Goal: Task Accomplishment & Management: Use online tool/utility

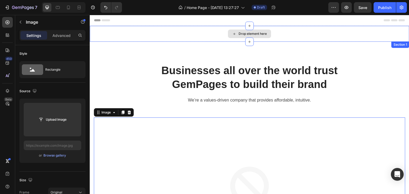
click at [236, 38] on div "Drop element here" at bounding box center [250, 34] width 320 height 16
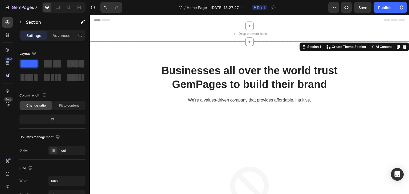
click at [405, 46] on div "Section 1 You can create reusable sections Create Theme Section AI Content Writ…" at bounding box center [355, 47] width 110 height 9
click at [403, 47] on icon at bounding box center [405, 47] width 4 height 4
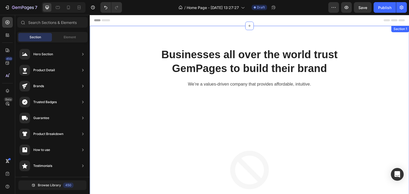
click at [308, 31] on div "Businesses all over the world trust GemPages to build their brand Heading We’re…" at bounding box center [250, 170] width 320 height 288
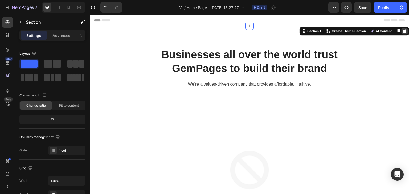
click at [403, 31] on icon at bounding box center [404, 31] width 3 height 4
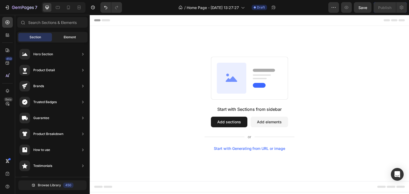
click at [67, 39] on span "Element" at bounding box center [70, 37] width 12 height 5
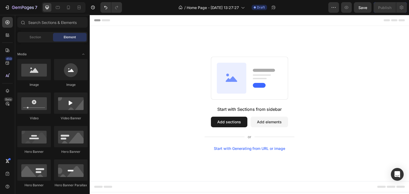
scroll to position [53, 0]
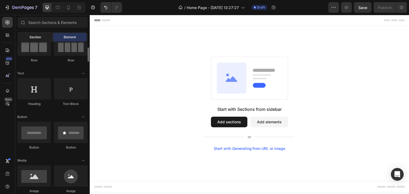
click at [43, 40] on div "Section" at bounding box center [35, 37] width 34 height 9
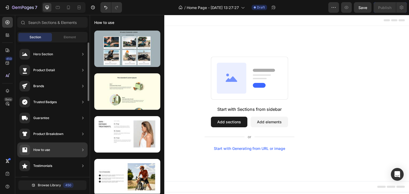
scroll to position [0, 0]
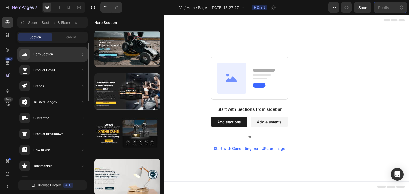
click at [81, 54] on icon at bounding box center [82, 54] width 5 height 5
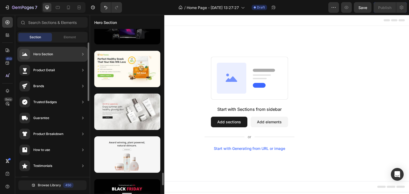
scroll to position [46, 0]
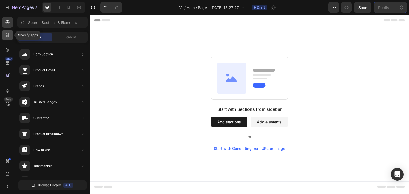
click at [10, 33] on icon at bounding box center [7, 34] width 5 height 5
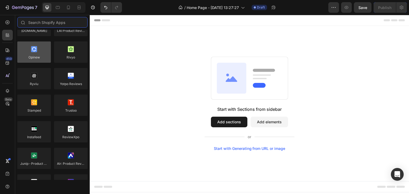
scroll to position [0, 0]
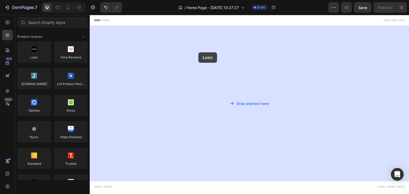
drag, startPoint x: 128, startPoint y: 71, endPoint x: 205, endPoint y: 52, distance: 79.6
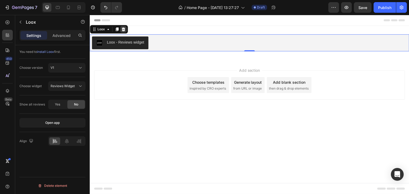
click at [123, 31] on div at bounding box center [123, 29] width 6 height 6
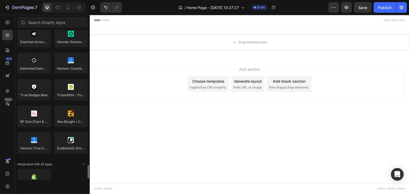
scroll to position [1533, 0]
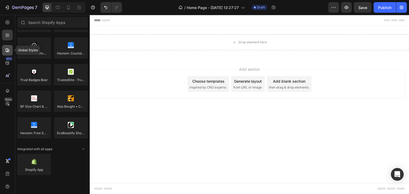
click at [9, 51] on icon at bounding box center [8, 50] width 4 height 4
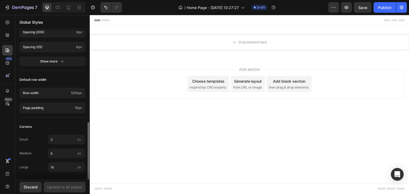
scroll to position [240, 0]
click at [10, 63] on icon at bounding box center [7, 62] width 5 height 5
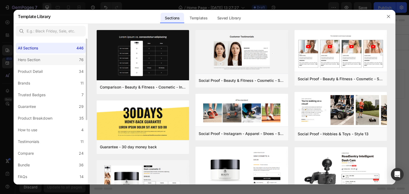
click at [39, 62] on div "Hero Section" at bounding box center [29, 60] width 22 height 6
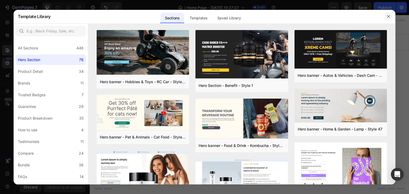
click at [389, 17] on icon "button" at bounding box center [388, 16] width 3 height 3
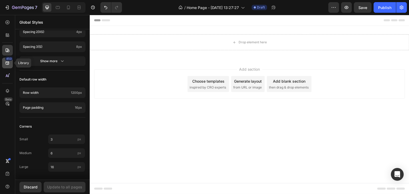
click at [10, 65] on icon at bounding box center [7, 62] width 5 height 5
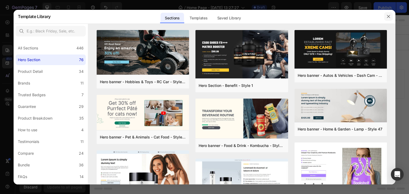
click at [385, 15] on button "button" at bounding box center [388, 16] width 9 height 9
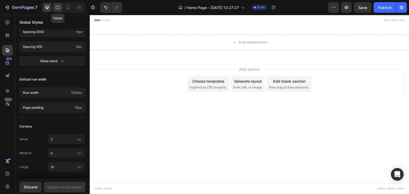
click at [59, 11] on div at bounding box center [58, 7] width 9 height 9
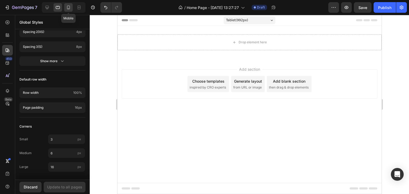
click at [65, 7] on div at bounding box center [68, 7] width 9 height 9
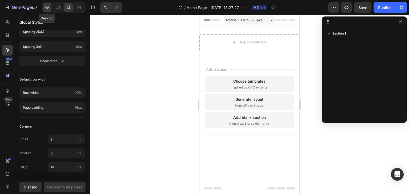
click at [48, 7] on icon at bounding box center [46, 7] width 5 height 5
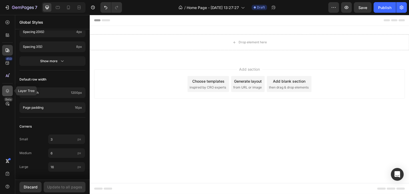
click at [7, 91] on icon at bounding box center [7, 90] width 5 height 5
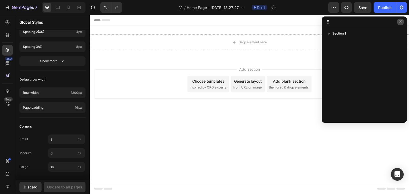
click at [399, 23] on icon "button" at bounding box center [400, 22] width 4 height 4
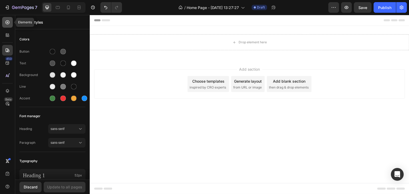
click at [10, 21] on div at bounding box center [7, 22] width 11 height 11
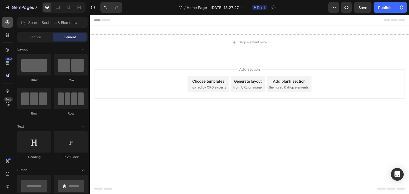
scroll to position [1428, 0]
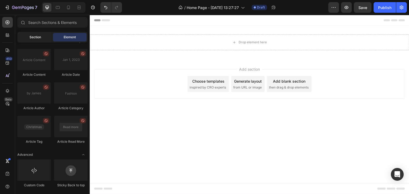
click at [38, 37] on span "Section" at bounding box center [35, 37] width 11 height 5
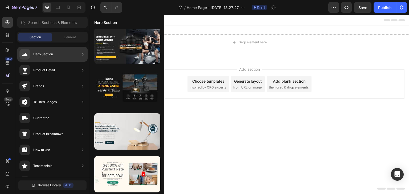
click at [81, 54] on icon at bounding box center [82, 54] width 5 height 5
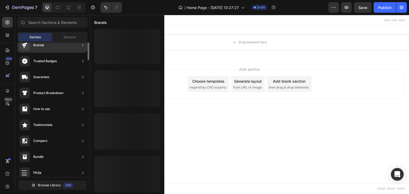
scroll to position [0, 0]
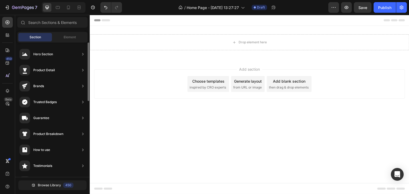
click at [70, 32] on div "Section Element" at bounding box center [52, 37] width 70 height 11
click at [70, 36] on span "Element" at bounding box center [70, 37] width 12 height 5
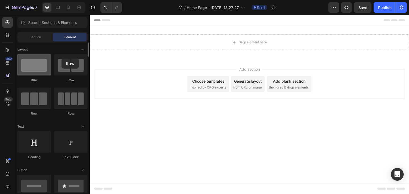
drag, startPoint x: 33, startPoint y: 68, endPoint x: 42, endPoint y: 60, distance: 12.4
click at [42, 60] on div at bounding box center [34, 64] width 34 height 21
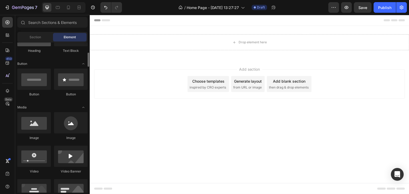
scroll to position [186, 0]
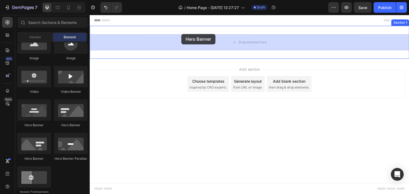
drag, startPoint x: 115, startPoint y: 126, endPoint x: 181, endPoint y: 34, distance: 112.9
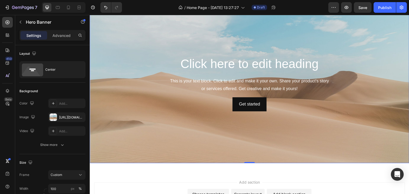
scroll to position [0, 0]
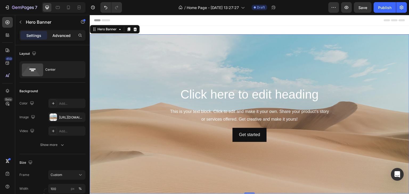
click at [61, 35] on p "Advanced" at bounding box center [61, 36] width 18 height 6
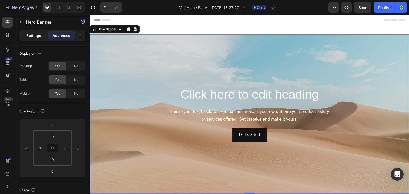
click at [35, 35] on p "Settings" at bounding box center [33, 36] width 15 height 6
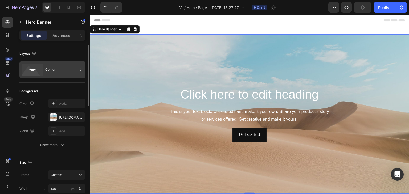
click at [56, 71] on div "Center" at bounding box center [61, 70] width 32 height 12
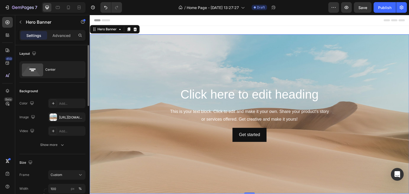
click at [57, 88] on div "Background" at bounding box center [52, 91] width 66 height 9
click at [81, 118] on icon "button" at bounding box center [80, 117] width 4 height 4
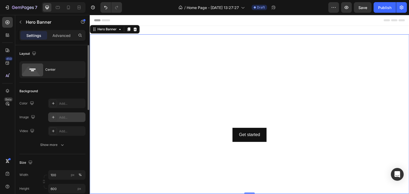
click at [61, 119] on div "Add..." at bounding box center [71, 117] width 25 height 5
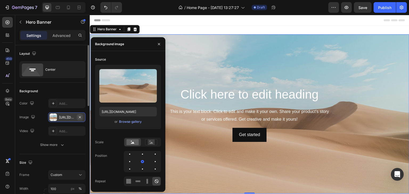
click at [79, 116] on icon "button" at bounding box center [80, 117] width 4 height 4
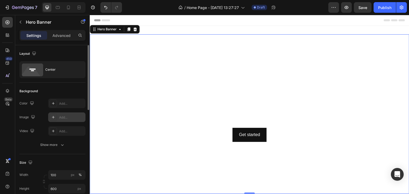
click at [59, 117] on div "Add..." at bounding box center [71, 117] width 25 height 5
type input "https://cdn.shopify.com/s/files/1/2005/9307/files/background_settings.jpg"
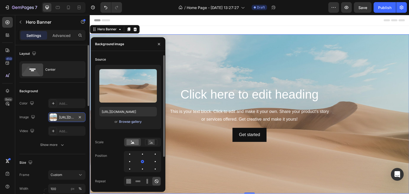
click at [127, 122] on div "Browse gallery" at bounding box center [130, 122] width 23 height 5
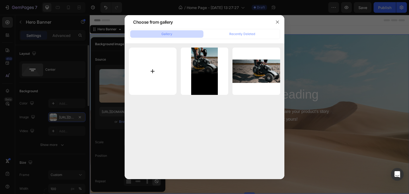
click at [151, 70] on input "file" at bounding box center [153, 72] width 48 height 48
click at [280, 21] on button "button" at bounding box center [277, 22] width 9 height 9
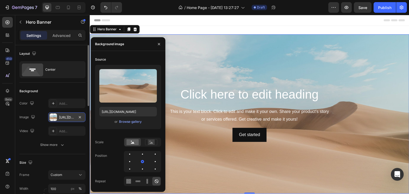
click at [275, 65] on div "Background Image" at bounding box center [250, 114] width 320 height 160
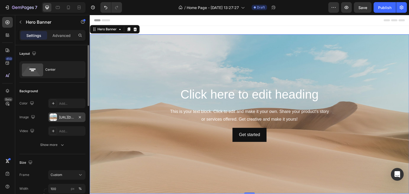
click at [68, 120] on div "https://cdn.shopify.com/s/files/1/2005/9307/files/background_settings.jpg" at bounding box center [66, 118] width 37 height 10
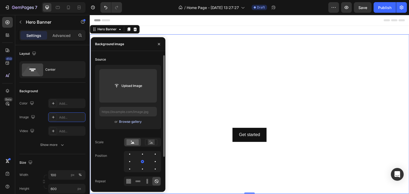
click at [136, 121] on div "Browse gallery" at bounding box center [130, 122] width 23 height 5
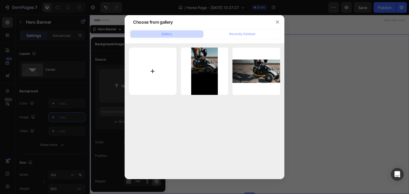
click at [170, 66] on input "file" at bounding box center [153, 72] width 48 height 48
type input "C:\fakepath\rooted_classics_01.jpg"
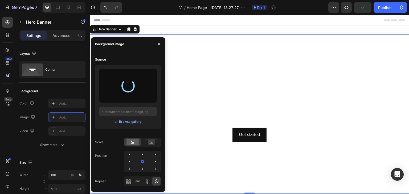
type input "https://cdn.shopify.com/s/files/1/0072/1987/1829/files/gempages_581043374077772…"
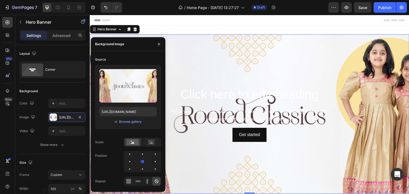
click at [221, 78] on div "Background Image" at bounding box center [250, 114] width 320 height 160
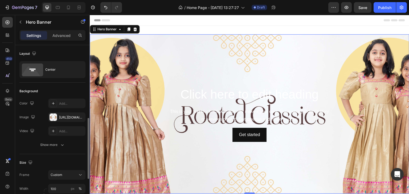
scroll to position [53, 0]
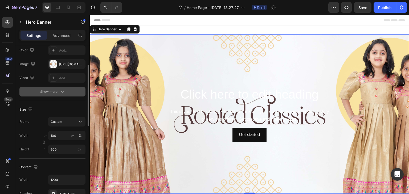
click at [62, 92] on icon "button" at bounding box center [62, 92] width 3 height 2
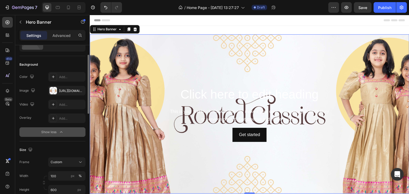
scroll to position [80, 0]
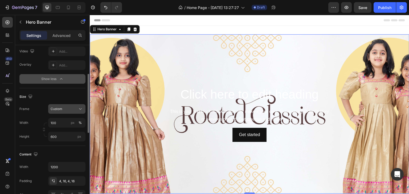
click at [72, 110] on div "Custom" at bounding box center [64, 109] width 26 height 5
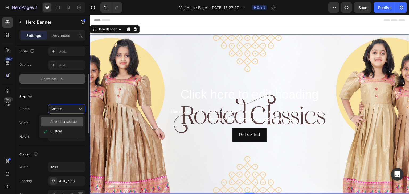
click at [69, 123] on span "As banner source" at bounding box center [63, 122] width 26 height 5
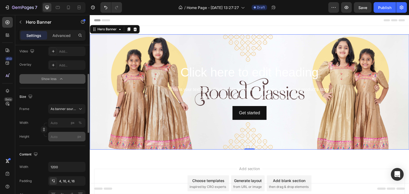
scroll to position [0, 0]
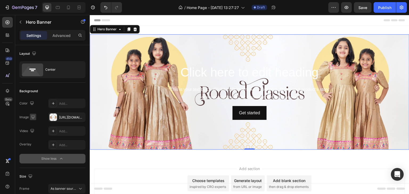
click at [31, 117] on icon "button" at bounding box center [32, 116] width 3 height 3
click at [34, 143] on icon "button" at bounding box center [34, 145] width 3 height 4
type input "100"
type input "600"
type input "100%"
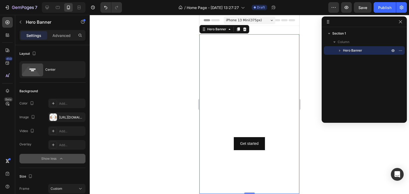
scroll to position [1, 0]
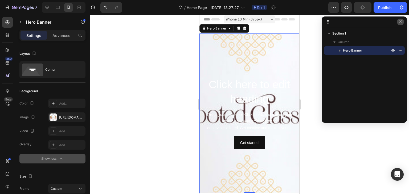
click at [400, 23] on icon "button" at bounding box center [400, 22] width 4 height 4
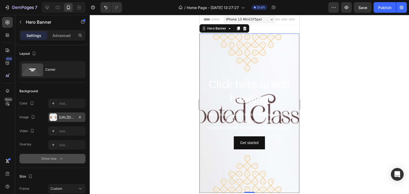
click at [60, 115] on div "https://cdn.shopify.com/s/files/1/0072/1987/1829/files/gempages_581043374077772…" at bounding box center [66, 118] width 37 height 10
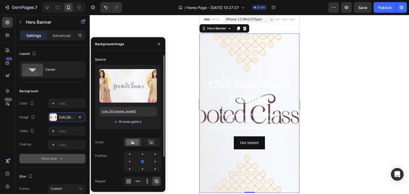
click at [127, 120] on div "Browse gallery" at bounding box center [130, 122] width 23 height 5
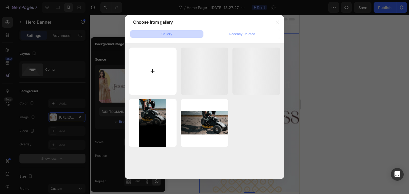
click at [149, 66] on input "file" at bounding box center [153, 72] width 48 height 48
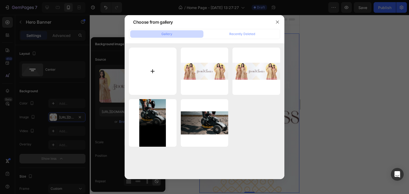
type input "C:\fakepath\rooted_classics_02.jpg"
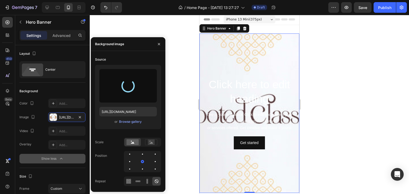
type input "https://cdn.shopify.com/s/files/1/0072/1987/1829/files/gempages_581043374077772…"
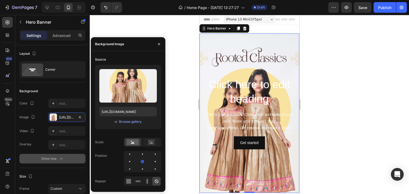
click at [182, 75] on div at bounding box center [249, 104] width 319 height 179
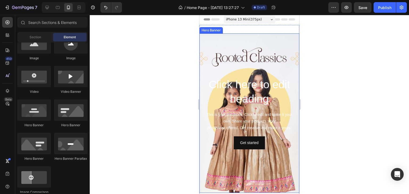
scroll to position [0, 0]
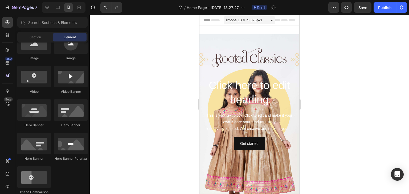
click at [267, 22] on div "iPhone 13 Mini ( 375 px)" at bounding box center [250, 20] width 52 height 8
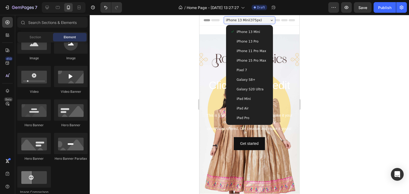
click at [248, 71] on div "Pixel 7" at bounding box center [249, 70] width 38 height 5
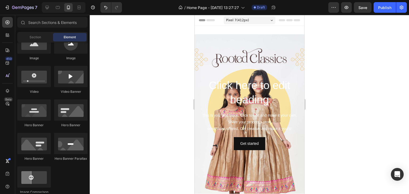
click at [254, 18] on div "Pixel 7 ( 412 px)" at bounding box center [249, 20] width 52 height 8
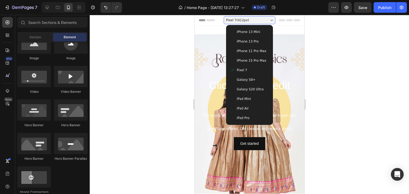
click at [247, 83] on div "Galaxy S8+" at bounding box center [249, 80] width 43 height 10
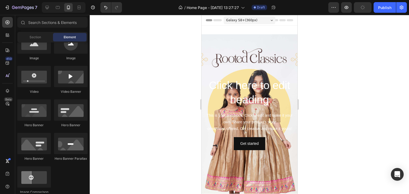
click at [260, 19] on div "Galaxy S8+ ( 360 px)" at bounding box center [249, 20] width 52 height 8
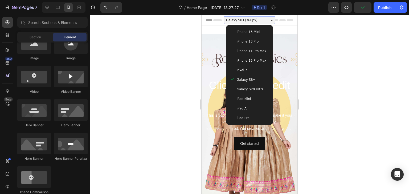
click at [250, 27] on div "iPhone 13 Mini iPhone 13 Pro iPhone 11 Pro Max iPhone 15 Pro Max Pixel 7 Galaxy…" at bounding box center [249, 75] width 47 height 100
click at [248, 32] on span "iPhone 13 Mini" at bounding box center [247, 31] width 23 height 5
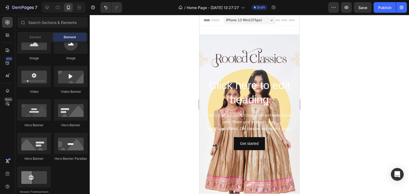
click at [256, 22] on span "iPhone 13 Mini ( 375 px)" at bounding box center [244, 20] width 36 height 5
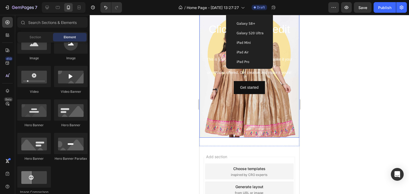
scroll to position [15, 0]
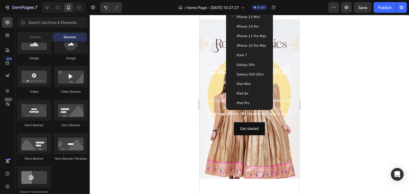
click at [246, 101] on span "iPad Pro" at bounding box center [243, 103] width 13 height 5
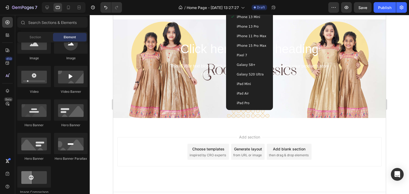
scroll to position [0, 0]
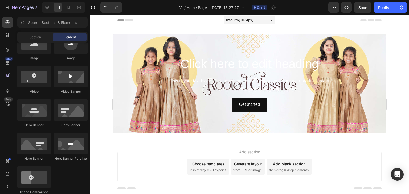
click at [257, 19] on div "iPad Pro ( 1024 px)" at bounding box center [249, 20] width 52 height 8
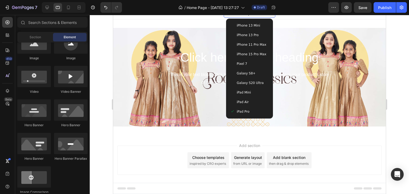
scroll to position [11, 0]
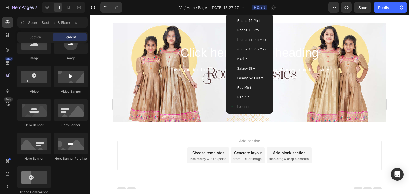
click at [250, 67] on span "Galaxy S8+" at bounding box center [245, 68] width 19 height 5
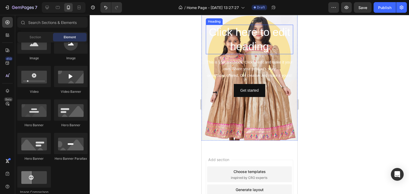
scroll to position [0, 0]
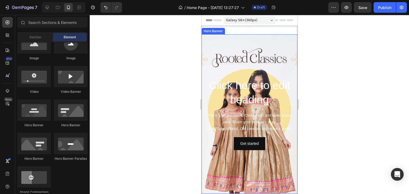
click at [228, 47] on div "Background Image" at bounding box center [249, 114] width 96 height 160
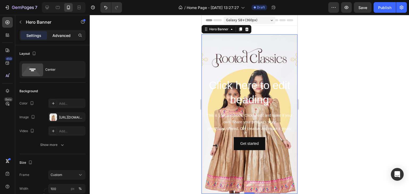
click at [62, 34] on p "Advanced" at bounding box center [61, 36] width 18 height 6
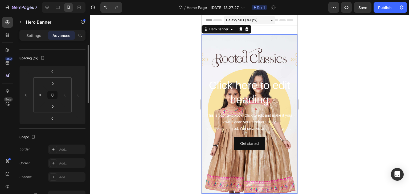
scroll to position [27, 0]
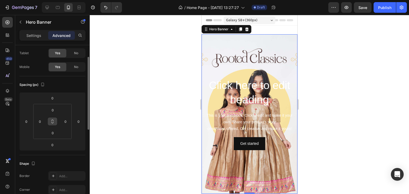
click at [52, 121] on icon at bounding box center [52, 122] width 4 height 4
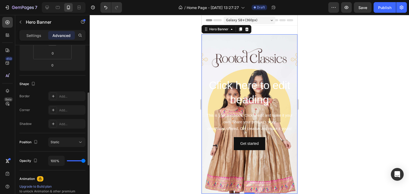
scroll to position [0, 0]
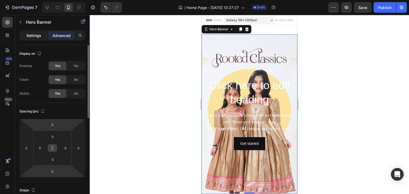
click at [38, 37] on p "Settings" at bounding box center [33, 36] width 15 height 6
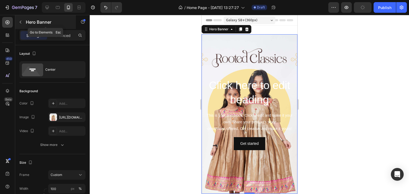
click at [22, 23] on icon "button" at bounding box center [20, 22] width 4 height 4
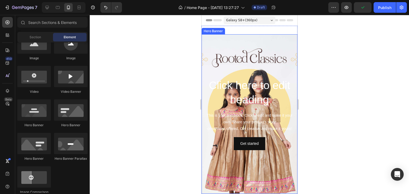
click at [239, 39] on div "Background Image" at bounding box center [249, 114] width 96 height 160
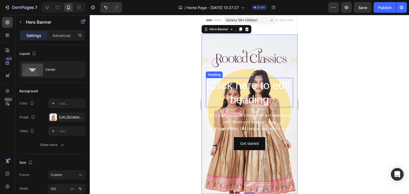
click at [234, 87] on h2 "Click here to edit heading" at bounding box center [249, 93] width 87 height 30
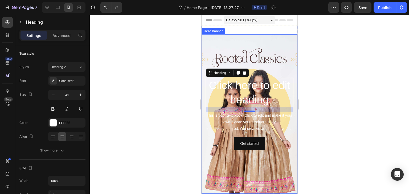
click at [243, 41] on div "Background Image" at bounding box center [249, 114] width 96 height 160
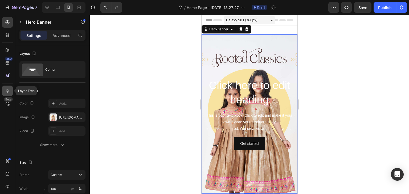
click at [6, 90] on icon at bounding box center [7, 91] width 3 height 4
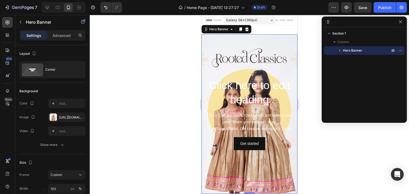
click at [341, 51] on icon "button" at bounding box center [339, 50] width 5 height 5
click at [345, 58] on icon "button" at bounding box center [344, 58] width 5 height 5
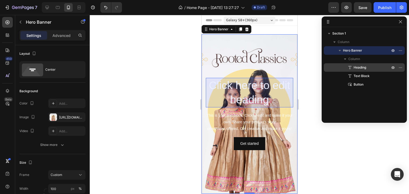
drag, startPoint x: 357, startPoint y: 69, endPoint x: 341, endPoint y: 71, distance: 15.8
click at [341, 71] on div "Heading" at bounding box center [364, 67] width 77 height 9
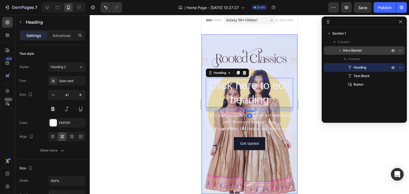
click at [341, 50] on icon "button" at bounding box center [340, 50] width 2 height 1
click at [341, 50] on icon "button" at bounding box center [339, 50] width 5 height 5
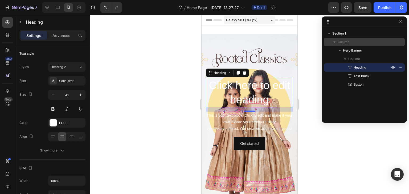
click at [334, 42] on icon "button" at bounding box center [334, 42] width 2 height 1
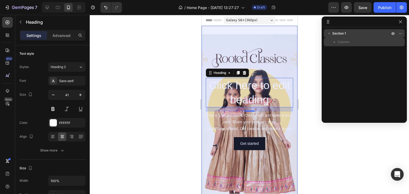
click at [328, 31] on icon "button" at bounding box center [328, 33] width 5 height 5
click at [329, 35] on icon "button" at bounding box center [328, 33] width 5 height 5
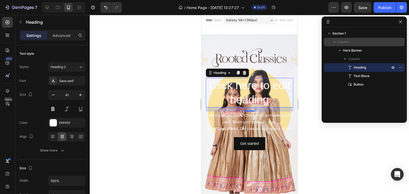
click at [334, 42] on icon "button" at bounding box center [334, 42] width 2 height 1
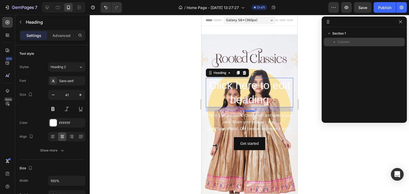
click at [334, 42] on icon "button" at bounding box center [334, 42] width 1 height 2
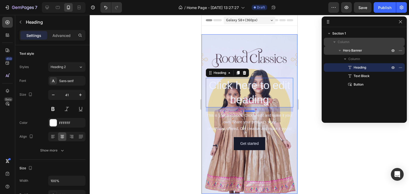
click at [339, 48] on icon "button" at bounding box center [339, 50] width 5 height 5
click at [339, 50] on icon "button" at bounding box center [339, 51] width 1 height 2
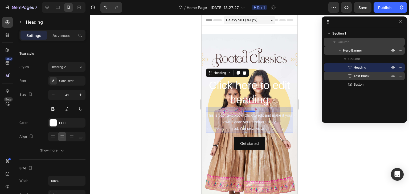
click at [374, 77] on p "Text Block" at bounding box center [365, 76] width 37 height 5
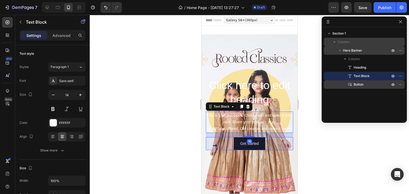
click at [371, 85] on p "Button" at bounding box center [365, 84] width 37 height 5
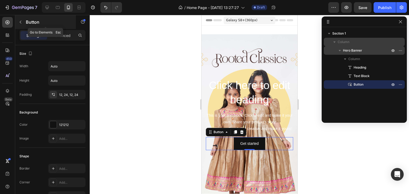
click at [20, 20] on icon "button" at bounding box center [20, 22] width 4 height 4
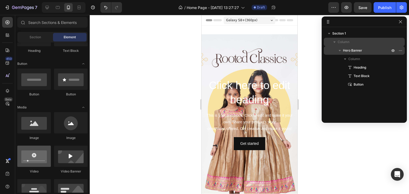
scroll to position [80, 0]
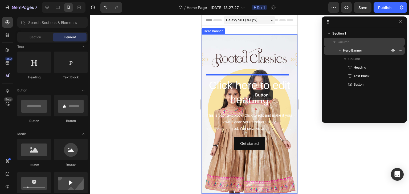
drag, startPoint x: 242, startPoint y: 126, endPoint x: 251, endPoint y: 90, distance: 37.8
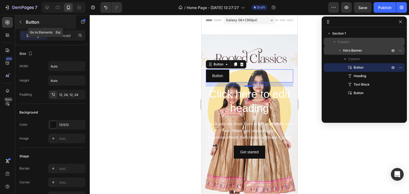
click at [19, 22] on icon "button" at bounding box center [20, 22] width 4 height 4
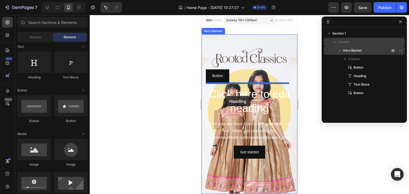
drag, startPoint x: 235, startPoint y: 80, endPoint x: 225, endPoint y: 96, distance: 19.2
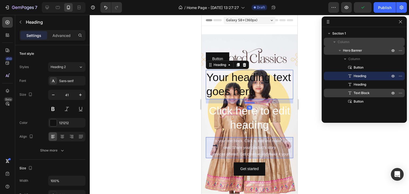
click at [362, 93] on span "Text Block" at bounding box center [362, 93] width 16 height 5
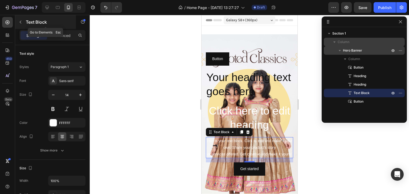
click at [21, 21] on icon "button" at bounding box center [20, 22] width 4 height 4
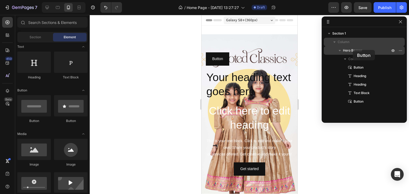
drag, startPoint x: 37, startPoint y: 104, endPoint x: 353, endPoint y: 50, distance: 320.1
click at [353, 0] on div "7 / Home Page - Aug 26, 13:27:27 Draft Preview Save Publish 450 Beta Sections(1…" at bounding box center [204, 0] width 409 height 0
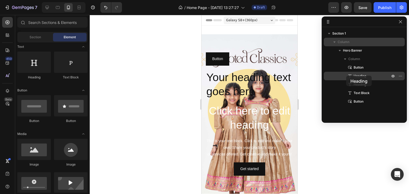
drag, startPoint x: 30, startPoint y: 70, endPoint x: 346, endPoint y: 76, distance: 316.4
click at [346, 0] on div "7 / Home Page - Aug 26, 13:27:27 Draft Preview Save Publish 450 Beta Sections(1…" at bounding box center [204, 0] width 409 height 0
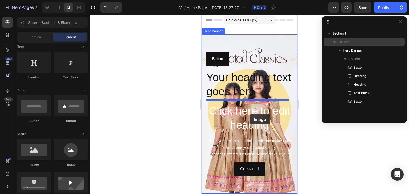
drag, startPoint x: 268, startPoint y: 175, endPoint x: 249, endPoint y: 114, distance: 63.8
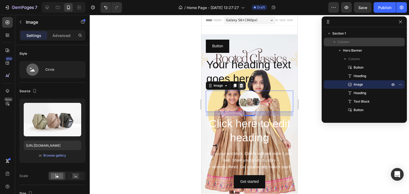
click at [242, 84] on icon at bounding box center [240, 86] width 3 height 4
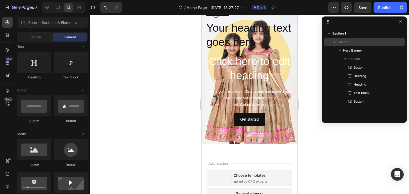
scroll to position [27, 0]
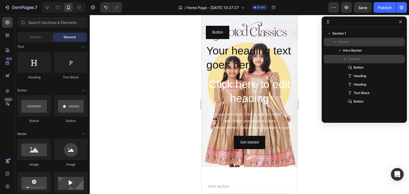
click at [344, 60] on icon "button" at bounding box center [344, 58] width 5 height 5
click at [345, 58] on icon "button" at bounding box center [344, 58] width 5 height 5
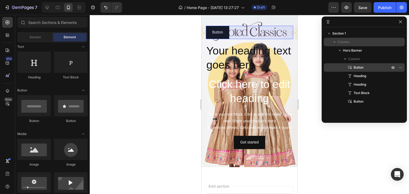
click at [376, 66] on p "Button" at bounding box center [365, 67] width 37 height 5
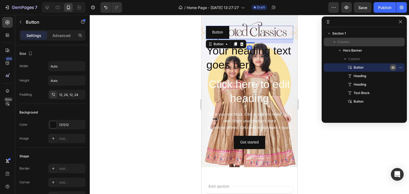
click at [393, 69] on icon "button" at bounding box center [393, 68] width 4 height 4
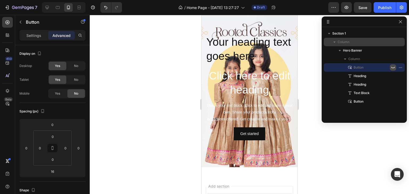
click at [393, 69] on icon "button" at bounding box center [393, 68] width 4 height 4
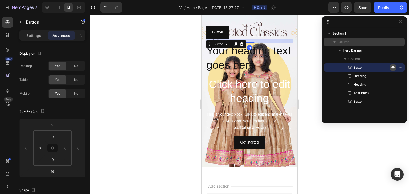
click at [393, 69] on icon "button" at bounding box center [393, 68] width 4 height 4
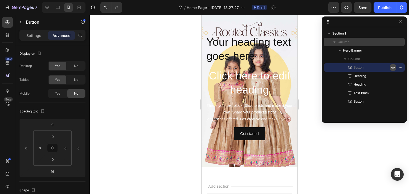
click at [393, 69] on icon "button" at bounding box center [393, 68] width 4 height 4
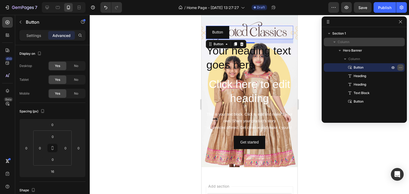
click at [398, 66] on icon "button" at bounding box center [400, 68] width 4 height 4
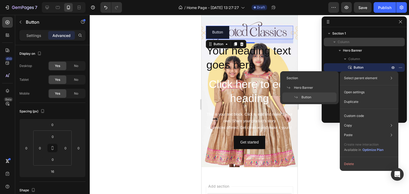
click at [300, 97] on span at bounding box center [297, 97] width 7 height 4
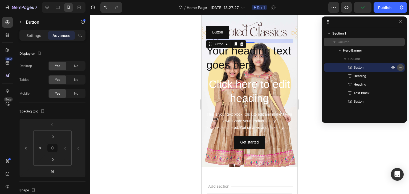
click at [402, 67] on icon "button" at bounding box center [400, 68] width 4 height 4
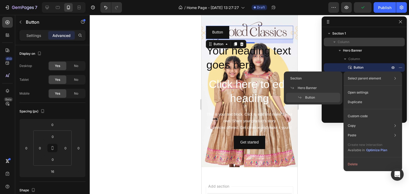
click at [390, 77] on div "Select parent element Section Hero Banner Button" at bounding box center [373, 79] width 54 height 10
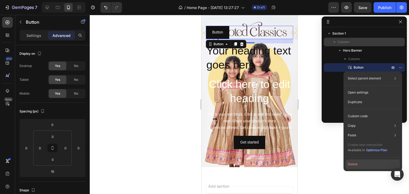
click at [361, 165] on button "Delete" at bounding box center [373, 165] width 54 height 10
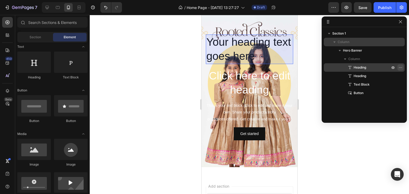
click at [399, 68] on icon "button" at bounding box center [399, 67] width 1 height 1
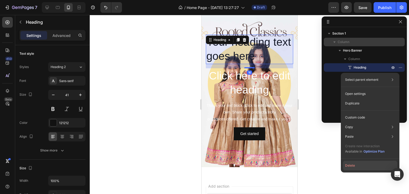
click at [360, 168] on button "Delete" at bounding box center [370, 166] width 54 height 10
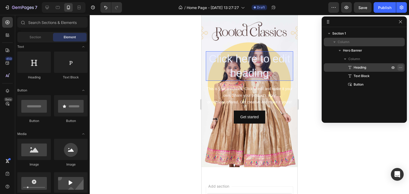
click at [399, 67] on icon "button" at bounding box center [399, 67] width 1 height 1
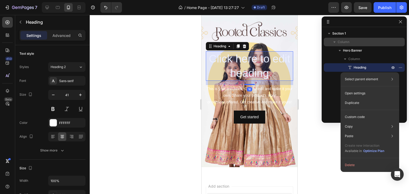
drag, startPoint x: 362, startPoint y: 164, endPoint x: 366, endPoint y: 155, distance: 10.2
click at [362, 165] on button "Delete" at bounding box center [370, 166] width 54 height 10
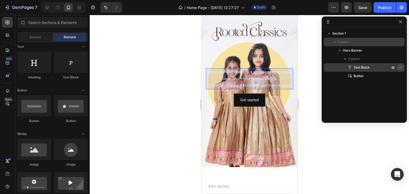
click at [399, 67] on icon "button" at bounding box center [399, 67] width 1 height 1
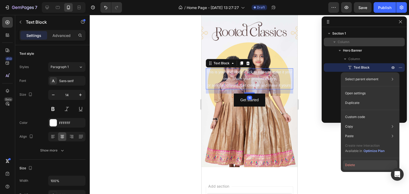
click at [359, 167] on button "Delete" at bounding box center [370, 166] width 54 height 10
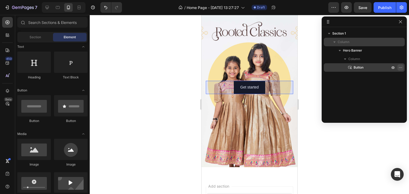
click at [400, 66] on icon "button" at bounding box center [400, 68] width 4 height 4
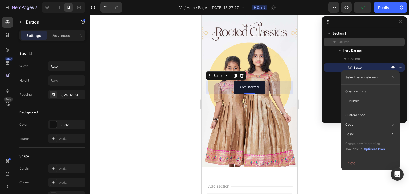
click at [359, 163] on button "Delete" at bounding box center [370, 164] width 54 height 10
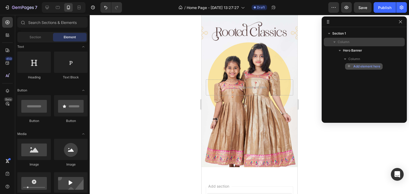
click at [365, 66] on span "Add element here" at bounding box center [366, 66] width 27 height 5
click at [346, 59] on icon "button" at bounding box center [344, 58] width 5 height 5
click at [344, 58] on icon "button" at bounding box center [344, 58] width 5 height 5
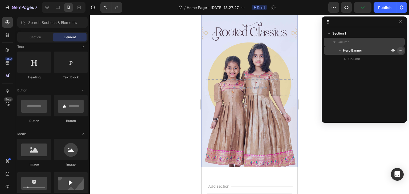
click at [401, 50] on icon "button" at bounding box center [400, 50] width 4 height 4
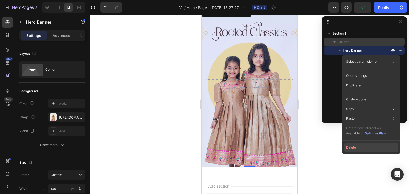
click at [367, 146] on button "Delete" at bounding box center [371, 148] width 54 height 10
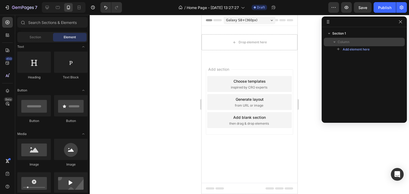
scroll to position [0, 0]
click at [338, 41] on span "Column" at bounding box center [344, 41] width 12 height 5
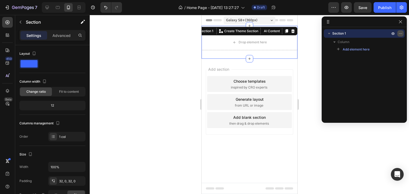
click at [401, 34] on icon "button" at bounding box center [400, 33] width 4 height 4
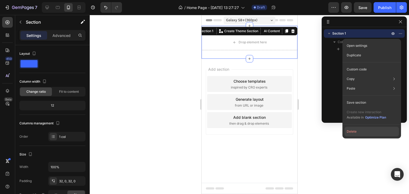
click at [357, 131] on button "Delete" at bounding box center [372, 132] width 54 height 10
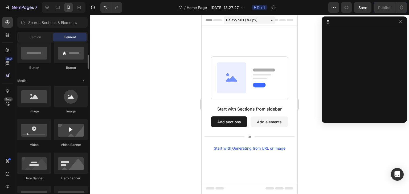
scroll to position [160, 0]
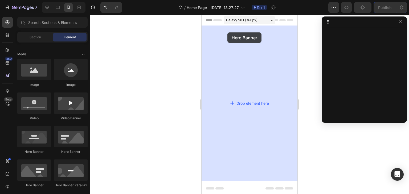
drag, startPoint x: 239, startPoint y: 157, endPoint x: 227, endPoint y: 32, distance: 125.4
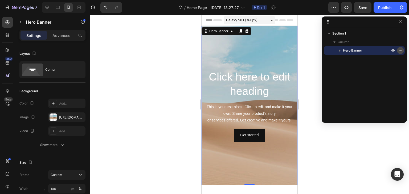
click at [402, 52] on icon "button" at bounding box center [400, 50] width 4 height 4
click at [333, 62] on div "Section 1 Column Hero Banner" at bounding box center [364, 73] width 85 height 88
click at [338, 51] on icon "button" at bounding box center [339, 50] width 5 height 5
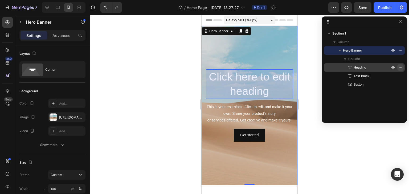
click at [401, 67] on icon "button" at bounding box center [400, 68] width 4 height 4
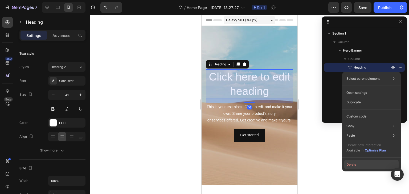
click at [370, 163] on button "Delete" at bounding box center [371, 165] width 54 height 10
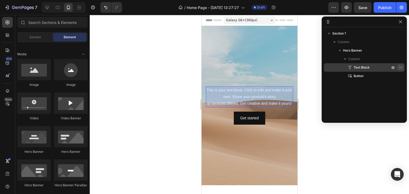
click at [399, 67] on icon "button" at bounding box center [400, 68] width 4 height 4
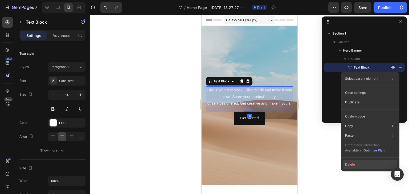
click at [371, 166] on button "Delete" at bounding box center [370, 165] width 54 height 10
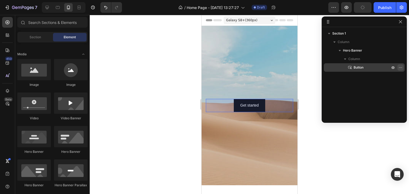
click at [398, 68] on icon "button" at bounding box center [400, 68] width 4 height 4
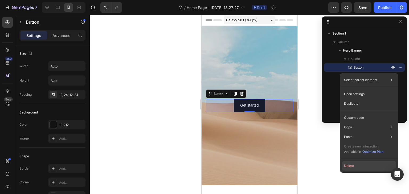
click at [353, 168] on button "Delete" at bounding box center [369, 166] width 54 height 10
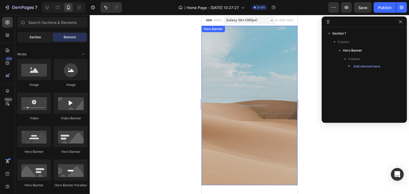
click at [39, 36] on span "Section" at bounding box center [35, 37] width 11 height 5
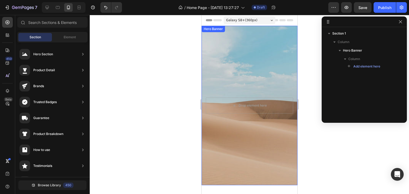
click at [259, 67] on div "Background Image" at bounding box center [249, 106] width 96 height 160
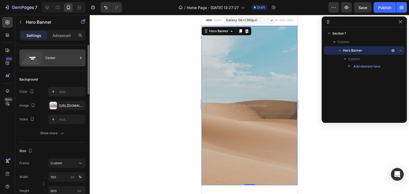
scroll to position [0, 0]
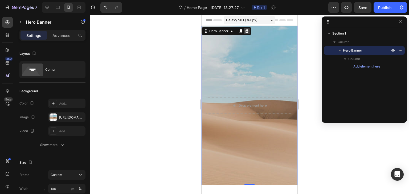
click at [245, 32] on icon at bounding box center [246, 31] width 3 height 4
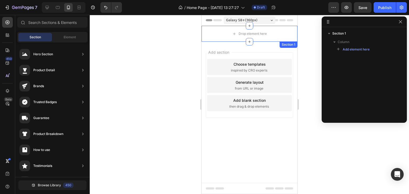
click at [401, 25] on div at bounding box center [364, 22] width 85 height 11
click at [285, 42] on div "Galaxy S8+ ( 360 px) iPhone 13 Mini iPhone 13 Pro iPhone 11 Pro Max iPhone 15 P…" at bounding box center [249, 79] width 96 height 129
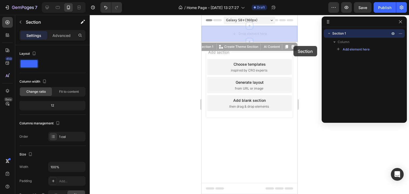
click at [293, 46] on div at bounding box center [249, 104] width 96 height 179
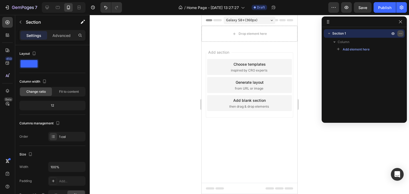
click at [401, 33] on icon "button" at bounding box center [400, 33] width 4 height 4
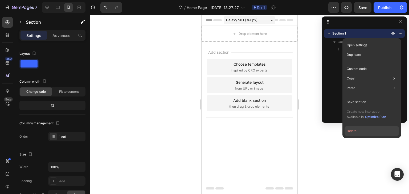
click at [362, 130] on button "Delete" at bounding box center [372, 131] width 54 height 10
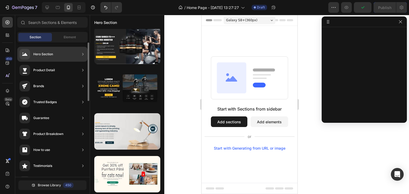
scroll to position [80, 0]
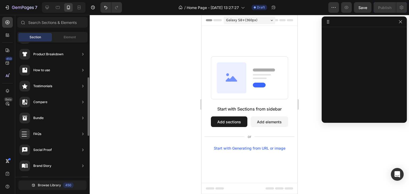
click at [47, 15] on div "7 / Home Page - Aug 26, 13:27:27 Draft Preview Save Publish" at bounding box center [204, 7] width 409 height 15
click at [46, 21] on input "text" at bounding box center [52, 22] width 70 height 11
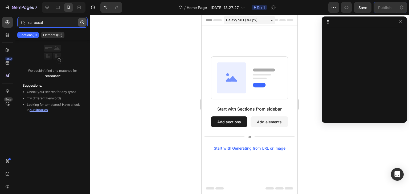
type input "carousal"
click at [82, 22] on icon "button" at bounding box center [82, 23] width 4 height 4
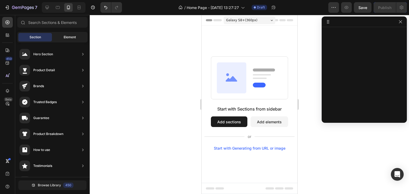
click at [62, 36] on div "Element" at bounding box center [70, 37] width 34 height 9
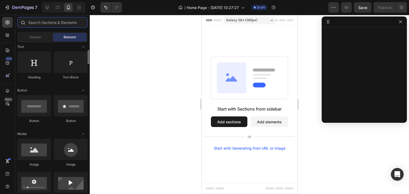
click at [53, 24] on input "text" at bounding box center [52, 22] width 70 height 11
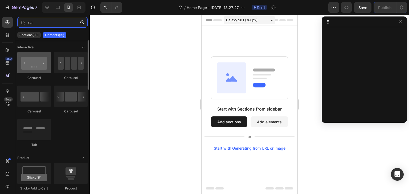
type input "ca"
click at [34, 62] on div at bounding box center [34, 62] width 34 height 21
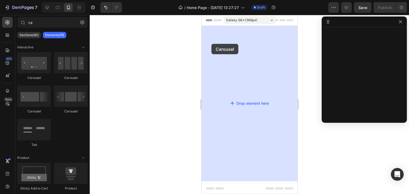
drag, startPoint x: 234, startPoint y: 80, endPoint x: 204, endPoint y: 44, distance: 46.9
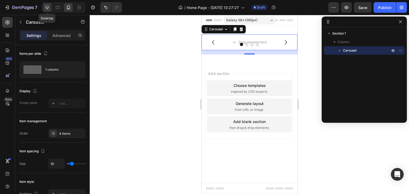
click at [50, 9] on div at bounding box center [47, 7] width 9 height 9
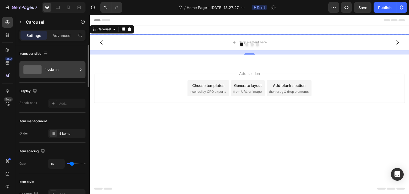
click at [80, 69] on icon at bounding box center [80, 69] width 1 height 2
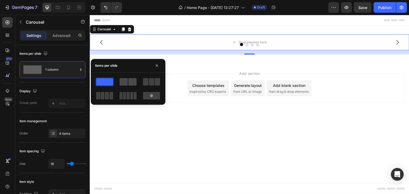
drag, startPoint x: 125, startPoint y: 75, endPoint x: 126, endPoint y: 78, distance: 3.0
click at [125, 77] on div at bounding box center [128, 89] width 75 height 32
click at [126, 78] on span at bounding box center [124, 81] width 8 height 7
click at [103, 83] on span at bounding box center [104, 81] width 17 height 7
click at [99, 124] on div "Add section Choose templates inspired by CRO experts Generate layout from URL o…" at bounding box center [250, 96] width 320 height 66
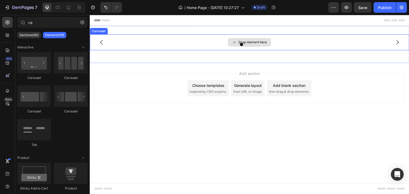
click at [173, 48] on div "Drop element here" at bounding box center [250, 42] width 320 height 16
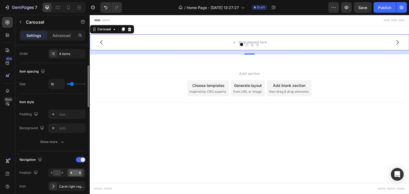
scroll to position [27, 0]
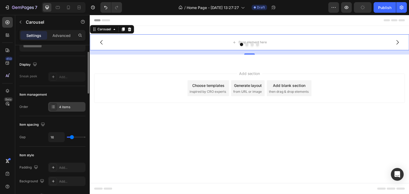
click at [53, 109] on icon at bounding box center [53, 107] width 4 height 4
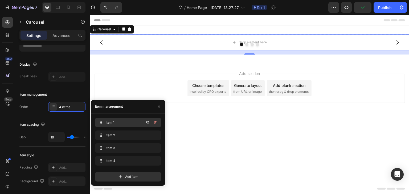
click at [117, 125] on span "Item 1" at bounding box center [121, 122] width 30 height 5
click at [107, 123] on span "Item 1" at bounding box center [121, 122] width 30 height 5
click at [100, 121] on icon at bounding box center [100, 123] width 4 height 4
click at [157, 106] on icon "button" at bounding box center [159, 107] width 4 height 4
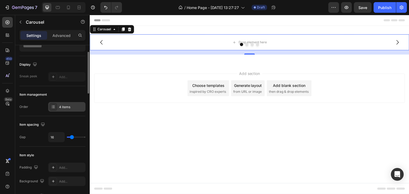
scroll to position [133, 0]
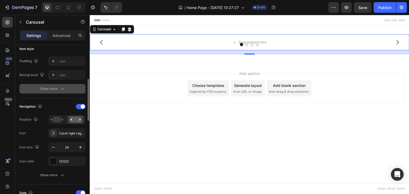
click at [62, 88] on icon "button" at bounding box center [62, 88] width 5 height 5
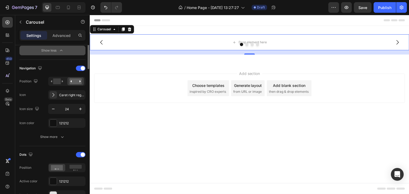
scroll to position [160, 0]
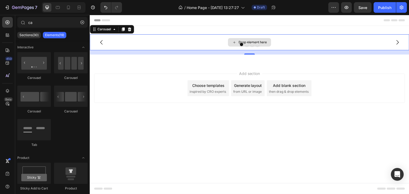
click at [238, 42] on div "Drop element here" at bounding box center [249, 42] width 43 height 9
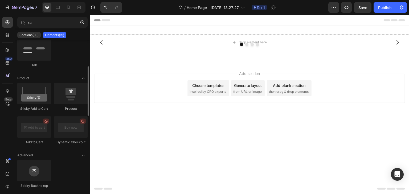
scroll to position [0, 0]
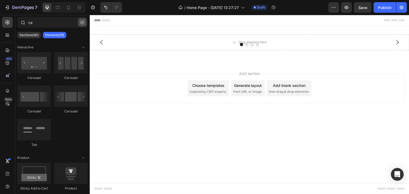
click at [82, 22] on icon "button" at bounding box center [82, 23] width 4 height 4
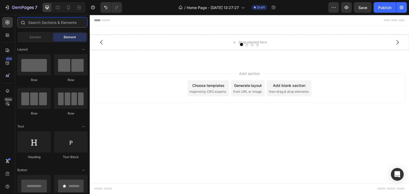
click at [54, 23] on input "text" at bounding box center [52, 22] width 70 height 11
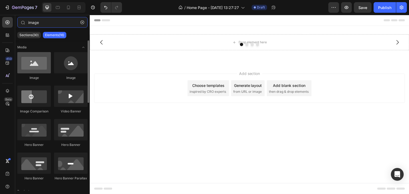
type input "image"
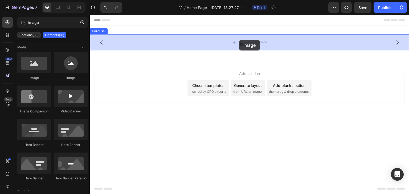
drag, startPoint x: 125, startPoint y: 79, endPoint x: 239, endPoint y: 40, distance: 120.6
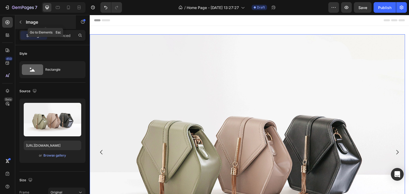
click at [22, 23] on icon "button" at bounding box center [20, 22] width 4 height 4
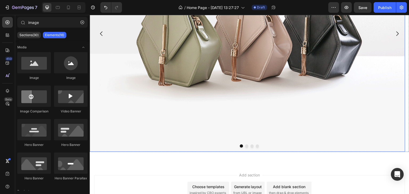
scroll to position [107, 0]
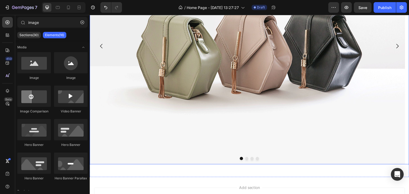
click at [395, 47] on icon "Carousel Next Arrow" at bounding box center [397, 46] width 6 height 6
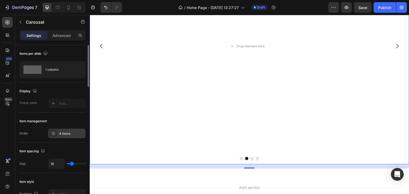
click at [53, 135] on icon at bounding box center [53, 134] width 4 height 4
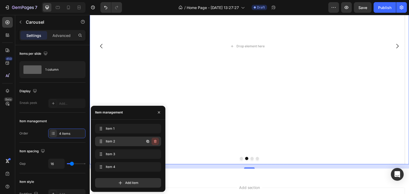
click at [156, 142] on icon "button" at bounding box center [155, 142] width 4 height 4
click at [156, 143] on div "Delete" at bounding box center [152, 141] width 10 height 5
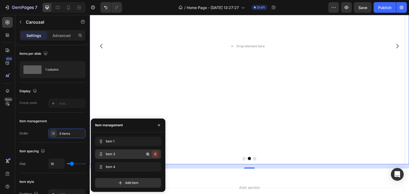
click at [155, 154] on icon "button" at bounding box center [155, 154] width 4 height 4
click at [150, 154] on div "Delete" at bounding box center [152, 154] width 10 height 5
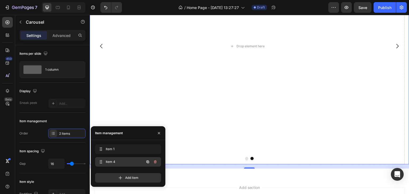
click at [155, 165] on button "button" at bounding box center [155, 161] width 7 height 7
click at [154, 161] on div "Delete" at bounding box center [152, 162] width 10 height 5
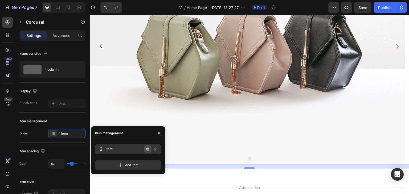
click at [148, 150] on icon "button" at bounding box center [148, 149] width 1 height 1
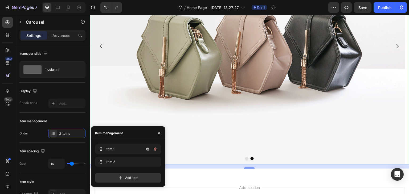
click at [148, 150] on icon "button" at bounding box center [148, 149] width 1 height 1
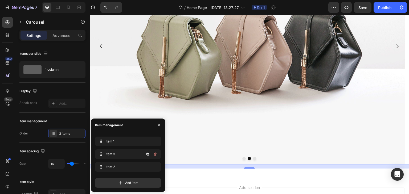
click at [148, 150] on div at bounding box center [151, 155] width 15 height 10
click at [148, 154] on icon "button" at bounding box center [148, 154] width 1 height 1
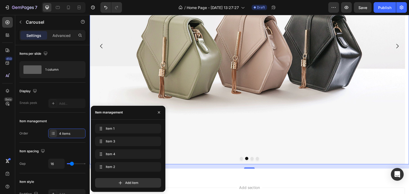
click at [397, 47] on icon "Carousel Next Arrow" at bounding box center [398, 46] width 2 height 5
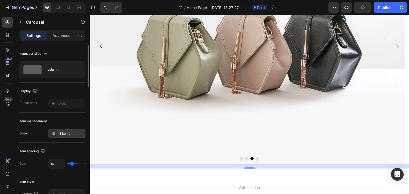
click at [75, 134] on div "4 items" at bounding box center [71, 134] width 25 height 5
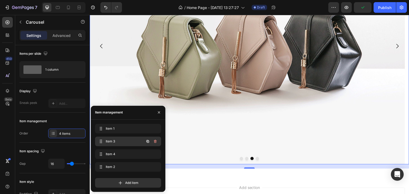
click at [154, 140] on icon "button" at bounding box center [155, 142] width 4 height 4
click at [154, 142] on div "Delete" at bounding box center [152, 141] width 10 height 5
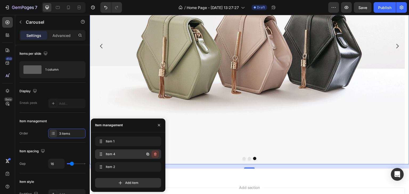
click at [155, 154] on icon "button" at bounding box center [155, 154] width 0 height 1
click at [156, 157] on button "Delete" at bounding box center [151, 154] width 15 height 7
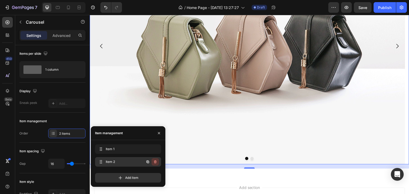
click at [156, 164] on button "button" at bounding box center [155, 161] width 7 height 7
click at [156, 162] on div "Delete" at bounding box center [152, 162] width 10 height 5
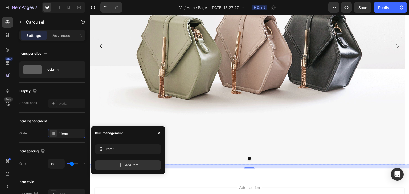
click at [244, 82] on img at bounding box center [248, 46] width 316 height 237
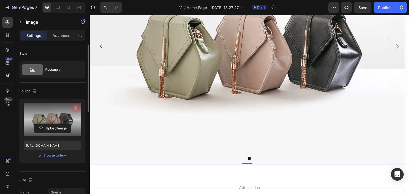
click at [78, 106] on icon "button" at bounding box center [75, 108] width 5 height 5
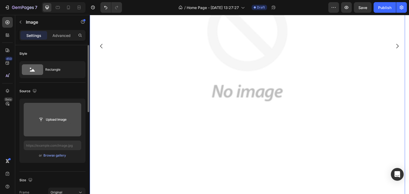
click at [62, 119] on input "file" at bounding box center [52, 119] width 37 height 9
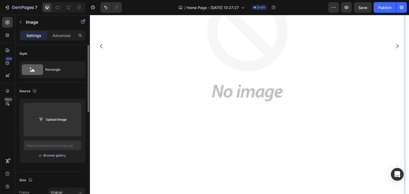
click at [56, 155] on div "Browse gallery" at bounding box center [54, 155] width 23 height 5
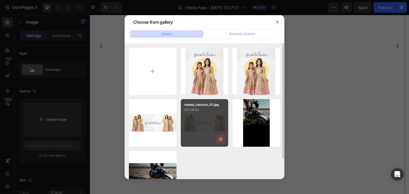
click at [221, 139] on icon "button" at bounding box center [220, 139] width 5 height 5
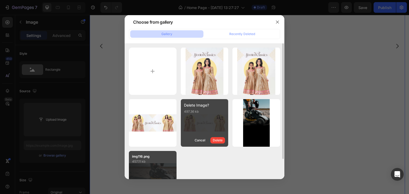
click at [218, 140] on div "Delete" at bounding box center [218, 140] width 10 height 5
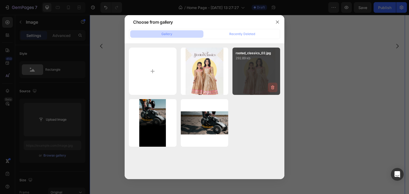
click at [276, 88] on button "button" at bounding box center [273, 88] width 10 height 10
click at [268, 88] on div "Delete" at bounding box center [270, 88] width 10 height 5
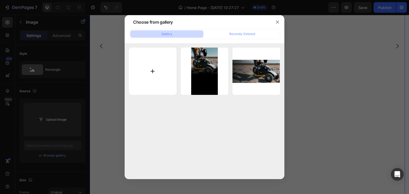
click at [144, 70] on input "file" at bounding box center [153, 72] width 48 height 48
type input "C:\fakepath\rooted_classics_01.jpg"
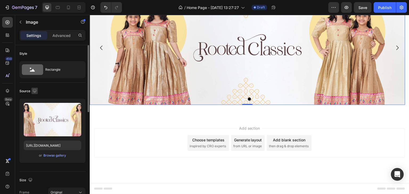
scroll to position [32, 0]
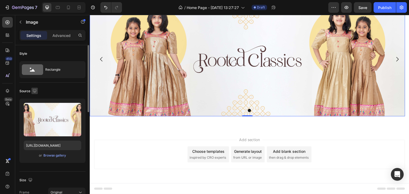
click at [34, 88] on icon "button" at bounding box center [34, 90] width 5 height 5
click at [35, 110] on icon "button" at bounding box center [36, 109] width 4 height 3
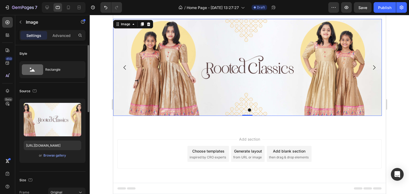
scroll to position [1, 0]
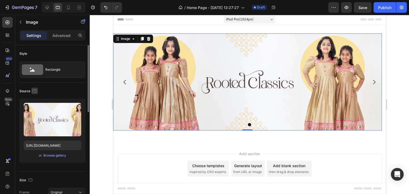
click at [34, 91] on icon "button" at bounding box center [34, 90] width 5 height 5
click at [37, 120] on icon "button" at bounding box center [35, 119] width 3 height 4
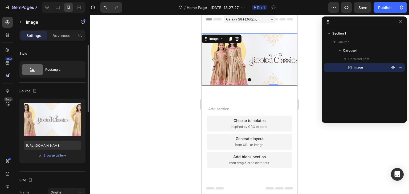
scroll to position [0, 0]
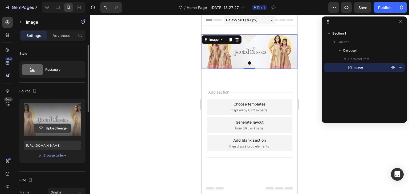
click at [54, 128] on input "file" at bounding box center [52, 128] width 37 height 9
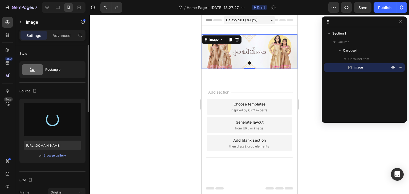
type input "https://cdn.shopify.com/s/files/1/0072/1987/1829/files/gempages_581043374077772…"
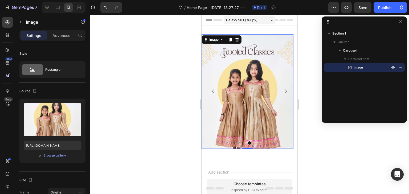
click at [238, 58] on img at bounding box center [247, 91] width 92 height 115
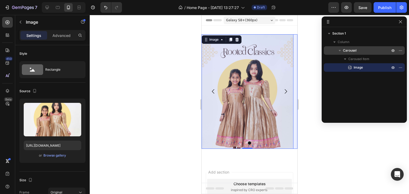
click at [354, 50] on span "Carousel" at bounding box center [350, 50] width 14 height 5
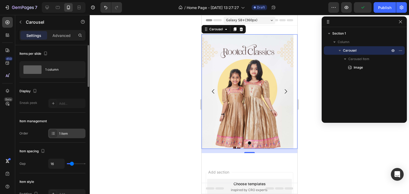
click at [61, 132] on div "1 item" at bounding box center [71, 134] width 25 height 5
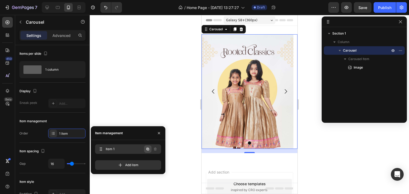
click at [149, 150] on icon "button" at bounding box center [148, 149] width 4 height 4
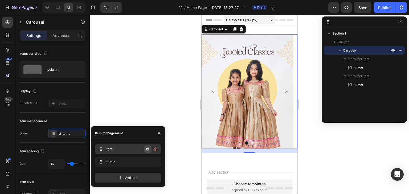
click at [148, 149] on icon "button" at bounding box center [148, 149] width 4 height 4
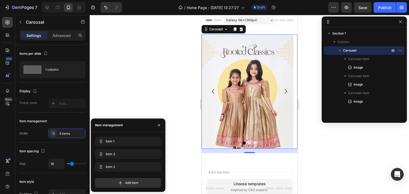
click at [148, 149] on div "Item 1 Item 1 Item 3 Item 3 Item 2 Item 2" at bounding box center [128, 155] width 66 height 37
click at [147, 154] on icon "button" at bounding box center [147, 154] width 3 height 3
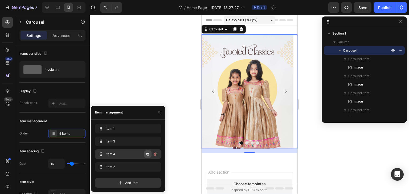
click at [148, 155] on icon "button" at bounding box center [148, 154] width 1 height 1
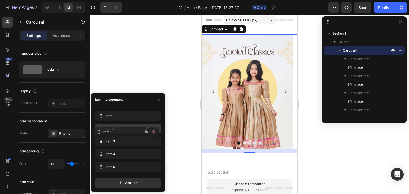
drag, startPoint x: 97, startPoint y: 166, endPoint x: 96, endPoint y: 132, distance: 34.9
click at [184, 88] on div at bounding box center [249, 104] width 319 height 179
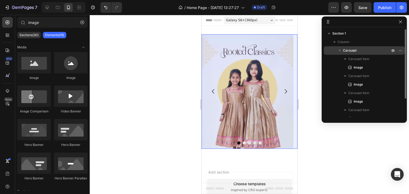
click at [358, 48] on p "Carousel" at bounding box center [367, 50] width 48 height 5
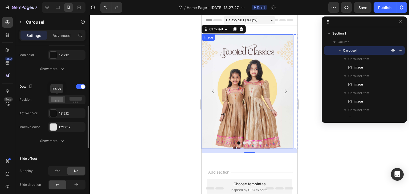
scroll to position [293, 0]
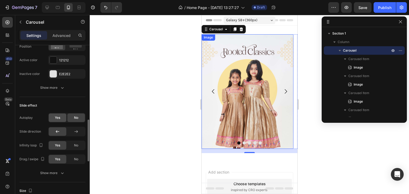
click at [60, 117] on span "Yes" at bounding box center [57, 118] width 5 height 5
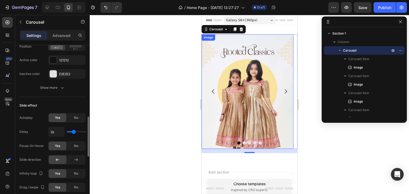
type input "1.9s"
type input "1.9"
type input "2.4s"
type input "2.4"
type input "2.5s"
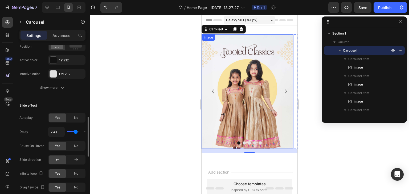
type input "2.5"
type input "2.8s"
type input "2.8"
type input "3.1s"
type input "3.1"
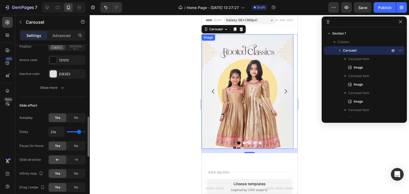
type input "3.5s"
type input "3.5"
type input "3.6s"
type input "3.6"
type input "3.7s"
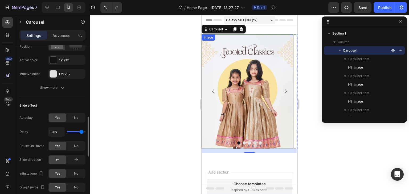
type input "3.7"
type input "3.8s"
type input "3.8"
type input "3.9s"
type input "3.9"
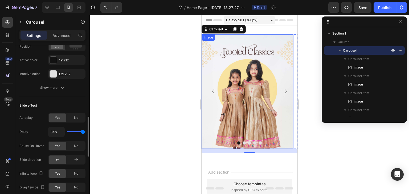
type input "4s"
drag, startPoint x: 74, startPoint y: 131, endPoint x: 82, endPoint y: 130, distance: 8.9
type input "4"
click at [83, 132] on input "range" at bounding box center [76, 132] width 19 height 1
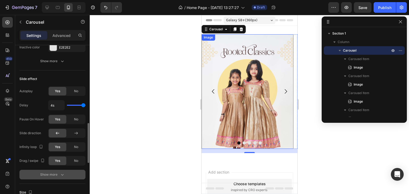
click at [62, 174] on icon "button" at bounding box center [62, 175] width 3 height 2
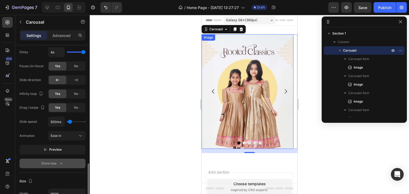
scroll to position [399, 0]
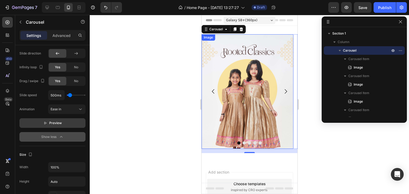
click at [56, 124] on span "Preview" at bounding box center [55, 123] width 13 height 5
click at [56, 124] on span "Pause" at bounding box center [55, 123] width 9 height 5
click at [68, 112] on button "Ease in" at bounding box center [66, 110] width 37 height 10
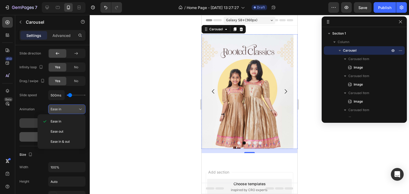
click at [69, 111] on div "Ease in" at bounding box center [67, 109] width 32 height 5
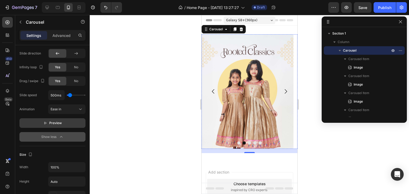
type input "100ms"
drag, startPoint x: 70, startPoint y: 94, endPoint x: 66, endPoint y: 94, distance: 3.5
type input "100"
click at [67, 95] on input "range" at bounding box center [76, 95] width 19 height 1
click at [63, 125] on button "Preview" at bounding box center [52, 124] width 66 height 10
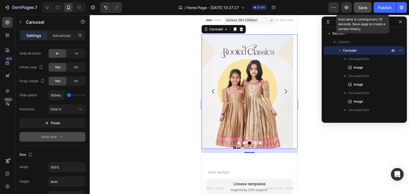
click at [366, 10] on div "Save" at bounding box center [362, 8] width 9 height 6
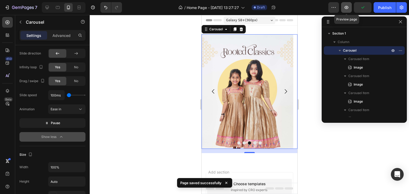
click at [348, 9] on icon "button" at bounding box center [346, 7] width 5 height 5
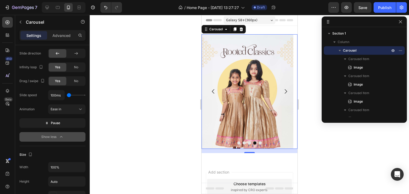
click at [339, 163] on div at bounding box center [249, 104] width 319 height 179
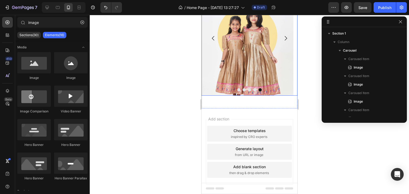
scroll to position [0, 0]
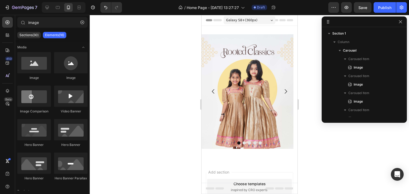
click at [344, 150] on div at bounding box center [249, 104] width 319 height 179
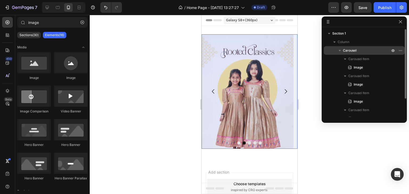
click at [340, 50] on icon "button" at bounding box center [340, 50] width 2 height 1
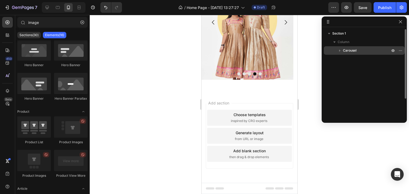
scroll to position [186, 0]
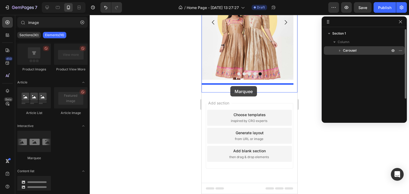
drag, startPoint x: 236, startPoint y: 156, endPoint x: 230, endPoint y: 86, distance: 70.0
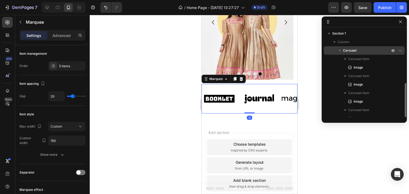
scroll to position [31, 0]
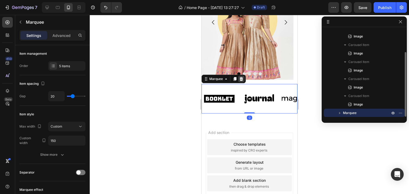
click at [243, 79] on icon at bounding box center [241, 79] width 4 height 4
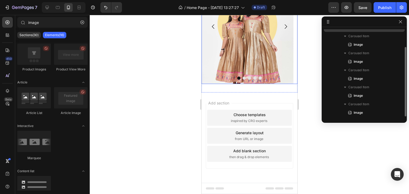
scroll to position [23, 0]
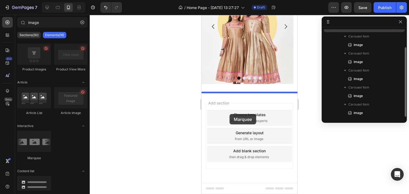
drag, startPoint x: 239, startPoint y: 161, endPoint x: 230, endPoint y: 114, distance: 48.0
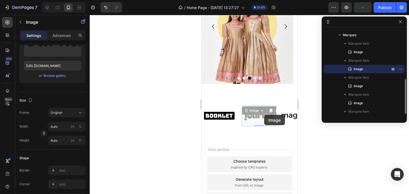
scroll to position [0, 0]
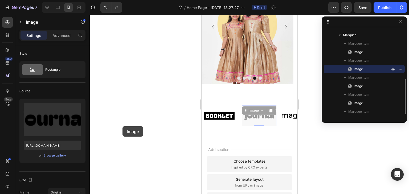
click at [123, 126] on div at bounding box center [249, 104] width 319 height 179
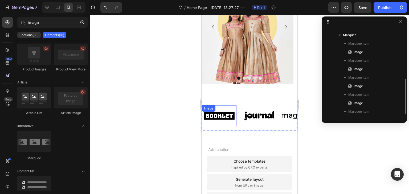
click at [226, 117] on img at bounding box center [219, 116] width 35 height 15
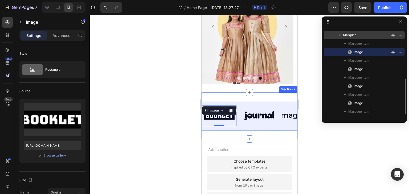
click at [354, 35] on span "Marquee" at bounding box center [350, 34] width 14 height 5
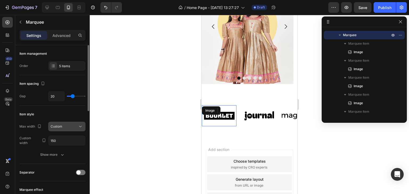
scroll to position [53, 0]
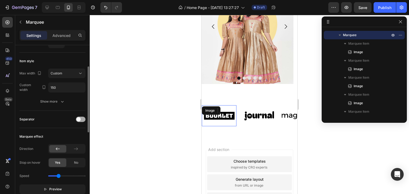
click at [83, 119] on div at bounding box center [81, 119] width 10 height 5
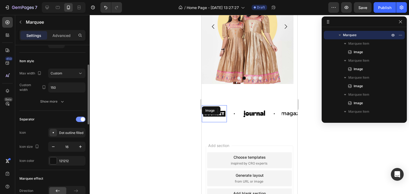
click at [83, 119] on span at bounding box center [83, 119] width 4 height 4
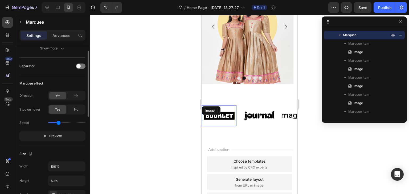
scroll to position [133, 0]
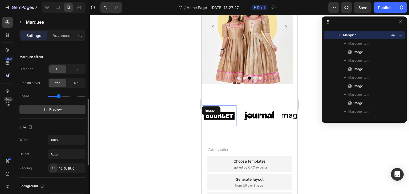
click at [55, 110] on span "Preview" at bounding box center [55, 109] width 13 height 5
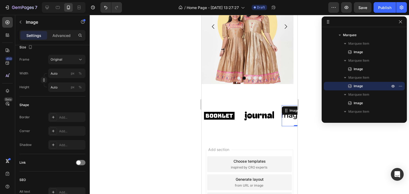
scroll to position [0, 0]
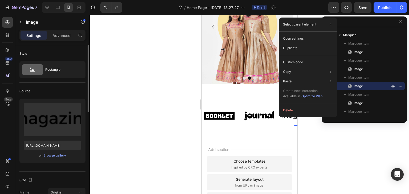
click at [309, 139] on div at bounding box center [249, 104] width 319 height 179
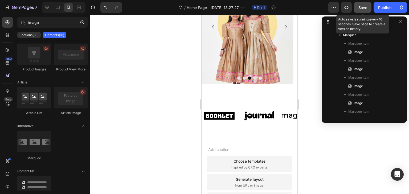
click at [366, 9] on span "Save" at bounding box center [362, 7] width 9 height 5
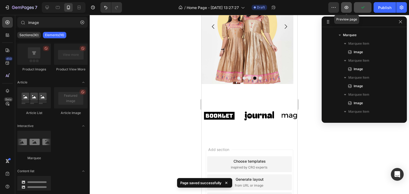
click at [349, 8] on icon "button" at bounding box center [346, 7] width 5 height 5
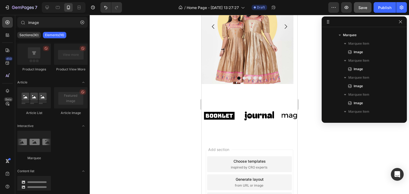
click at [167, 108] on div at bounding box center [249, 104] width 319 height 179
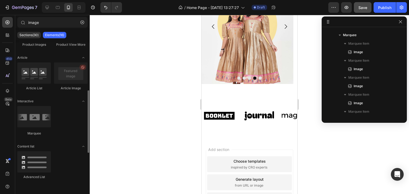
scroll to position [158, 0]
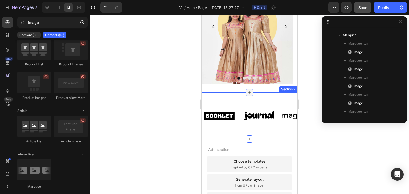
click at [248, 92] on icon at bounding box center [249, 93] width 4 height 4
click at [359, 138] on div at bounding box center [249, 104] width 319 height 179
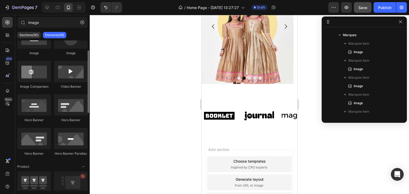
scroll to position [0, 0]
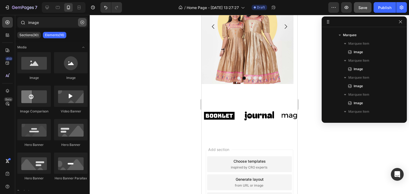
click at [82, 22] on icon "button" at bounding box center [82, 23] width 4 height 4
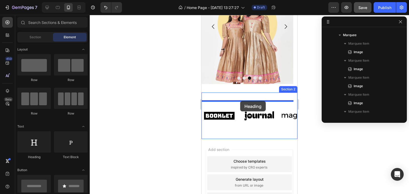
drag, startPoint x: 240, startPoint y: 164, endPoint x: 240, endPoint y: 101, distance: 62.6
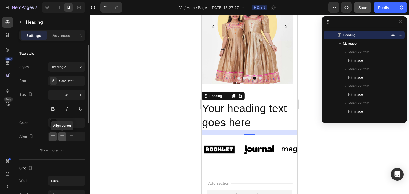
click at [61, 136] on icon at bounding box center [62, 136] width 5 height 5
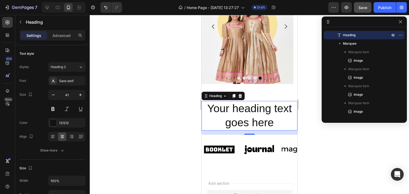
click at [278, 121] on h2 "Your heading text goes here" at bounding box center [249, 116] width 96 height 30
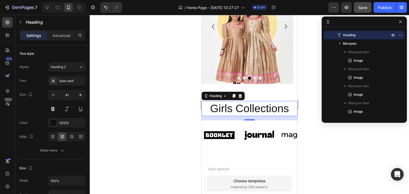
click at [334, 145] on div at bounding box center [249, 104] width 319 height 179
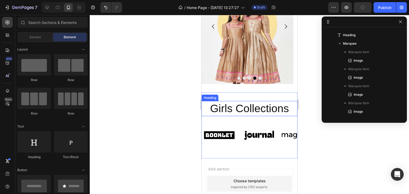
click at [248, 107] on p "Girls Collections" at bounding box center [249, 109] width 95 height 14
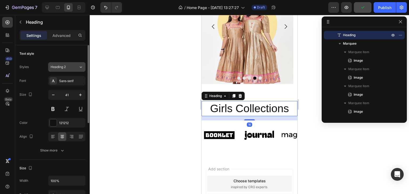
click at [74, 69] on div "Heading 2" at bounding box center [65, 67] width 28 height 5
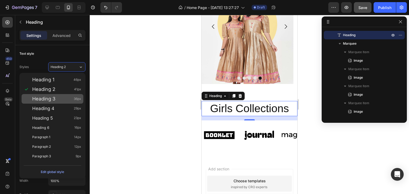
click at [62, 98] on div "Heading 3 36px" at bounding box center [56, 98] width 49 height 5
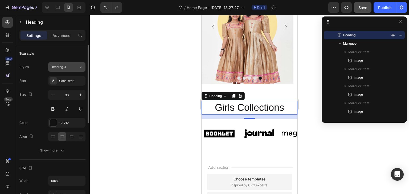
click at [73, 67] on div "Heading 3" at bounding box center [65, 67] width 28 height 5
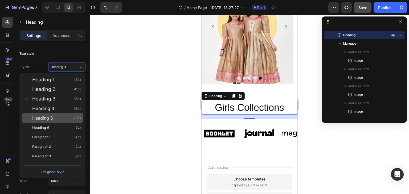
click at [57, 116] on div "Heading 5 23px" at bounding box center [56, 118] width 49 height 5
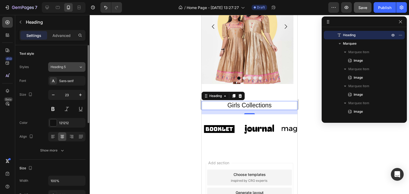
click at [82, 69] on icon at bounding box center [81, 66] width 5 height 5
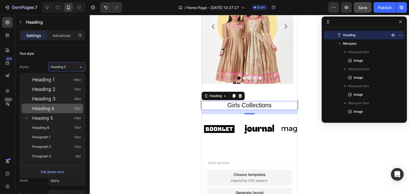
click at [61, 106] on div "Heading 4 29px" at bounding box center [56, 108] width 49 height 5
type input "29"
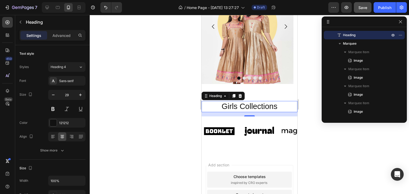
click at [170, 127] on div at bounding box center [249, 104] width 319 height 179
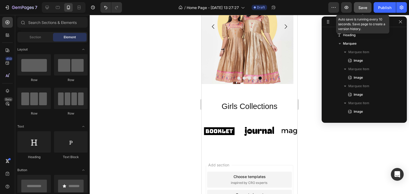
click at [366, 9] on span "Save" at bounding box center [362, 7] width 9 height 5
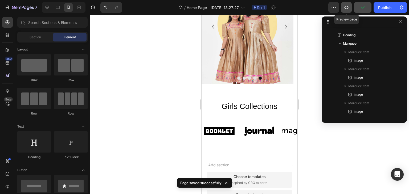
click at [348, 9] on icon "button" at bounding box center [346, 7] width 5 height 5
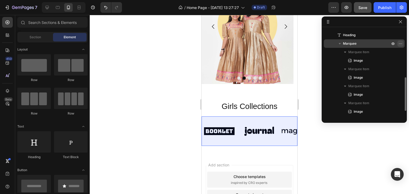
click at [402, 44] on icon "button" at bounding box center [400, 44] width 4 height 4
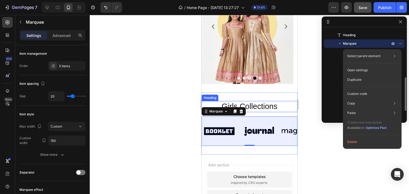
click at [346, 44] on span "Marquee" at bounding box center [350, 43] width 14 height 5
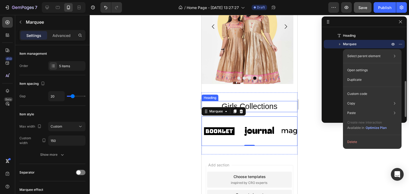
click at [331, 159] on div at bounding box center [249, 104] width 319 height 179
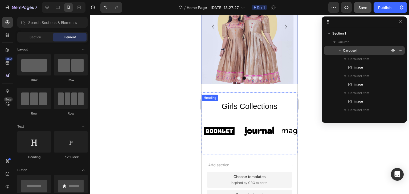
click at [341, 52] on icon "button" at bounding box center [339, 50] width 5 height 5
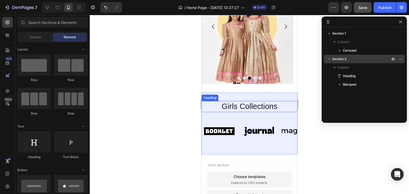
click at [331, 59] on icon "button" at bounding box center [328, 58] width 5 height 5
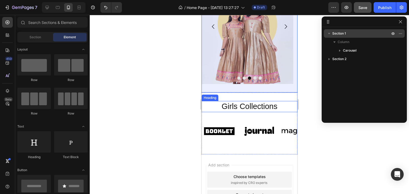
click at [330, 34] on icon "button" at bounding box center [328, 33] width 5 height 5
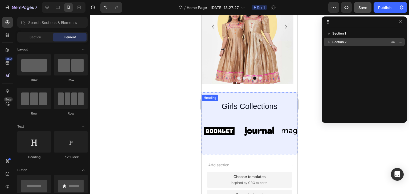
click at [329, 42] on icon "button" at bounding box center [329, 42] width 1 height 2
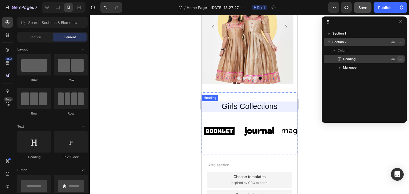
click at [401, 59] on icon "button" at bounding box center [400, 59] width 4 height 4
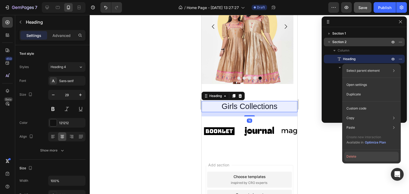
click at [357, 155] on button "Delete" at bounding box center [371, 157] width 54 height 10
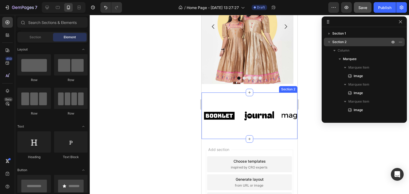
click at [250, 98] on div "Image Image Image Image Image Image Image Image Image Image Marquee Section 2" at bounding box center [249, 116] width 96 height 47
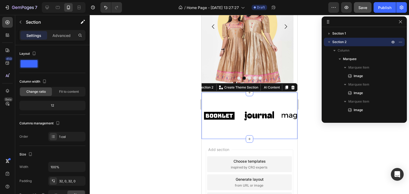
click at [329, 41] on icon "button" at bounding box center [328, 41] width 5 height 5
click at [291, 89] on icon at bounding box center [292, 88] width 3 height 4
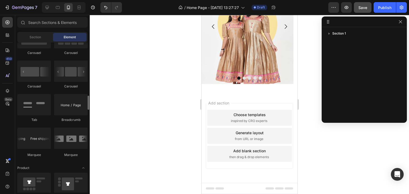
scroll to position [586, 0]
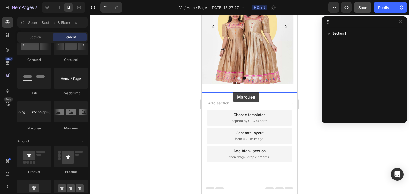
drag, startPoint x: 266, startPoint y: 127, endPoint x: 225, endPoint y: 93, distance: 53.2
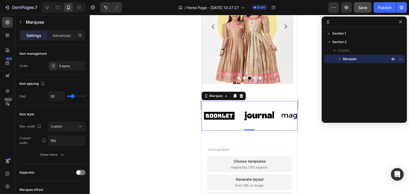
click at [263, 141] on div "Add section Choose templates inspired by CRO experts Generate layout from URL o…" at bounding box center [249, 190] width 96 height 102
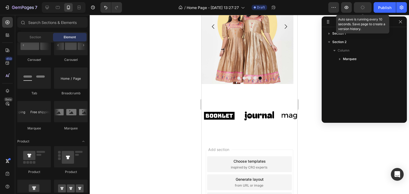
click at [358, 8] on button "button" at bounding box center [363, 7] width 18 height 11
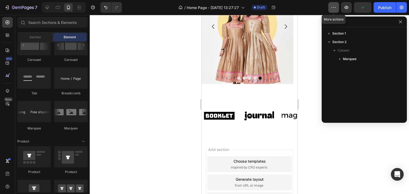
click at [331, 9] on button "button" at bounding box center [333, 7] width 11 height 11
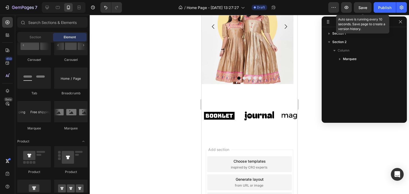
click at [360, 9] on span "Save" at bounding box center [362, 7] width 9 height 5
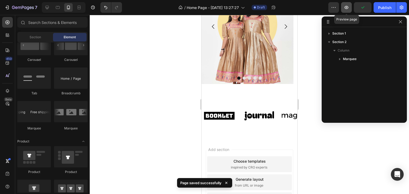
click at [347, 8] on icon "button" at bounding box center [346, 7] width 5 height 5
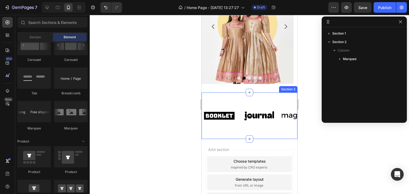
click at [246, 98] on div "Image Image Image Image Image Image Image Image Image Image Marquee Section 2" at bounding box center [249, 116] width 96 height 47
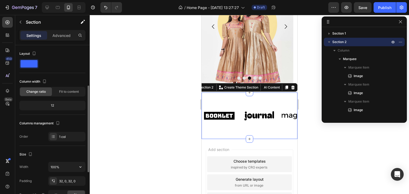
scroll to position [80, 0]
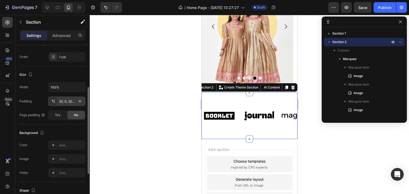
click at [62, 99] on div "32, 0, 32, 0" at bounding box center [66, 101] width 15 height 5
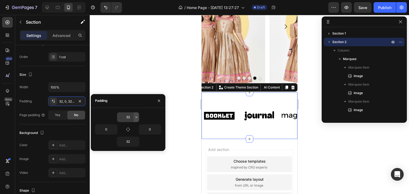
click at [134, 117] on button "button" at bounding box center [136, 118] width 5 height 10
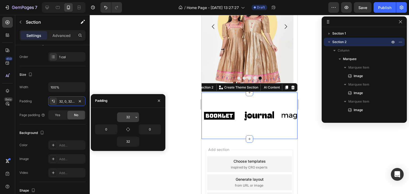
click at [134, 117] on button "button" at bounding box center [136, 118] width 5 height 10
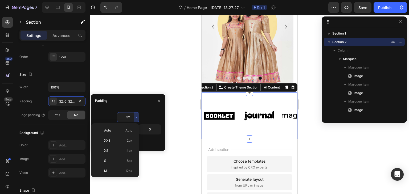
scroll to position [38, 0]
click at [125, 133] on p "M 12px" at bounding box center [118, 132] width 28 height 5
type input "12"
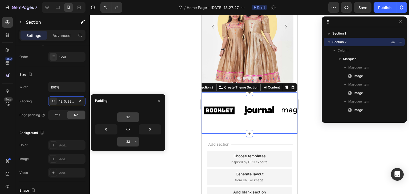
click at [128, 144] on input "32" at bounding box center [128, 142] width 22 height 10
click at [134, 142] on button "button" at bounding box center [136, 142] width 5 height 10
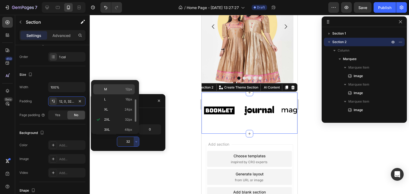
click at [126, 88] on span "12px" at bounding box center [128, 89] width 7 height 5
type input "12"
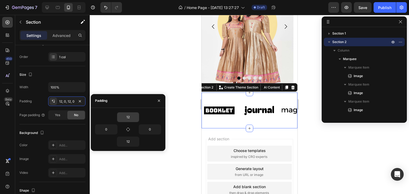
click at [349, 144] on div at bounding box center [249, 104] width 319 height 179
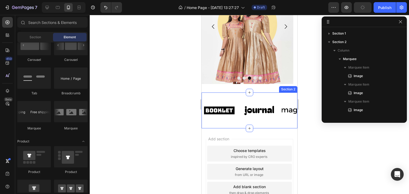
click at [241, 93] on div "Image Image Image Image Image Image Image Image Image Image Marquee Section 2" at bounding box center [249, 111] width 96 height 36
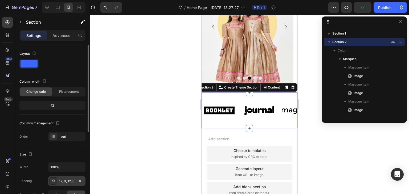
click at [65, 182] on div "12, 0, 12, 0" at bounding box center [66, 181] width 15 height 5
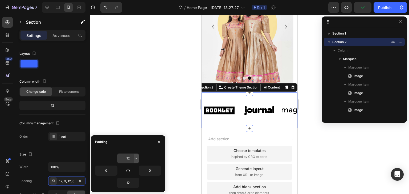
click at [136, 158] on icon "button" at bounding box center [136, 159] width 4 height 4
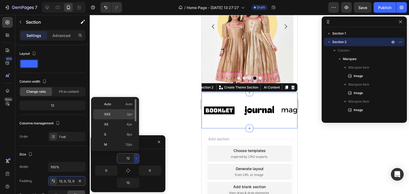
click at [128, 120] on div "XXS 2px" at bounding box center [114, 125] width 42 height 10
type input "2"
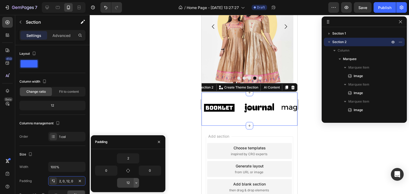
click at [134, 185] on button "button" at bounding box center [136, 183] width 5 height 10
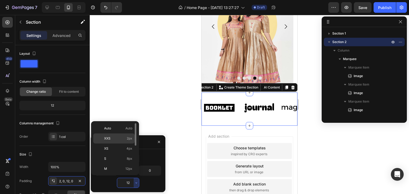
click at [129, 138] on span "2px" at bounding box center [130, 138] width 6 height 5
type input "2"
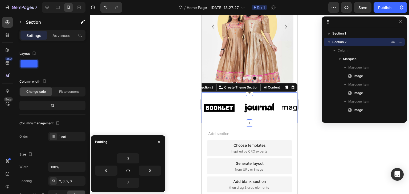
click at [306, 142] on div at bounding box center [249, 104] width 319 height 179
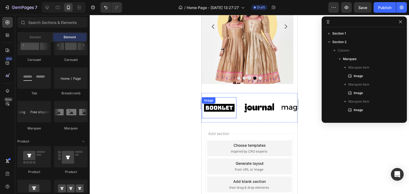
click at [221, 107] on img at bounding box center [219, 108] width 35 height 15
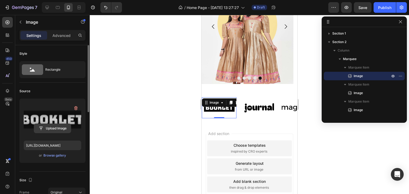
click at [60, 127] on input "file" at bounding box center [52, 128] width 37 height 9
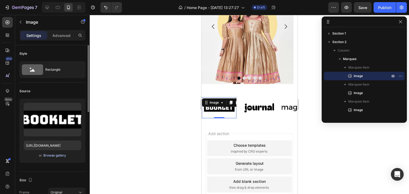
click at [62, 154] on div "Browse gallery" at bounding box center [54, 155] width 23 height 5
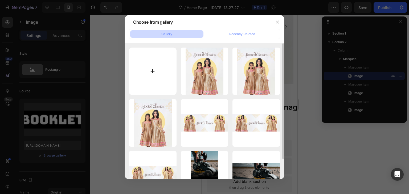
click at [160, 66] on input "file" at bounding box center [153, 72] width 48 height 48
click at [103, 81] on div at bounding box center [204, 97] width 409 height 194
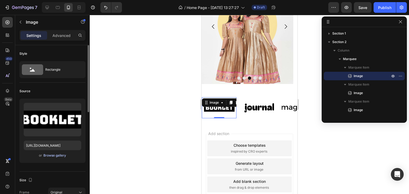
click at [60, 156] on div "Browse gallery" at bounding box center [54, 155] width 23 height 5
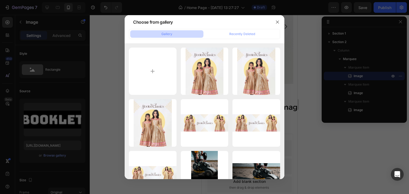
click at [178, 35] on button "Gallery" at bounding box center [166, 33] width 73 height 7
click at [161, 73] on input "file" at bounding box center [153, 72] width 48 height 48
type input "C:\fakepath\silk frock.jpg"
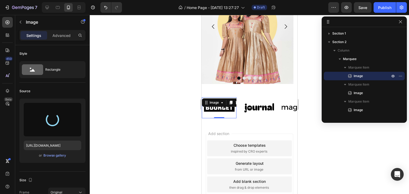
type input "[URL][DOMAIN_NAME]"
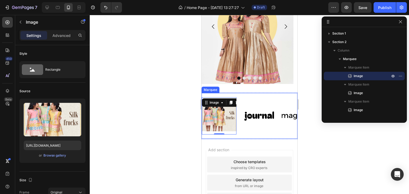
click at [344, 152] on div at bounding box center [249, 104] width 319 height 179
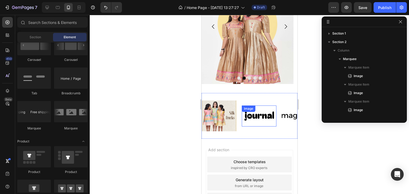
click at [259, 117] on img at bounding box center [259, 116] width 35 height 15
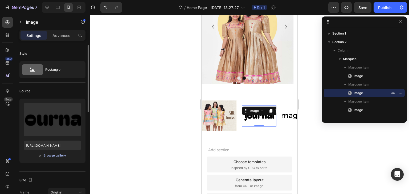
click at [50, 155] on div "Browse gallery" at bounding box center [54, 155] width 23 height 5
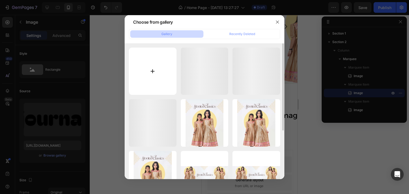
click at [149, 64] on input "file" at bounding box center [153, 72] width 48 height 48
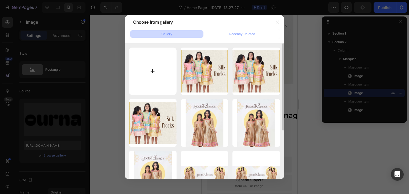
type input "C:\fakepath\lehenga n gahgra.jpg"
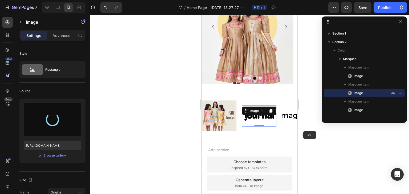
type input "https://cdn.shopify.com/s/files/1/0072/1987/1829/files/gempages_581043374077772…"
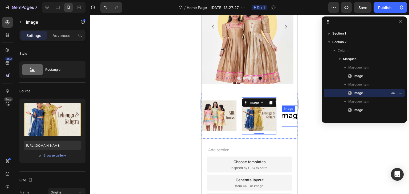
click at [288, 119] on img at bounding box center [298, 116] width 35 height 15
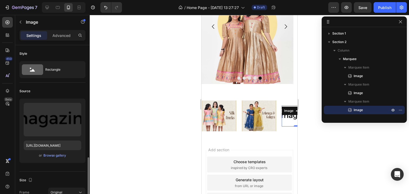
scroll to position [80, 0]
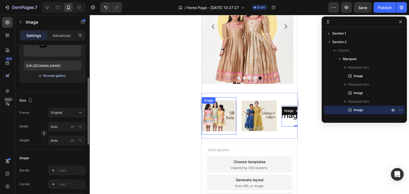
click at [52, 76] on div "Browse gallery" at bounding box center [54, 76] width 23 height 5
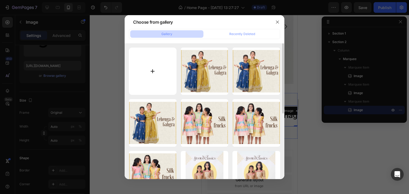
click at [145, 58] on input "file" at bounding box center [153, 72] width 48 height 48
type input "C:\fakepath\silk party frock.jpg"
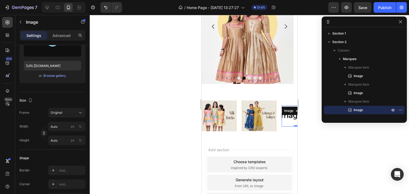
type input "https://cdn.shopify.com/s/files/1/0072/1987/1829/files/gempages_581043374077772…"
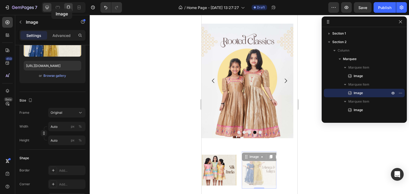
scroll to position [0, 0]
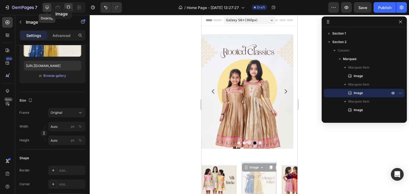
click at [51, 9] on div at bounding box center [47, 7] width 9 height 9
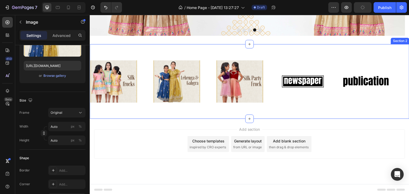
scroll to position [86, 0]
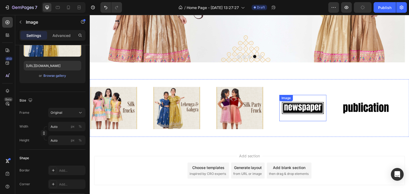
click at [309, 104] on img at bounding box center [302, 108] width 47 height 20
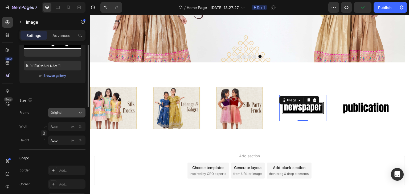
scroll to position [27, 0]
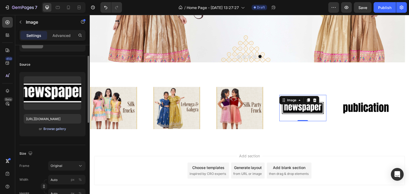
click at [59, 128] on div "Browse gallery" at bounding box center [54, 129] width 23 height 5
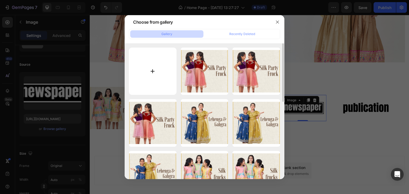
click at [152, 68] on input "file" at bounding box center [153, 72] width 48 height 48
type input "C:\fakepath\sharara.jpg"
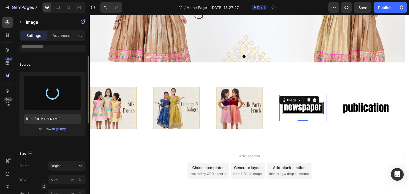
type input "https://cdn.shopify.com/s/files/1/0072/1987/1829/files/gempages_581043374077772…"
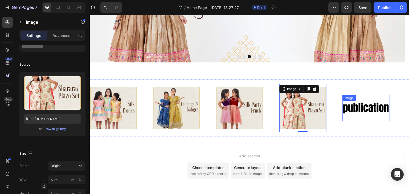
click at [372, 103] on img at bounding box center [365, 108] width 47 height 20
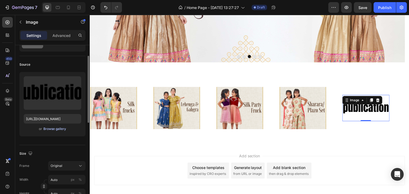
click at [60, 129] on div "Browse gallery" at bounding box center [54, 129] width 23 height 5
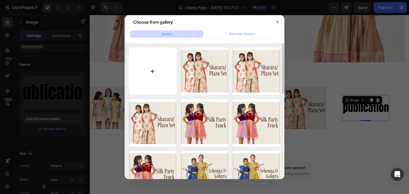
click at [163, 75] on input "file" at bounding box center [153, 72] width 48 height 48
type input "C:\fakepath\silk gown.jpg"
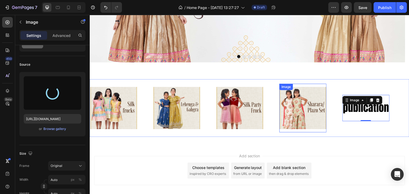
type input "https://cdn.shopify.com/s/files/1/0072/1987/1829/files/gempages_581043374077772…"
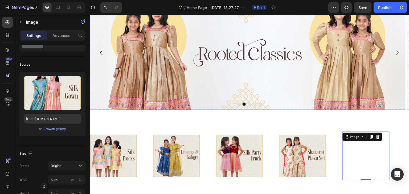
scroll to position [107, 0]
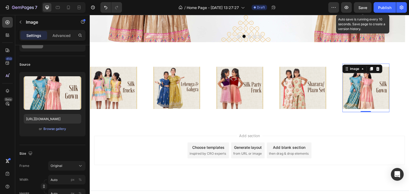
click at [361, 7] on span "Save" at bounding box center [362, 7] width 9 height 5
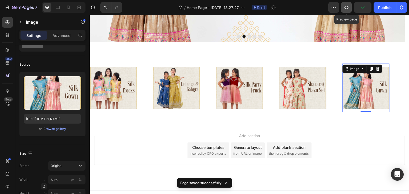
click at [347, 9] on icon "button" at bounding box center [347, 7] width 4 height 3
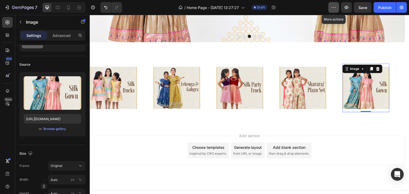
click at [334, 8] on icon "button" at bounding box center [333, 7] width 5 height 5
click at [402, 9] on icon "button" at bounding box center [402, 8] width 4 height 4
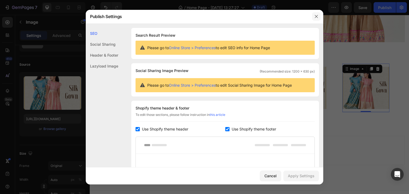
click at [317, 17] on icon "button" at bounding box center [316, 16] width 3 height 3
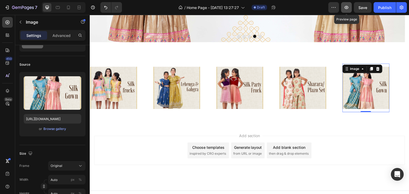
click at [346, 10] on icon "button" at bounding box center [346, 7] width 5 height 5
click at [332, 9] on icon "button" at bounding box center [333, 7] width 5 height 5
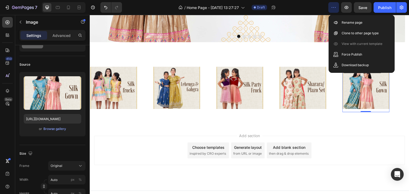
click at [312, 10] on div "/ Home Page - Aug 26, 13:27:27 Draft" at bounding box center [227, 7] width 202 height 11
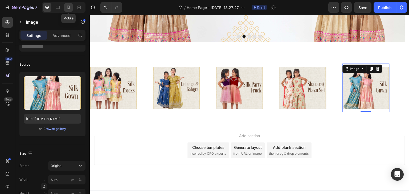
click at [65, 8] on div at bounding box center [68, 7] width 9 height 9
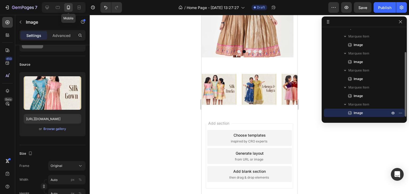
scroll to position [123, 0]
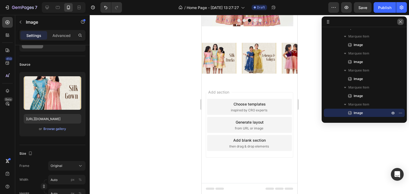
click at [402, 22] on icon "button" at bounding box center [400, 22] width 4 height 4
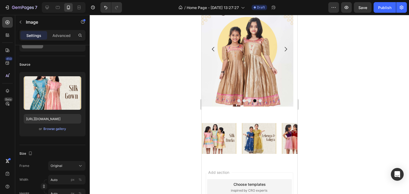
scroll to position [0, 0]
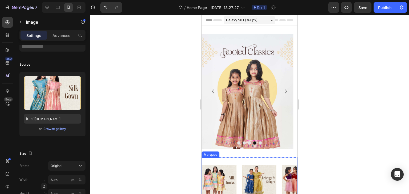
click at [257, 160] on div "Image Image Image Image Image 0 Image Image Image Image Image 0 Marquee" at bounding box center [249, 181] width 96 height 46
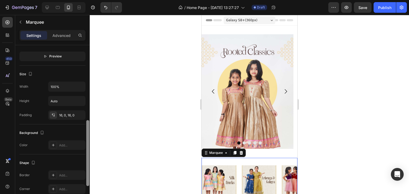
scroll to position [243, 0]
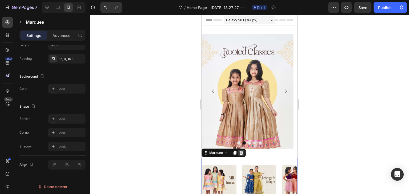
click at [241, 155] on icon at bounding box center [240, 153] width 3 height 4
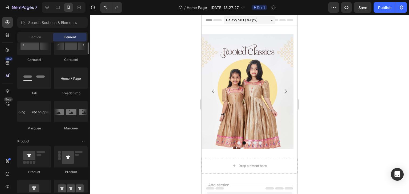
scroll to position [533, 0]
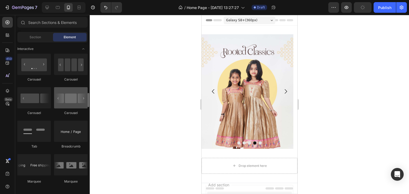
click at [65, 107] on div at bounding box center [71, 97] width 34 height 21
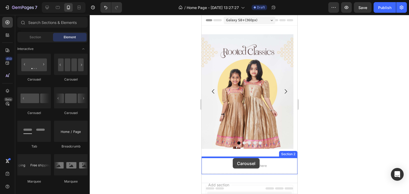
drag, startPoint x: 266, startPoint y: 122, endPoint x: 232, endPoint y: 158, distance: 49.7
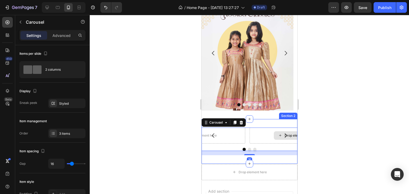
scroll to position [53, 0]
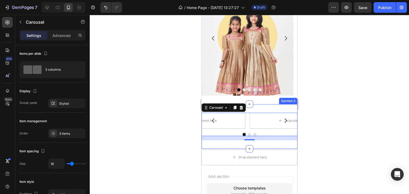
click at [262, 145] on div "Drop element here Drop element here Drop element here Carousel 16 Section 2" at bounding box center [249, 126] width 96 height 45
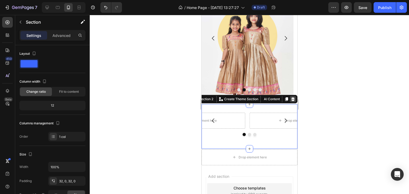
click at [291, 99] on icon at bounding box center [293, 99] width 4 height 4
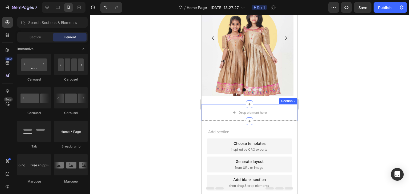
click at [284, 101] on div "Section 2" at bounding box center [288, 101] width 16 height 5
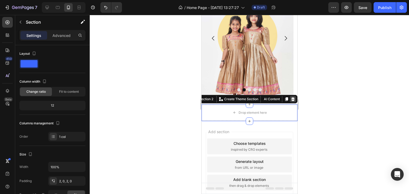
click at [291, 99] on icon at bounding box center [292, 99] width 3 height 4
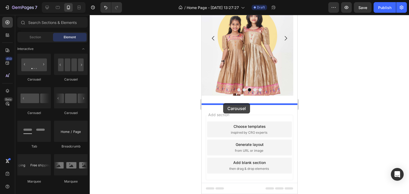
drag, startPoint x: 264, startPoint y: 113, endPoint x: 223, endPoint y: 103, distance: 42.2
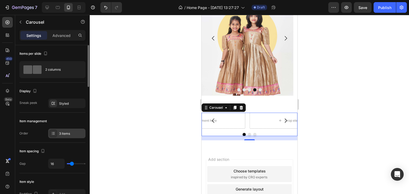
click at [63, 133] on div "3 items" at bounding box center [71, 134] width 25 height 5
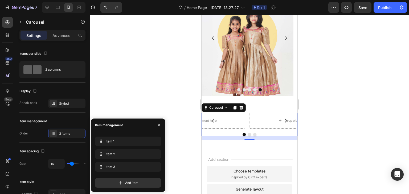
click at [134, 89] on div at bounding box center [249, 104] width 319 height 179
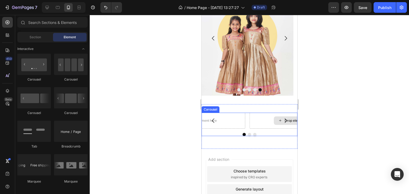
click at [252, 120] on div "Drop element here" at bounding box center [295, 121] width 92 height 16
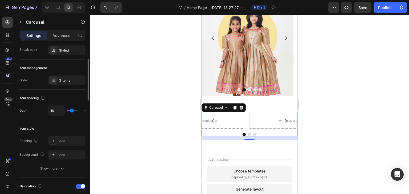
scroll to position [0, 0]
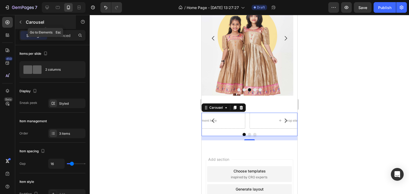
click at [20, 23] on icon "button" at bounding box center [21, 22] width 2 height 3
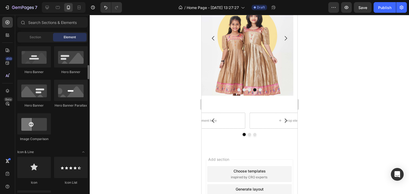
scroll to position [160, 0]
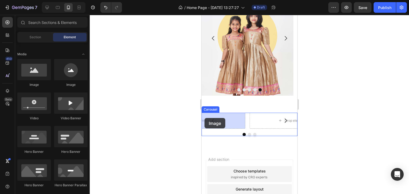
drag, startPoint x: 238, startPoint y: 81, endPoint x: 380, endPoint y: 134, distance: 152.1
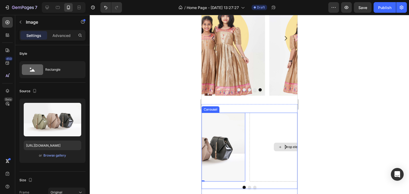
click at [273, 157] on div "Drop element here" at bounding box center [295, 147] width 92 height 69
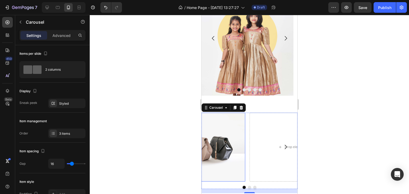
click at [176, 123] on div at bounding box center [249, 104] width 319 height 179
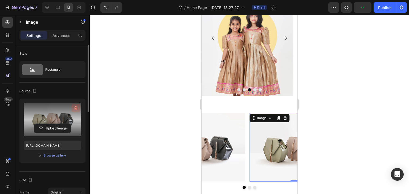
click at [75, 108] on icon "button" at bounding box center [75, 108] width 5 height 5
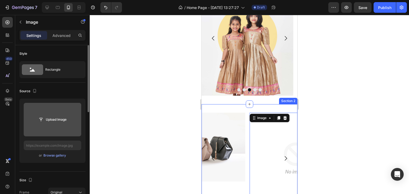
click at [249, 112] on div "Image 0 Drop element here Image Carousel Section 2" at bounding box center [249, 164] width 96 height 121
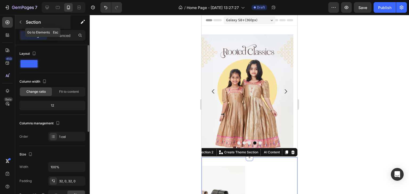
click at [18, 22] on button "button" at bounding box center [20, 22] width 9 height 9
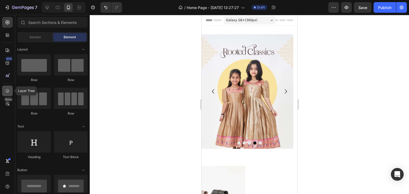
click at [4, 91] on div at bounding box center [7, 91] width 11 height 11
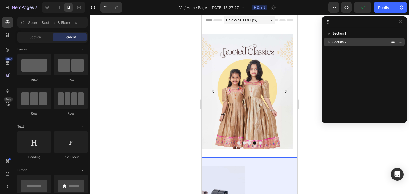
click at [330, 42] on icon "button" at bounding box center [328, 41] width 5 height 5
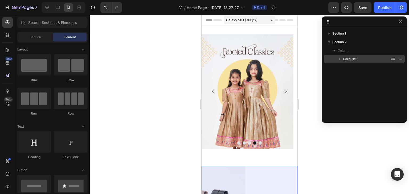
click at [339, 59] on icon "button" at bounding box center [339, 58] width 5 height 5
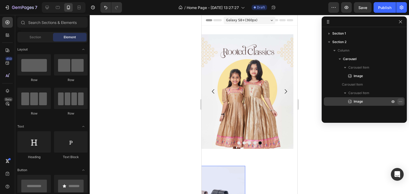
click at [399, 101] on icon "button" at bounding box center [400, 102] width 4 height 4
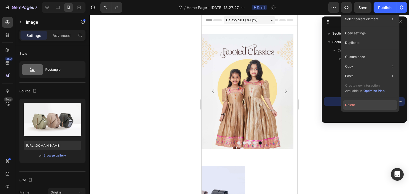
click at [382, 103] on button "Delete" at bounding box center [370, 105] width 54 height 10
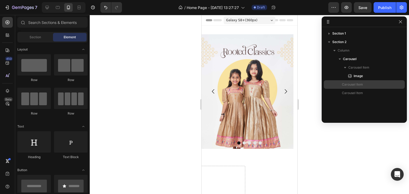
click at [364, 84] on p "Carousel Item" at bounding box center [363, 84] width 43 height 5
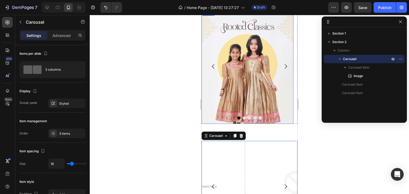
scroll to position [107, 0]
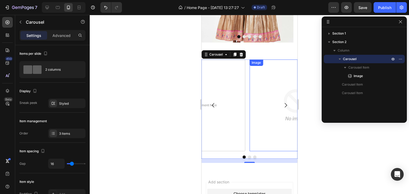
click at [357, 60] on p "Carousel" at bounding box center [367, 58] width 48 height 5
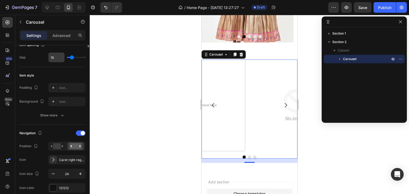
scroll to position [53, 0]
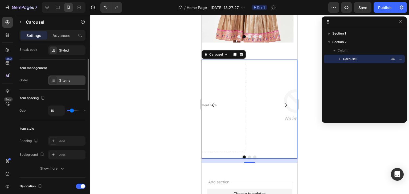
click at [68, 81] on div "3 items" at bounding box center [71, 80] width 25 height 5
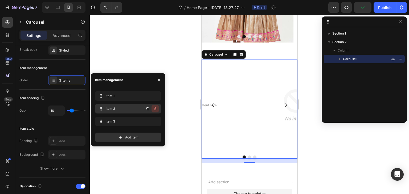
click at [157, 107] on button "button" at bounding box center [155, 108] width 7 height 7
click at [152, 107] on div "Delete" at bounding box center [152, 109] width 10 height 5
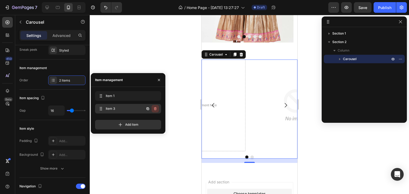
click at [157, 109] on icon "button" at bounding box center [155, 109] width 4 height 4
click at [152, 107] on div "Delete" at bounding box center [152, 109] width 10 height 5
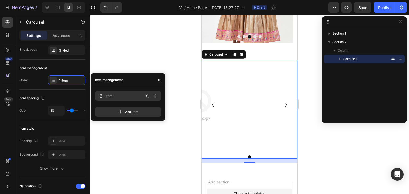
click at [149, 96] on icon "button" at bounding box center [147, 96] width 3 height 3
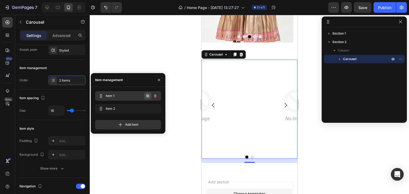
click at [147, 96] on icon "button" at bounding box center [147, 96] width 3 height 3
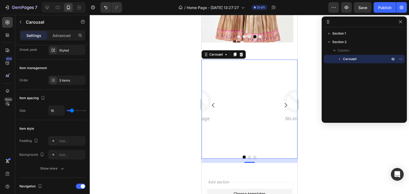
click at [212, 104] on icon "Carousel Back Arrow" at bounding box center [213, 105] width 6 height 6
click at [213, 106] on icon "Carousel Back Arrow" at bounding box center [213, 105] width 2 height 5
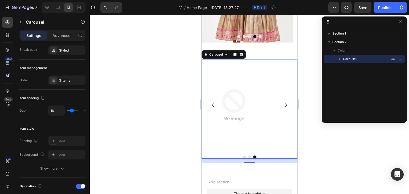
click at [213, 106] on icon "Carousel Back Arrow" at bounding box center [213, 105] width 2 height 5
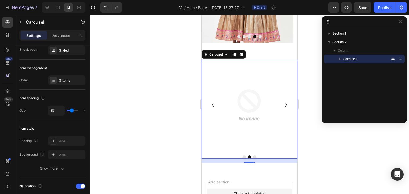
click at [213, 106] on icon "Carousel Back Arrow" at bounding box center [213, 105] width 2 height 5
click at [400, 60] on icon "button" at bounding box center [400, 59] width 4 height 4
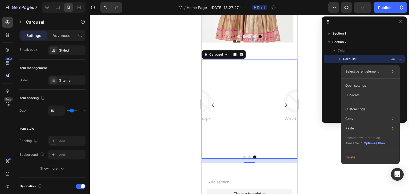
click at [175, 122] on div at bounding box center [249, 104] width 319 height 179
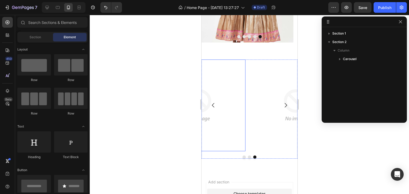
click at [228, 112] on img at bounding box center [199, 106] width 92 height 92
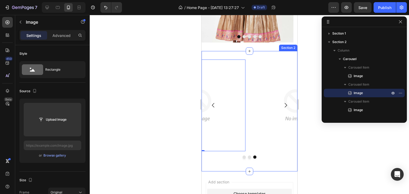
click at [262, 60] on div "Image" at bounding box center [295, 106] width 92 height 92
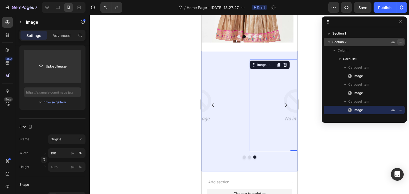
click at [402, 42] on icon "button" at bounding box center [400, 42] width 4 height 4
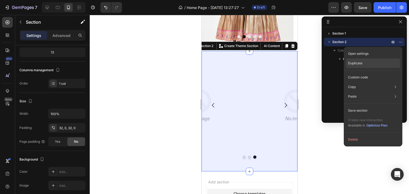
scroll to position [0, 0]
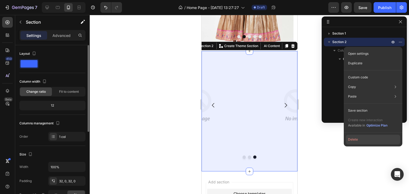
click at [355, 139] on button "Delete" at bounding box center [373, 140] width 54 height 10
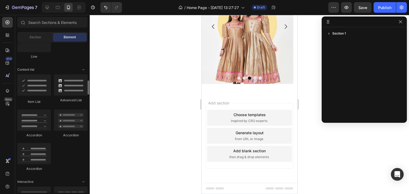
scroll to position [479, 0]
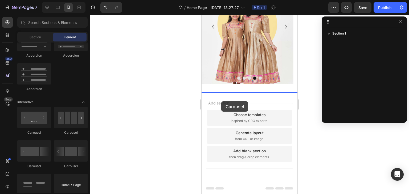
drag, startPoint x: 232, startPoint y: 172, endPoint x: 221, endPoint y: 101, distance: 71.2
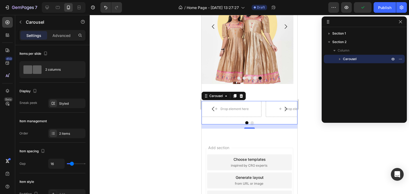
click at [119, 60] on div at bounding box center [249, 104] width 319 height 179
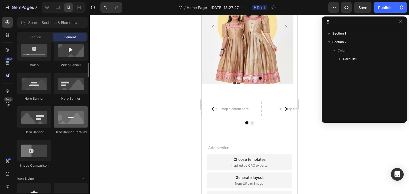
scroll to position [133, 0]
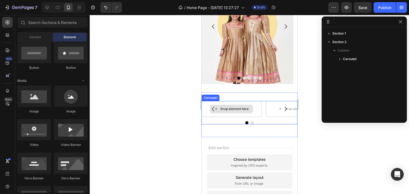
click at [258, 103] on div "Drop element here" at bounding box center [231, 109] width 60 height 16
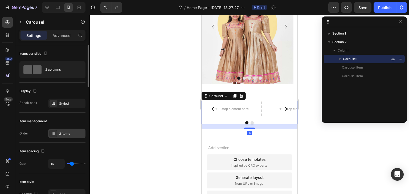
click at [62, 134] on div "2 items" at bounding box center [71, 134] width 25 height 5
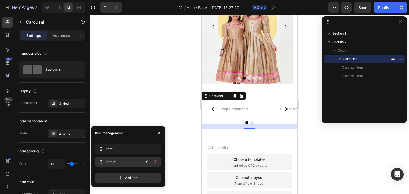
click at [156, 162] on icon "button" at bounding box center [155, 162] width 4 height 4
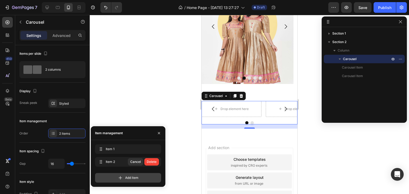
click at [152, 162] on div "Delete" at bounding box center [152, 162] width 10 height 5
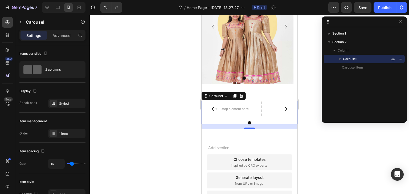
click at [140, 99] on div at bounding box center [249, 104] width 319 height 179
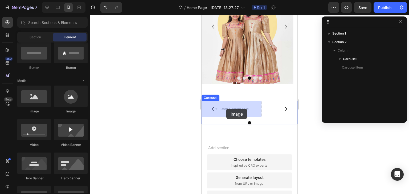
drag, startPoint x: 241, startPoint y: 114, endPoint x: 226, endPoint y: 109, distance: 15.4
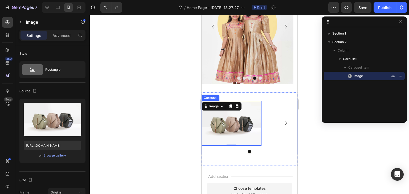
click at [275, 105] on div "Image 0" at bounding box center [249, 123] width 96 height 45
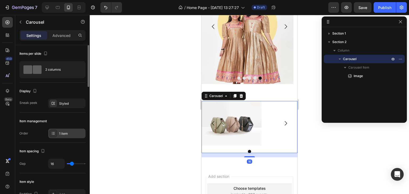
click at [70, 134] on div "1 item" at bounding box center [71, 134] width 25 height 5
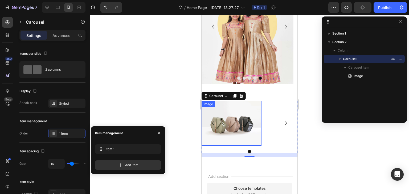
click at [235, 129] on img at bounding box center [231, 123] width 60 height 45
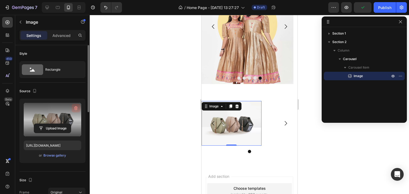
click at [76, 108] on icon "button" at bounding box center [75, 109] width 1 height 2
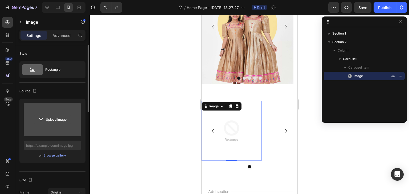
click at [54, 121] on input "file" at bounding box center [52, 119] width 37 height 9
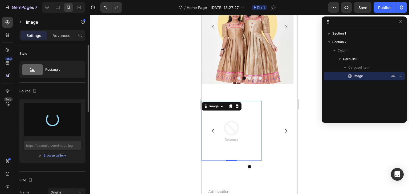
type input "[URL][DOMAIN_NAME]"
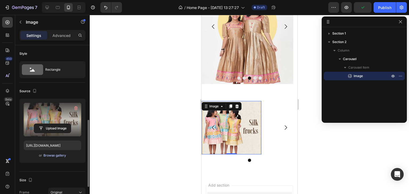
scroll to position [80, 0]
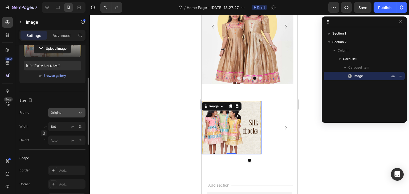
click at [76, 112] on div "Original" at bounding box center [64, 113] width 26 height 5
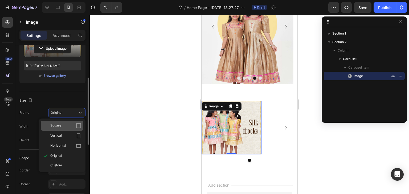
click at [78, 123] on icon at bounding box center [78, 125] width 5 height 5
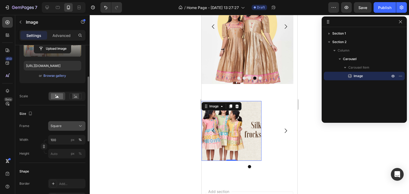
click at [79, 122] on button "Square" at bounding box center [66, 126] width 37 height 10
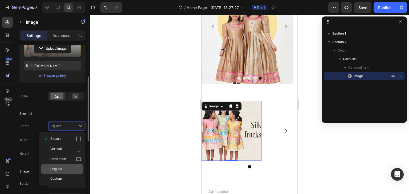
click at [75, 172] on div "Original" at bounding box center [65, 169] width 31 height 5
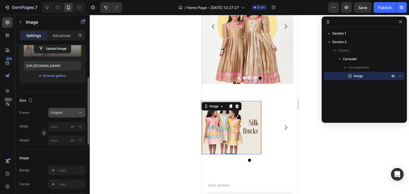
click at [79, 114] on icon at bounding box center [80, 112] width 5 height 5
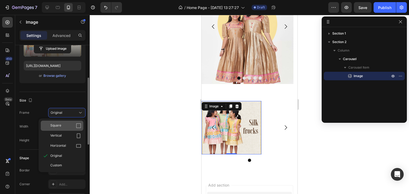
click at [71, 126] on div "Square" at bounding box center [65, 125] width 31 height 5
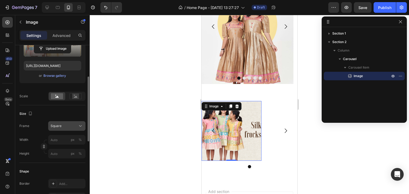
click at [76, 126] on div "Square" at bounding box center [64, 126] width 26 height 5
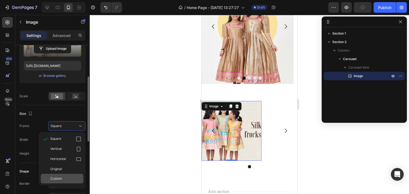
click at [71, 177] on div "Custom" at bounding box center [65, 179] width 31 height 5
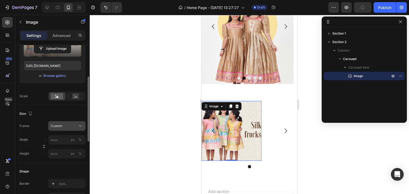
click at [73, 127] on div "Frame Custom Width px % Height px %" at bounding box center [52, 139] width 66 height 37
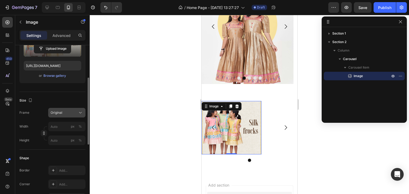
click at [68, 115] on div "Original" at bounding box center [64, 113] width 26 height 5
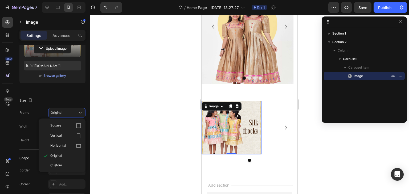
click at [137, 123] on div at bounding box center [249, 104] width 319 height 179
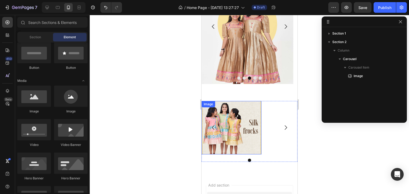
click at [243, 124] on img at bounding box center [231, 128] width 60 height 54
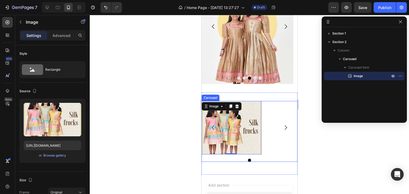
click at [269, 127] on div "Image 0" at bounding box center [249, 128] width 96 height 54
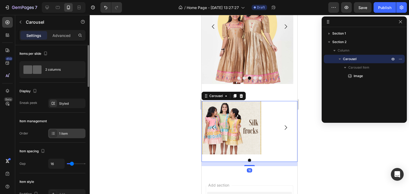
click at [60, 132] on div "1 item" at bounding box center [71, 134] width 25 height 5
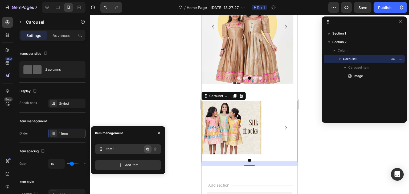
click at [146, 150] on icon "button" at bounding box center [148, 149] width 4 height 4
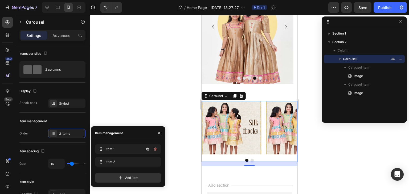
click at [146, 150] on icon "button" at bounding box center [148, 149] width 4 height 4
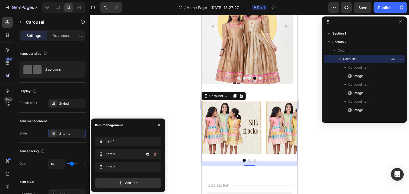
click at [146, 150] on div at bounding box center [151, 155] width 15 height 10
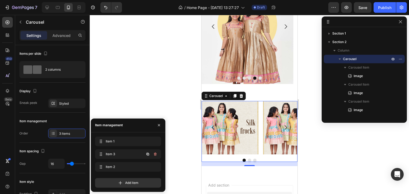
click at [146, 150] on div at bounding box center [151, 155] width 15 height 10
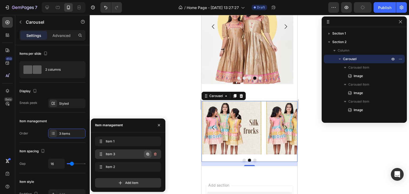
click at [147, 154] on icon "button" at bounding box center [148, 154] width 4 height 4
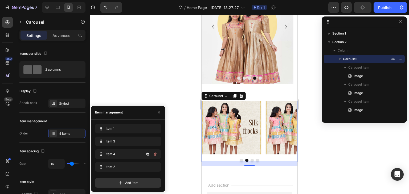
click at [147, 154] on icon "button" at bounding box center [148, 154] width 4 height 4
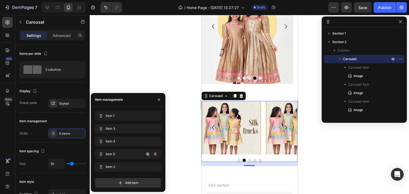
click at [147, 153] on icon "button" at bounding box center [148, 154] width 4 height 4
click at [147, 153] on div "Item 1 Item 1 Item 3 Item 3 Item 4 Item 4 Item 5 Item 5 Item 2 Item 2" at bounding box center [128, 142] width 66 height 63
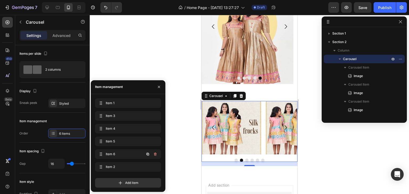
click at [147, 153] on icon "button" at bounding box center [148, 154] width 4 height 4
click at [147, 153] on div "Item 1 Item 1 Item 3 Item 3 Item 4 Item 4 Item 5 Item 5 Item 6 Item 6 Item 2 It…" at bounding box center [128, 137] width 66 height 76
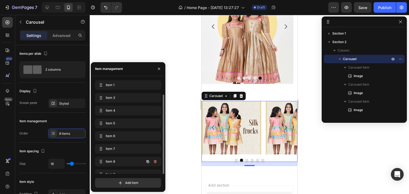
click at [147, 160] on icon "button" at bounding box center [148, 162] width 4 height 4
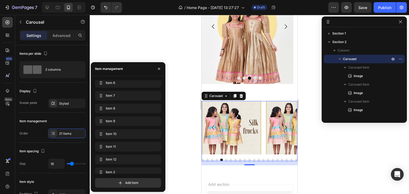
scroll to position [133, 0]
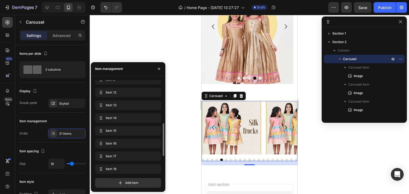
drag, startPoint x: 100, startPoint y: 84, endPoint x: 120, endPoint y: 118, distance: 39.4
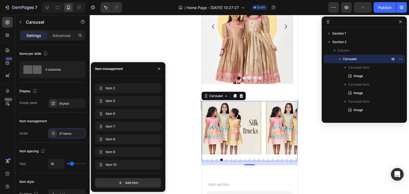
scroll to position [0, 0]
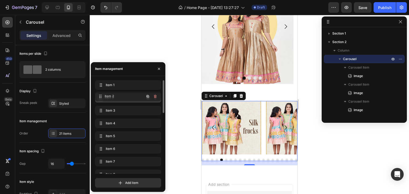
drag, startPoint x: 101, startPoint y: 124, endPoint x: 101, endPoint y: 97, distance: 26.9
click at [180, 129] on div at bounding box center [249, 104] width 319 height 179
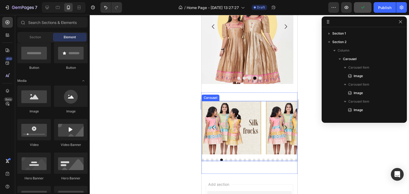
click at [263, 125] on div "Image Image Image Image Image Image Image Image Image Image Image Image Image I…" at bounding box center [249, 128] width 96 height 54
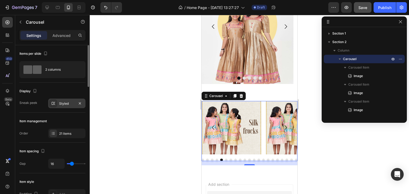
click at [66, 103] on div "Styled" at bounding box center [66, 103] width 15 height 5
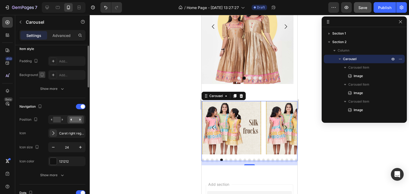
scroll to position [160, 0]
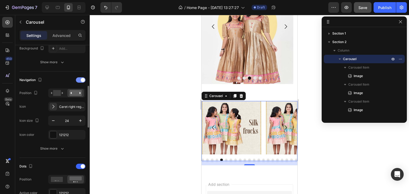
click at [81, 80] on span at bounding box center [83, 80] width 4 height 4
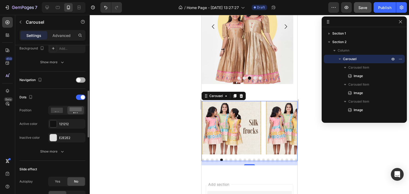
click at [81, 80] on div at bounding box center [81, 79] width 10 height 5
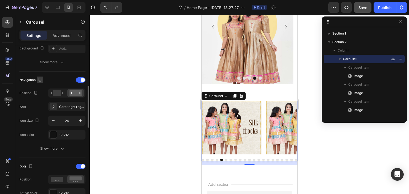
click at [40, 79] on icon "button" at bounding box center [39, 79] width 5 height 5
click at [63, 82] on div "Navigation" at bounding box center [52, 80] width 66 height 9
click at [41, 79] on icon "button" at bounding box center [40, 80] width 3 height 4
click at [42, 87] on icon "button" at bounding box center [40, 88] width 5 height 5
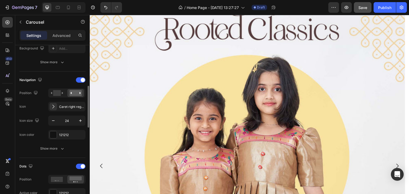
scroll to position [65, 0]
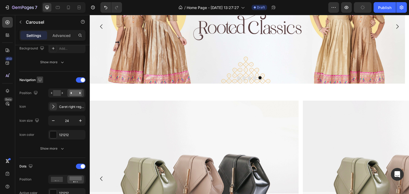
click at [40, 80] on icon "button" at bounding box center [39, 79] width 3 height 3
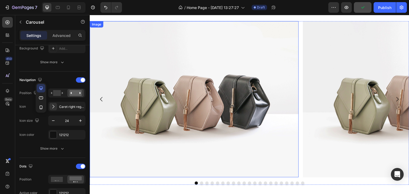
scroll to position [91, 0]
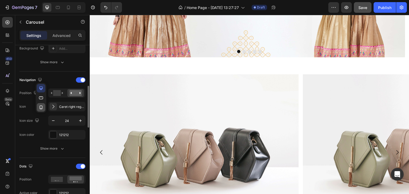
click at [41, 105] on icon "button" at bounding box center [40, 107] width 5 height 5
type input "100%"
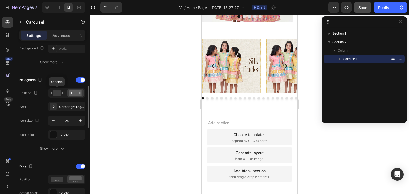
scroll to position [132, 0]
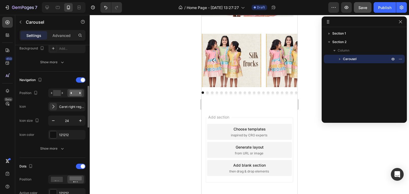
click at [147, 98] on div at bounding box center [249, 104] width 319 height 179
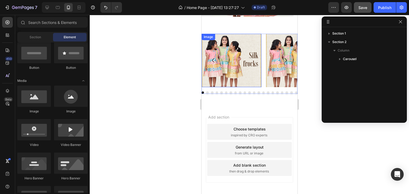
click at [233, 59] on img at bounding box center [231, 61] width 60 height 54
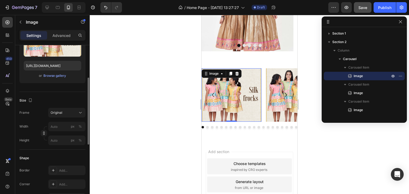
scroll to position [79, 0]
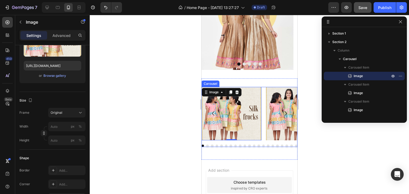
click at [263, 87] on div "Image 0 Image Image Image Image Image Image Image Image Image Image Image Image…" at bounding box center [249, 114] width 96 height 54
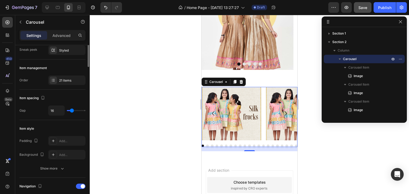
scroll to position [0, 0]
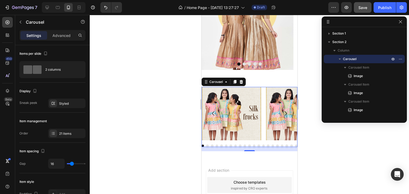
click at [238, 144] on div "Image Image Image Image Image Image Image Image Image Image Image Image Image I…" at bounding box center [249, 117] width 96 height 60
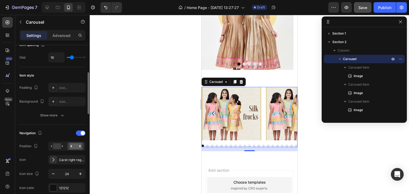
scroll to position [160, 0]
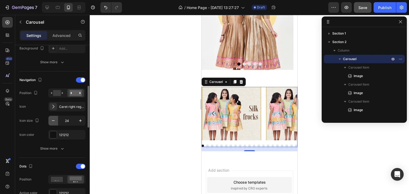
click at [54, 121] on icon "button" at bounding box center [53, 121] width 3 height 1
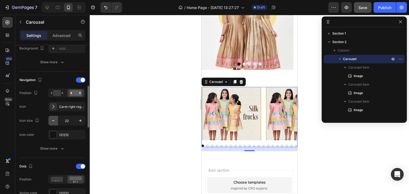
click at [54, 121] on icon "button" at bounding box center [53, 121] width 3 height 1
type input "21"
click at [62, 149] on icon "button" at bounding box center [62, 148] width 5 height 5
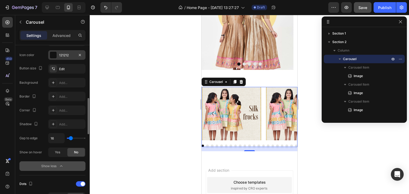
scroll to position [320, 0]
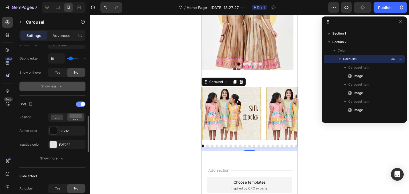
click at [80, 104] on div at bounding box center [81, 104] width 10 height 5
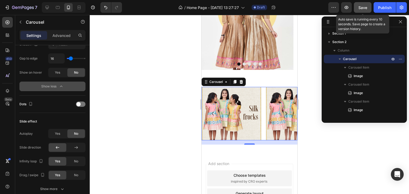
click at [364, 7] on span "Save" at bounding box center [362, 7] width 9 height 5
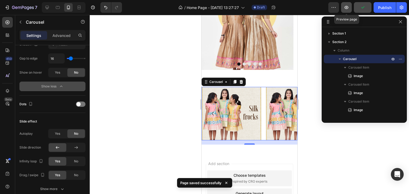
click at [349, 9] on button "button" at bounding box center [346, 7] width 11 height 11
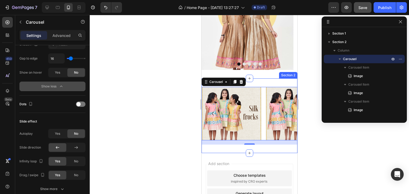
click at [262, 82] on div "Image Image Image Image Image Image Image Image Image Image Image Image Image I…" at bounding box center [249, 116] width 96 height 75
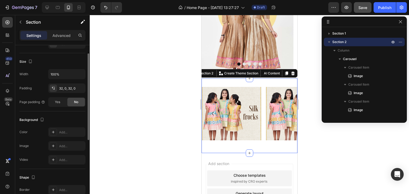
scroll to position [66, 0]
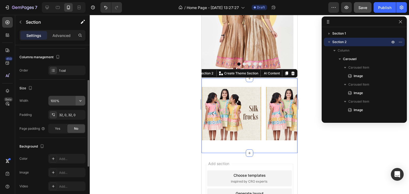
click at [80, 101] on icon "button" at bounding box center [80, 100] width 5 height 5
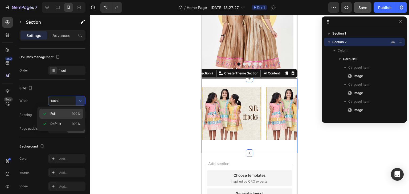
click at [73, 113] on span "100%" at bounding box center [76, 114] width 9 height 5
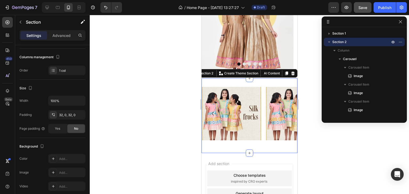
click at [112, 107] on div at bounding box center [249, 104] width 319 height 179
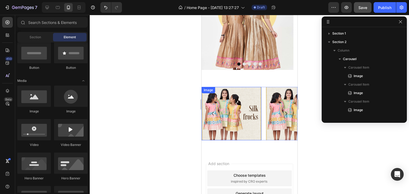
click at [263, 97] on div "Image Image Image Image Image Image Image Image Image Image Image Image Image I…" at bounding box center [249, 114] width 96 height 54
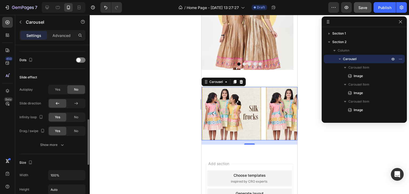
scroll to position [346, 0]
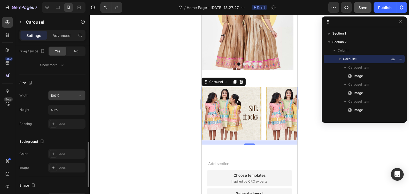
click at [64, 96] on input "100%" at bounding box center [66, 96] width 37 height 10
click at [103, 111] on div at bounding box center [249, 104] width 319 height 179
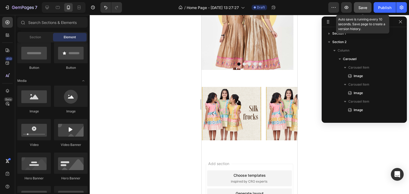
click at [362, 8] on span "Save" at bounding box center [362, 7] width 9 height 5
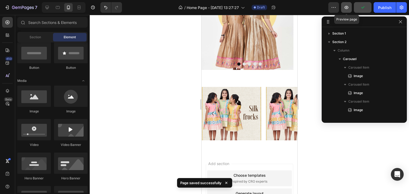
click at [348, 7] on icon "button" at bounding box center [346, 7] width 5 height 5
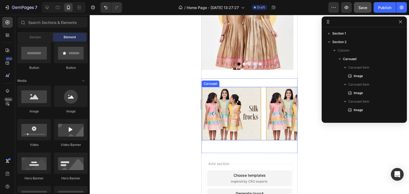
click at [262, 94] on div "Image Image Image Image Image Image Image Image Image Image Image Image Image I…" at bounding box center [249, 114] width 96 height 54
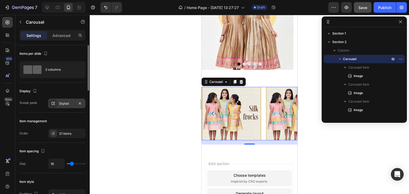
click at [64, 103] on div "Styled" at bounding box center [66, 103] width 15 height 5
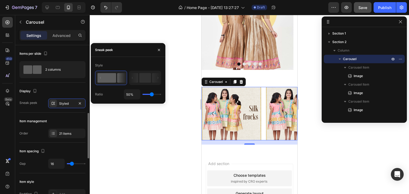
scroll to position [53, 0]
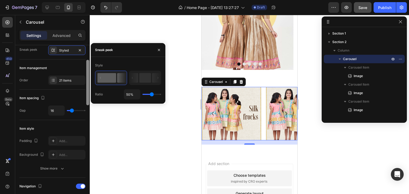
drag, startPoint x: 71, startPoint y: 110, endPoint x: 88, endPoint y: 124, distance: 22.3
type input "0"
click at [67, 110] on input "range" at bounding box center [76, 110] width 19 height 1
type input "0"
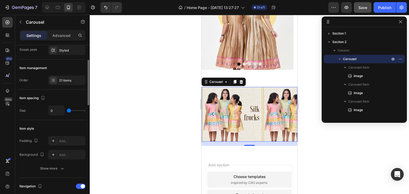
drag, startPoint x: 69, startPoint y: 111, endPoint x: 70, endPoint y: 114, distance: 3.4
type input "24"
click at [73, 111] on input "range" at bounding box center [76, 110] width 19 height 1
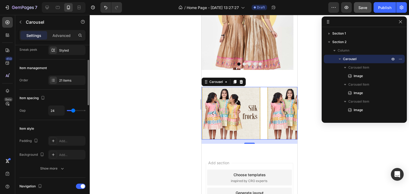
click at [68, 109] on div "24" at bounding box center [66, 111] width 37 height 10
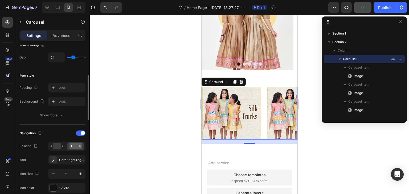
scroll to position [160, 0]
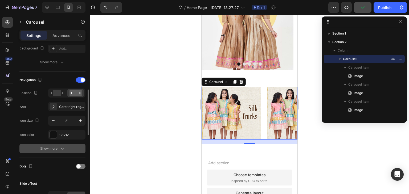
click at [59, 146] on div "Show more" at bounding box center [52, 148] width 25 height 5
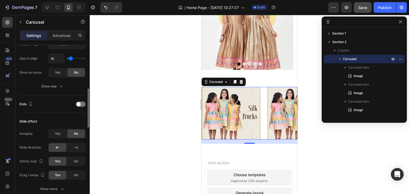
scroll to position [346, 0]
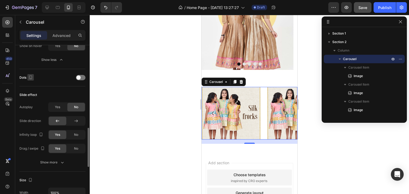
click at [28, 75] on icon "button" at bounding box center [30, 77] width 5 height 5
click at [34, 85] on button "button" at bounding box center [31, 86] width 9 height 9
type input "16"
type input "24"
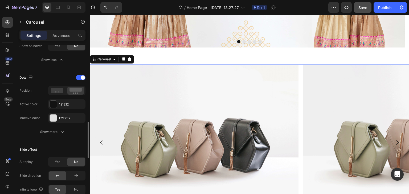
scroll to position [132, 0]
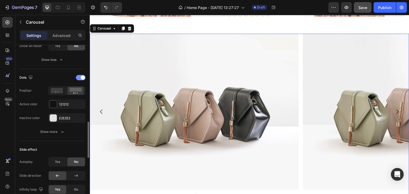
click at [79, 77] on div at bounding box center [81, 77] width 10 height 5
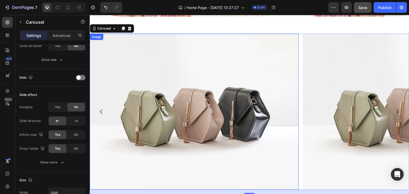
scroll to position [105, 0]
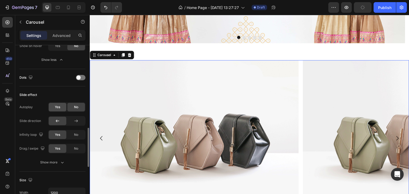
click at [61, 105] on div "Yes" at bounding box center [58, 107] width 18 height 9
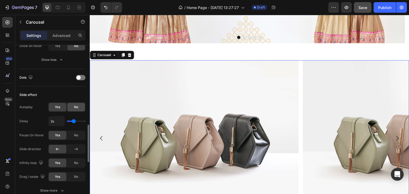
click at [75, 108] on span "No" at bounding box center [76, 107] width 4 height 5
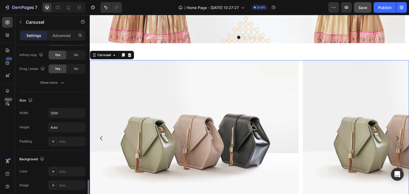
scroll to position [453, 0]
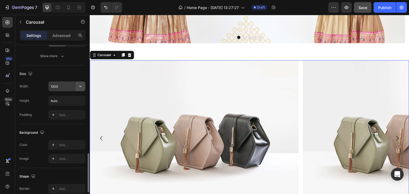
click at [80, 85] on icon "button" at bounding box center [80, 86] width 5 height 5
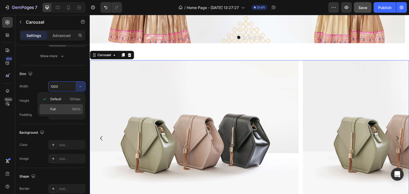
click at [70, 109] on p "Full 100%" at bounding box center [65, 109] width 30 height 5
type input "100%"
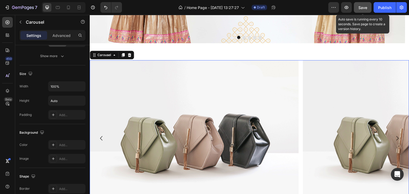
click at [364, 7] on span "Save" at bounding box center [362, 7] width 9 height 5
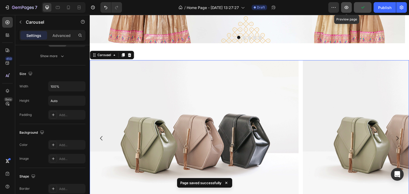
click at [344, 7] on icon "button" at bounding box center [346, 7] width 5 height 5
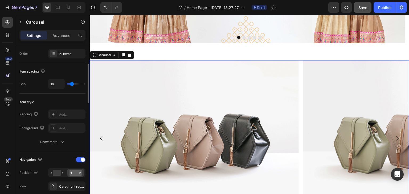
scroll to position [0, 0]
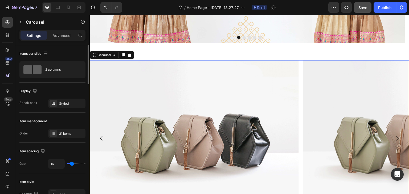
click at [68, 104] on div "Styled" at bounding box center [71, 103] width 25 height 5
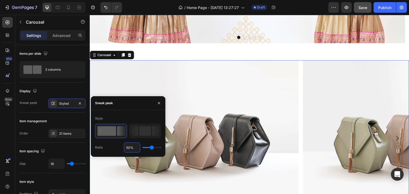
click at [134, 146] on input "50%" at bounding box center [132, 148] width 16 height 10
click at [146, 147] on input "range" at bounding box center [151, 147] width 19 height 1
type input "1"
click at [142, 147] on input "range" at bounding box center [151, 147] width 19 height 1
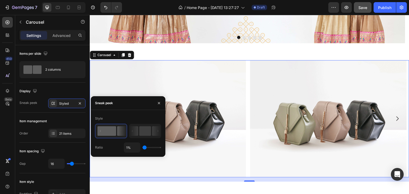
click at [142, 147] on input "range" at bounding box center [151, 147] width 19 height 1
drag, startPoint x: 145, startPoint y: 148, endPoint x: 135, endPoint y: 144, distance: 10.7
click at [142, 147] on input "range" at bounding box center [151, 147] width 19 height 1
type input "1%"
drag, startPoint x: 135, startPoint y: 144, endPoint x: 128, endPoint y: 142, distance: 7.0
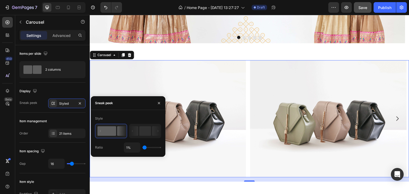
click at [142, 147] on input "range" at bounding box center [151, 147] width 19 height 1
click at [133, 132] on icon at bounding box center [132, 131] width 1 height 2
click at [142, 132] on rect at bounding box center [145, 131] width 12 height 10
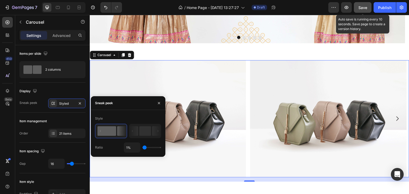
click at [362, 9] on span "Save" at bounding box center [362, 7] width 9 height 5
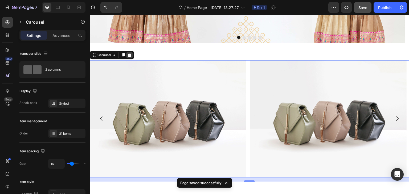
click at [129, 55] on icon at bounding box center [129, 55] width 4 height 4
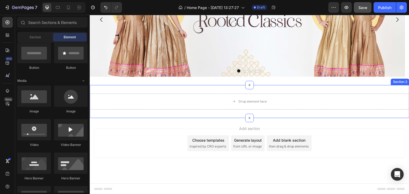
click at [396, 83] on div "Section 2" at bounding box center [400, 82] width 16 height 5
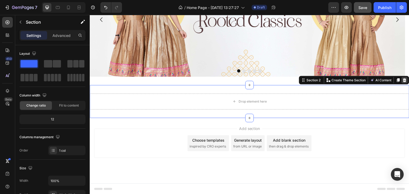
click at [403, 79] on icon at bounding box center [404, 80] width 3 height 4
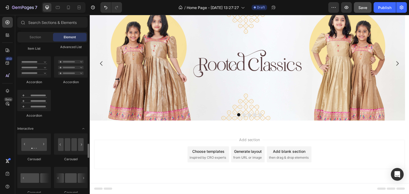
scroll to position [533, 0]
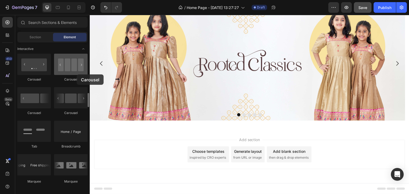
click at [77, 75] on div at bounding box center [71, 64] width 34 height 21
click at [72, 71] on div at bounding box center [71, 64] width 34 height 21
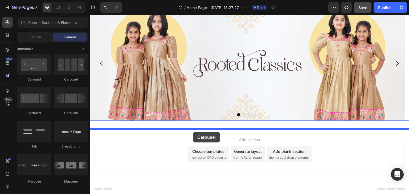
drag, startPoint x: 161, startPoint y: 78, endPoint x: 193, endPoint y: 132, distance: 62.9
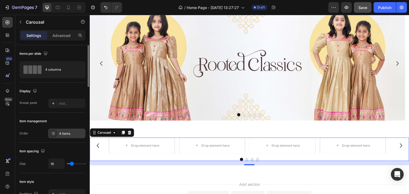
click at [65, 130] on div "4 items" at bounding box center [66, 134] width 37 height 10
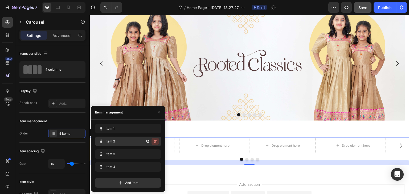
click at [154, 142] on icon "button" at bounding box center [155, 141] width 3 height 3
click at [154, 142] on div "Delete" at bounding box center [152, 141] width 10 height 5
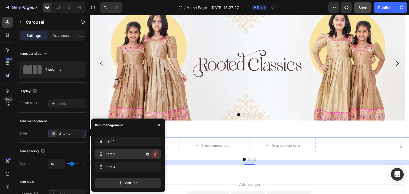
click at [155, 154] on icon "button" at bounding box center [155, 154] width 4 height 4
click at [153, 155] on div "Delete" at bounding box center [152, 154] width 10 height 5
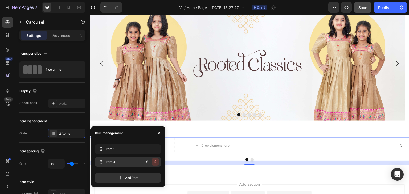
click at [156, 164] on button "button" at bounding box center [155, 161] width 7 height 7
click at [152, 162] on div "Delete" at bounding box center [152, 162] width 10 height 5
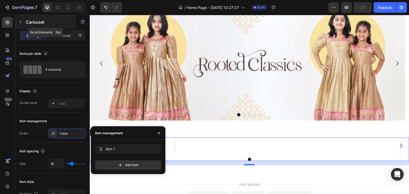
click at [17, 19] on button "button" at bounding box center [20, 22] width 9 height 9
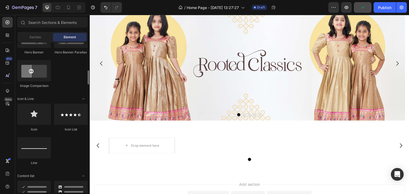
scroll to position [160, 0]
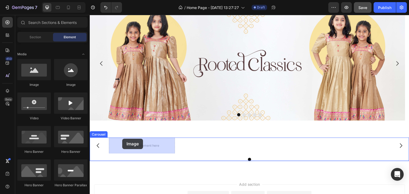
drag, startPoint x: 126, startPoint y: 89, endPoint x: 122, endPoint y: 139, distance: 49.9
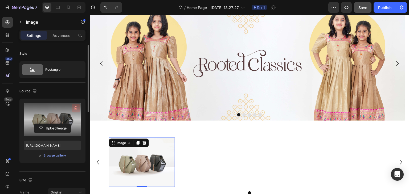
click at [74, 108] on icon "button" at bounding box center [75, 108] width 5 height 5
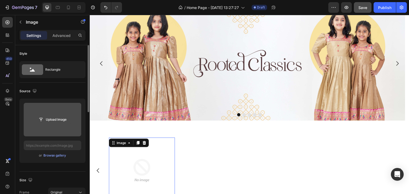
click at [60, 119] on input "file" at bounding box center [52, 119] width 37 height 9
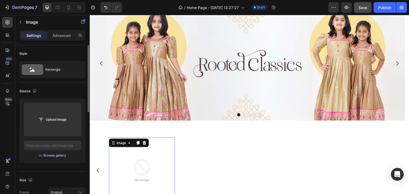
click at [59, 158] on div "Browse gallery" at bounding box center [54, 155] width 23 height 5
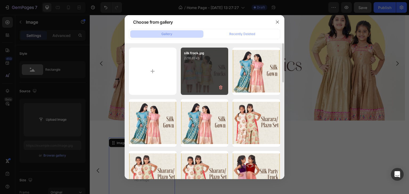
click at [208, 71] on div "silk frock.jpg 2216.81 kb" at bounding box center [205, 72] width 48 height 48
type input "[URL][DOMAIN_NAME]"
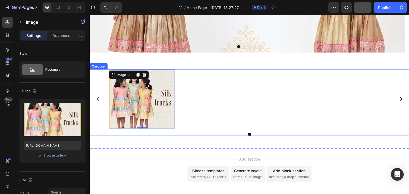
scroll to position [108, 0]
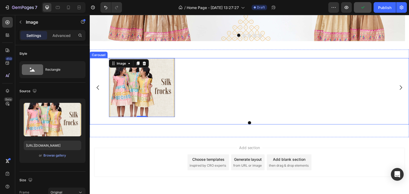
click at [190, 92] on div "Image 0" at bounding box center [249, 87] width 281 height 59
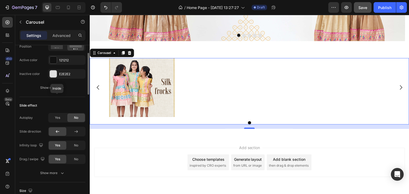
scroll to position [213, 0]
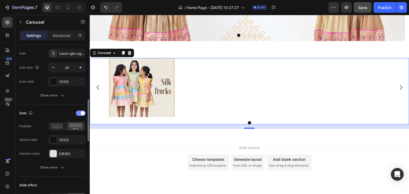
click at [80, 113] on div at bounding box center [81, 113] width 10 height 5
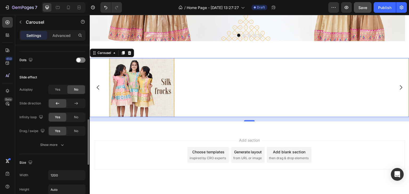
scroll to position [320, 0]
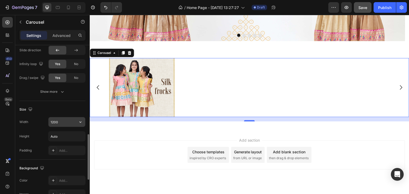
click at [59, 123] on input "1200" at bounding box center [66, 122] width 37 height 10
click at [83, 121] on button "button" at bounding box center [81, 122] width 10 height 10
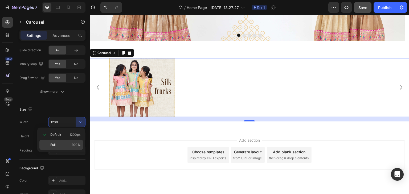
click at [66, 143] on p "Full 100%" at bounding box center [65, 145] width 30 height 5
type input "100%"
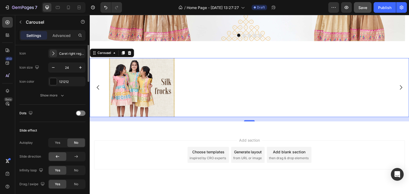
scroll to position [160, 0]
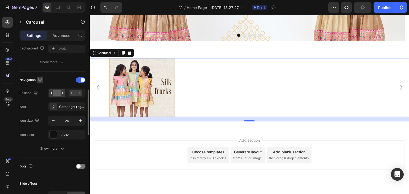
click at [42, 78] on icon "button" at bounding box center [39, 79] width 3 height 3
click at [42, 98] on icon "button" at bounding box center [40, 97] width 5 height 5
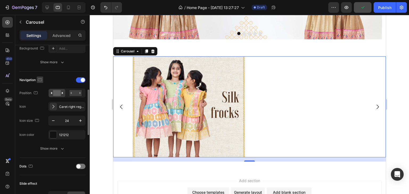
scroll to position [115, 0]
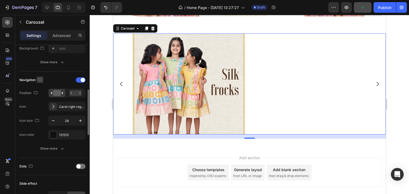
click at [40, 80] on icon "button" at bounding box center [39, 79] width 5 height 5
click at [43, 106] on icon "button" at bounding box center [40, 107] width 5 height 5
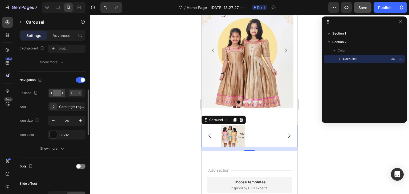
scroll to position [39, 0]
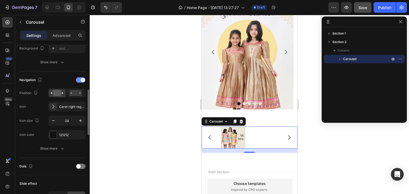
click at [82, 81] on span at bounding box center [83, 80] width 4 height 4
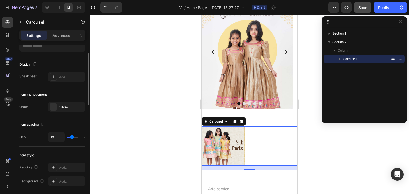
scroll to position [0, 0]
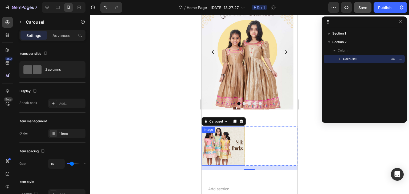
click at [245, 134] on div "Image" at bounding box center [249, 146] width 96 height 39
click at [64, 134] on div "1 item" at bounding box center [71, 134] width 25 height 5
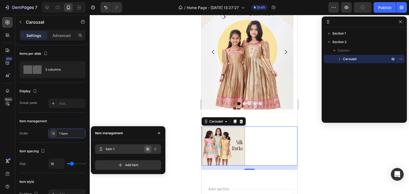
click at [149, 149] on icon "button" at bounding box center [148, 149] width 4 height 4
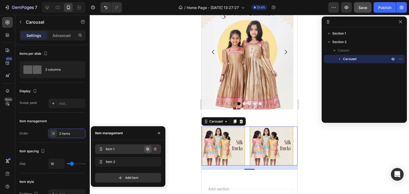
click at [148, 148] on icon "button" at bounding box center [147, 149] width 3 height 3
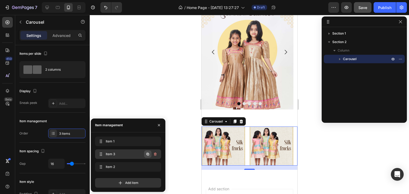
click at [147, 155] on icon "button" at bounding box center [147, 154] width 3 height 3
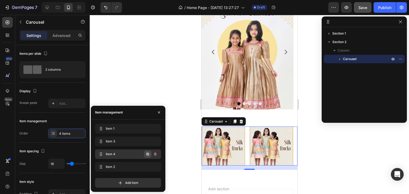
click at [148, 155] on icon "button" at bounding box center [148, 154] width 4 height 4
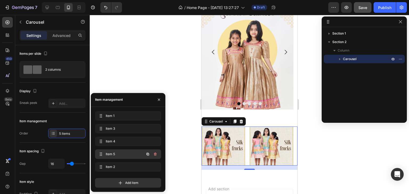
click at [148, 156] on icon "button" at bounding box center [147, 154] width 3 height 3
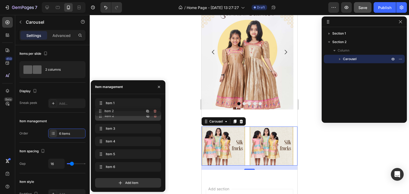
drag, startPoint x: 100, startPoint y: 168, endPoint x: 100, endPoint y: 112, distance: 55.7
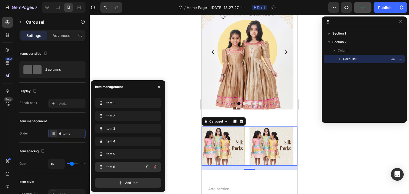
click at [149, 168] on icon "button" at bounding box center [148, 167] width 4 height 4
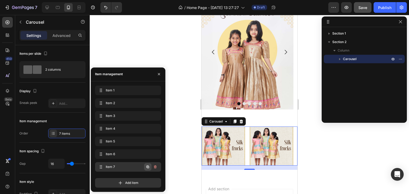
click at [146, 167] on icon "button" at bounding box center [148, 167] width 4 height 4
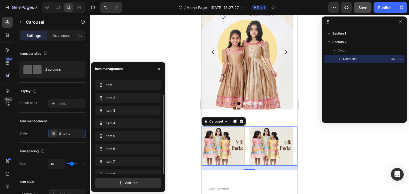
scroll to position [7, 0]
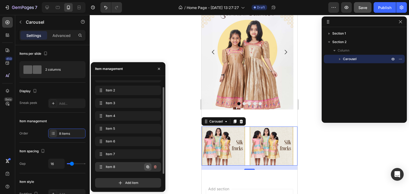
click at [146, 167] on icon "button" at bounding box center [148, 167] width 4 height 4
click at [146, 168] on icon "button" at bounding box center [148, 167] width 4 height 4
click at [147, 168] on icon "button" at bounding box center [148, 167] width 4 height 4
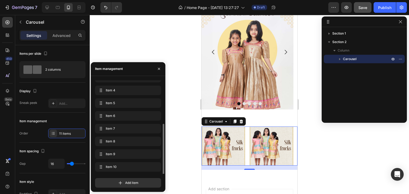
scroll to position [46, 0]
click at [147, 167] on icon "button" at bounding box center [147, 167] width 3 height 3
click at [148, 168] on icon "button" at bounding box center [148, 167] width 4 height 4
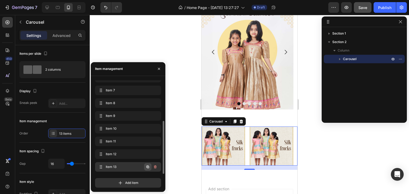
click at [148, 167] on icon "button" at bounding box center [148, 167] width 1 height 1
click at [147, 168] on icon "button" at bounding box center [147, 167] width 3 height 3
click at [148, 168] on icon "button" at bounding box center [148, 167] width 1 height 1
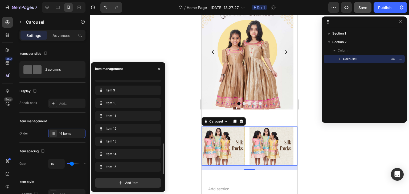
scroll to position [110, 0]
click at [149, 169] on icon "button" at bounding box center [148, 167] width 4 height 4
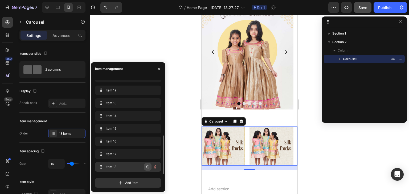
click at [148, 168] on icon "button" at bounding box center [148, 167] width 4 height 4
click at [147, 167] on icon "button" at bounding box center [147, 167] width 3 height 3
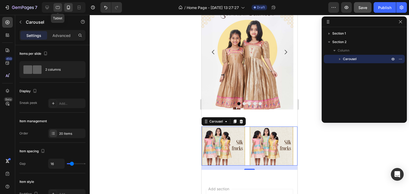
click at [58, 6] on icon at bounding box center [57, 7] width 5 height 5
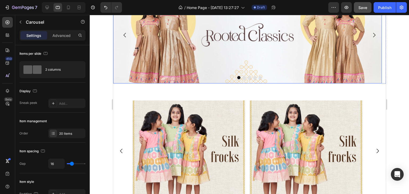
scroll to position [57, 0]
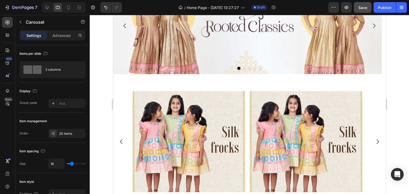
click at [247, 151] on div "Image Image Image Image Image Image Image Image Image Image Image Image Image I…" at bounding box center [249, 141] width 234 height 101
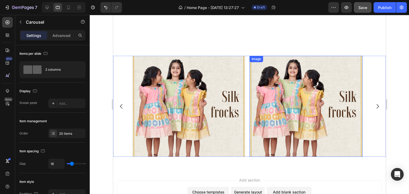
scroll to position [137, 0]
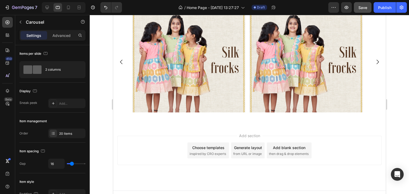
click at [370, 105] on div "Image Image Image Image Image Image Image Image Image Image Image Image Image I…" at bounding box center [249, 61] width 273 height 101
click at [367, 101] on div "Image Image Image Image Image Image Image Image Image Image Image Image Image I…" at bounding box center [249, 61] width 273 height 101
click at [247, 109] on div "Image Image Image Image Image Image Image Image Image Image Image Image Image I…" at bounding box center [249, 61] width 234 height 101
click at [260, 108] on img at bounding box center [305, 61] width 113 height 101
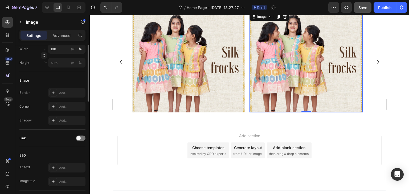
scroll to position [104, 0]
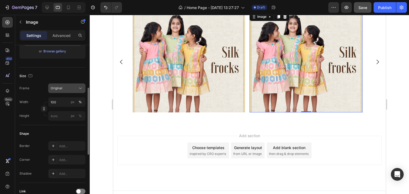
click at [75, 89] on div "Original" at bounding box center [64, 88] width 26 height 5
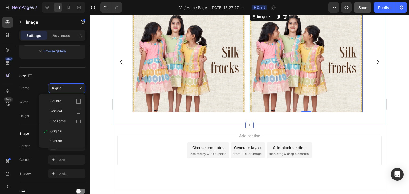
click at [136, 116] on div "Image Image 0 Image Image Image Image Image Image Image Image Image Image Image…" at bounding box center [249, 63] width 273 height 105
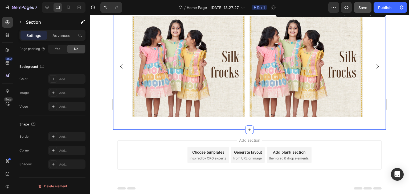
scroll to position [0, 0]
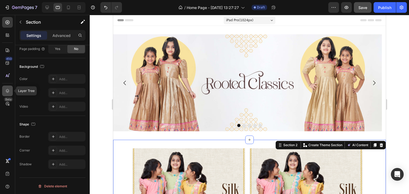
click at [8, 91] on icon at bounding box center [7, 90] width 5 height 5
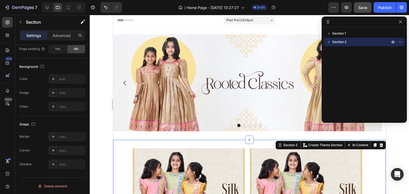
click at [329, 41] on icon "button" at bounding box center [328, 41] width 5 height 5
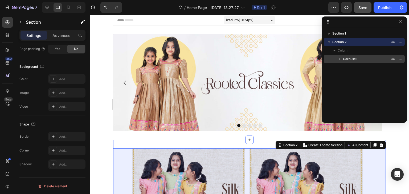
click at [341, 60] on icon "button" at bounding box center [339, 58] width 5 height 5
click at [354, 59] on span "Carousel" at bounding box center [350, 58] width 14 height 5
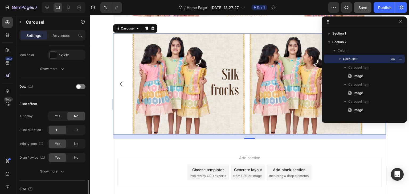
scroll to position [320, 0]
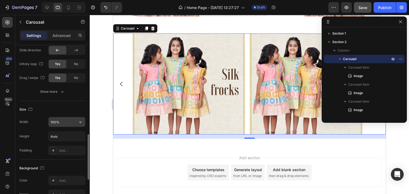
click at [70, 123] on input "100%" at bounding box center [66, 122] width 37 height 10
click at [82, 120] on icon "button" at bounding box center [80, 122] width 5 height 5
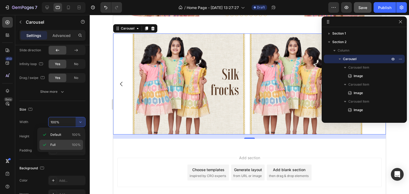
click at [64, 142] on div "Full 100%" at bounding box center [61, 145] width 44 height 10
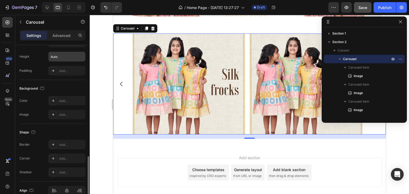
scroll to position [425, 0]
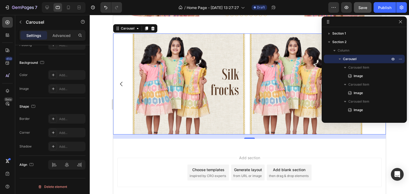
click at [122, 91] on button "Carousel Back Arrow" at bounding box center [121, 84] width 15 height 15
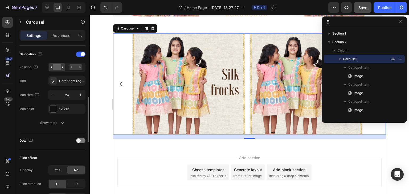
scroll to position [132, 0]
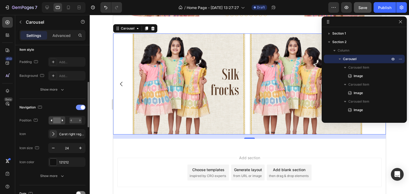
click at [79, 107] on div at bounding box center [81, 107] width 10 height 5
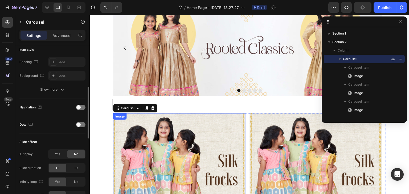
scroll to position [52, 0]
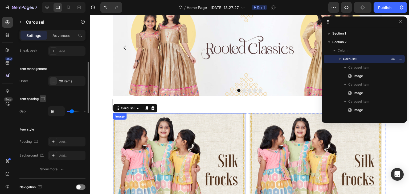
drag, startPoint x: 72, startPoint y: 111, endPoint x: 46, endPoint y: 99, distance: 29.2
type input "36"
click at [75, 111] on input "range" at bounding box center [76, 111] width 19 height 1
type input "36"
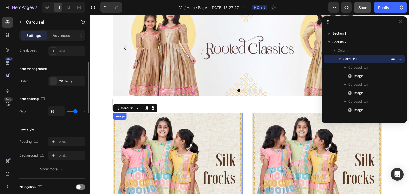
drag, startPoint x: 77, startPoint y: 111, endPoint x: 80, endPoint y: 111, distance: 3.2
type input "68"
click at [81, 111] on input "range" at bounding box center [76, 111] width 19 height 1
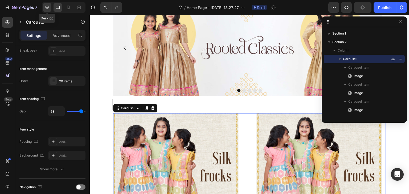
click at [47, 7] on icon at bounding box center [46, 7] width 5 height 5
type input "16"
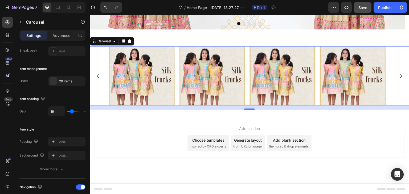
scroll to position [93, 0]
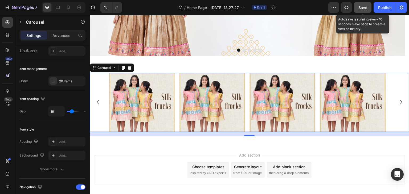
click at [360, 9] on span "Save" at bounding box center [362, 7] width 9 height 5
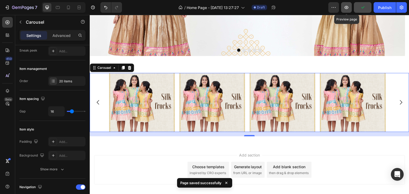
click at [350, 7] on button "button" at bounding box center [346, 7] width 11 height 11
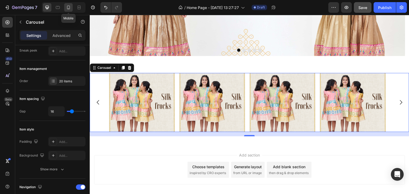
click at [68, 10] on icon at bounding box center [68, 7] width 5 height 5
type input "68"
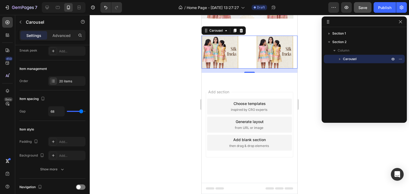
scroll to position [130, 0]
click at [151, 137] on div at bounding box center [249, 104] width 319 height 179
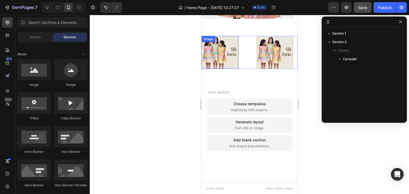
click at [240, 48] on div "Image Image Image Image Image Image Image Image Image Image Image Image Image I…" at bounding box center [249, 52] width 96 height 33
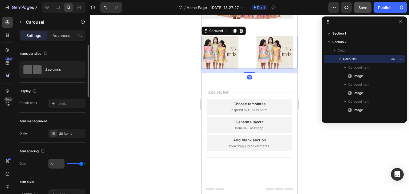
drag, startPoint x: 80, startPoint y: 164, endPoint x: 58, endPoint y: 162, distance: 22.1
type input "17"
click at [72, 164] on input "range" at bounding box center [76, 164] width 19 height 1
type input "17"
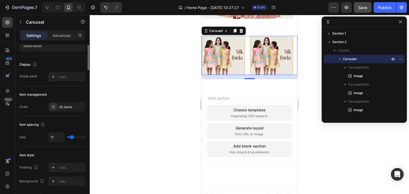
scroll to position [0, 0]
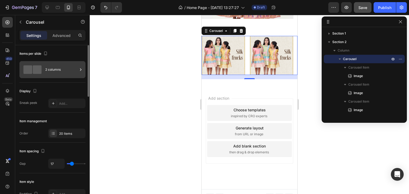
click at [60, 68] on div "2 columns" at bounding box center [61, 70] width 32 height 12
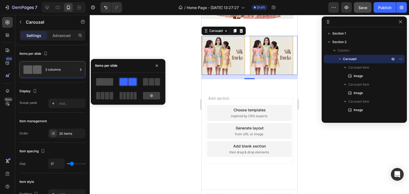
click at [102, 83] on span at bounding box center [104, 81] width 17 height 7
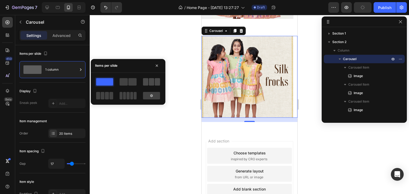
click at [154, 83] on span at bounding box center [151, 81] width 5 height 7
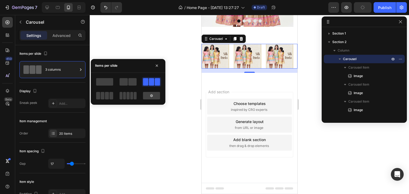
scroll to position [122, 0]
click at [108, 82] on span at bounding box center [104, 81] width 17 height 7
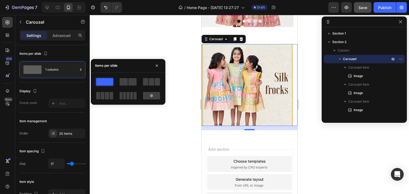
scroll to position [130, 0]
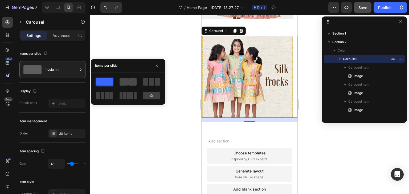
click at [126, 81] on span at bounding box center [124, 81] width 8 height 7
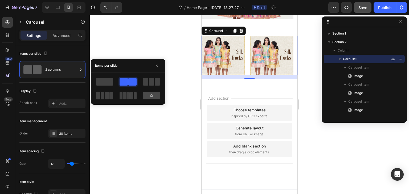
click at [150, 96] on icon at bounding box center [151, 95] width 3 height 3
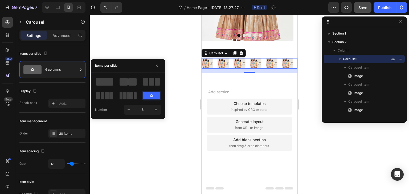
scroll to position [108, 0]
click at [145, 80] on span at bounding box center [145, 81] width 5 height 7
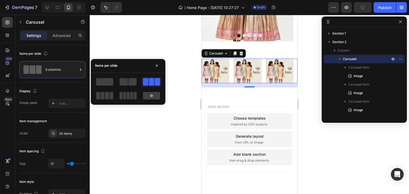
scroll to position [122, 0]
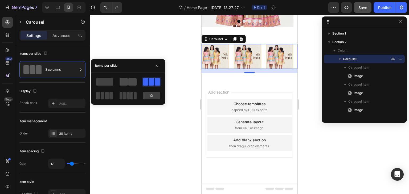
click at [131, 80] on span at bounding box center [132, 81] width 8 height 7
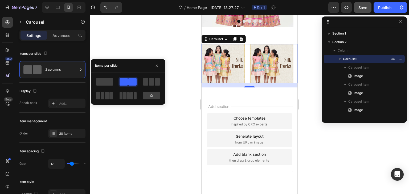
scroll to position [130, 0]
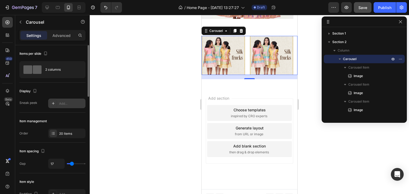
click at [61, 105] on div "Add..." at bounding box center [71, 103] width 25 height 5
click at [44, 104] on div "Sneak peek Add..." at bounding box center [52, 104] width 66 height 10
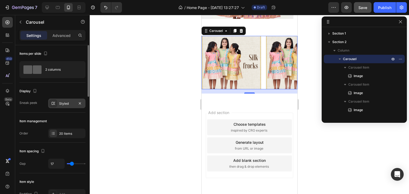
click at [51, 103] on div at bounding box center [53, 103] width 7 height 7
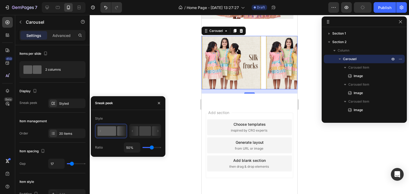
click at [178, 144] on div at bounding box center [249, 104] width 319 height 179
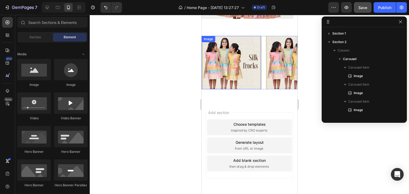
click at [239, 72] on img at bounding box center [231, 63] width 60 height 54
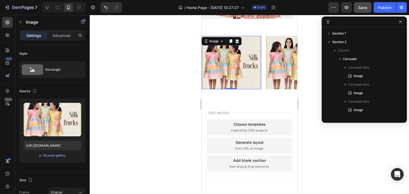
scroll to position [287, 0]
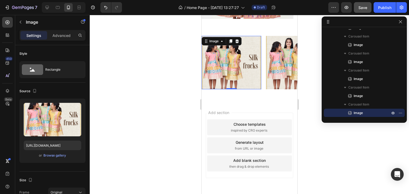
click at [270, 52] on img at bounding box center [296, 63] width 60 height 54
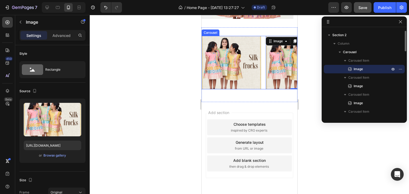
scroll to position [50, 0]
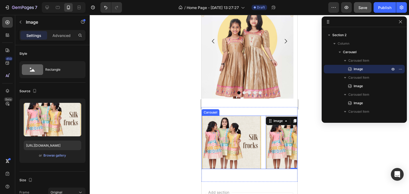
click at [263, 123] on div "Image 0 Image Image Image Image Image Image Image Image Image Image Image Image…" at bounding box center [249, 143] width 96 height 54
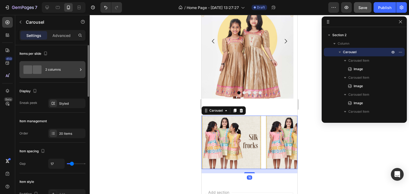
click at [67, 72] on div "2 columns" at bounding box center [61, 70] width 32 height 12
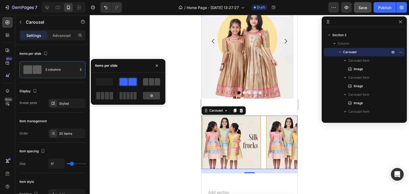
click at [148, 82] on span at bounding box center [145, 81] width 5 height 7
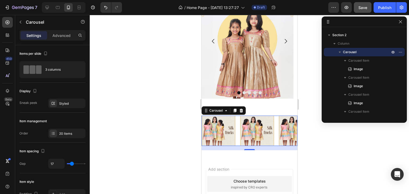
click at [157, 158] on div at bounding box center [249, 104] width 319 height 179
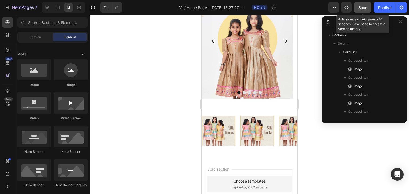
click at [364, 6] on span "Save" at bounding box center [362, 7] width 9 height 5
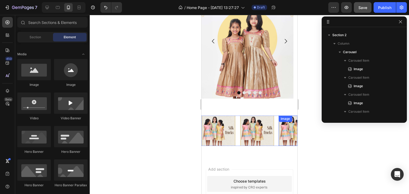
click at [279, 126] on img at bounding box center [295, 131] width 34 height 30
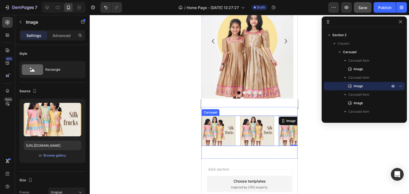
click at [277, 142] on div "Image Image 0 Image Image Image Image Image Image Image Image Image Image Image…" at bounding box center [249, 131] width 96 height 30
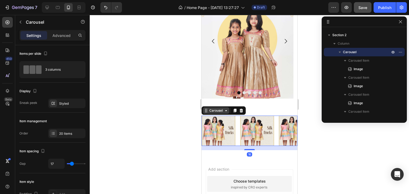
click at [217, 111] on div "Carousel" at bounding box center [216, 110] width 16 height 5
click at [207, 112] on icon at bounding box center [206, 111] width 4 height 4
drag, startPoint x: 208, startPoint y: 111, endPoint x: 226, endPoint y: 111, distance: 18.1
click at [227, 103] on div "Image Image Image Image Image Carousel Section 1 Image Image Image Image Image …" at bounding box center [249, 66] width 96 height 183
click at [226, 111] on icon at bounding box center [226, 110] width 2 height 1
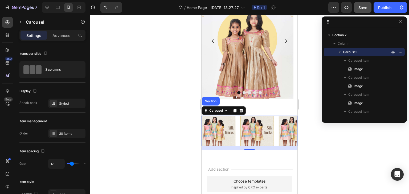
click at [155, 114] on div at bounding box center [249, 104] width 319 height 179
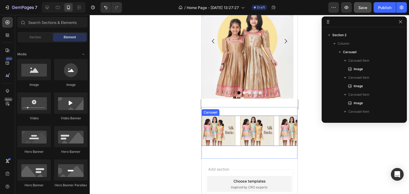
click at [237, 123] on div "Image Image Image Image Image Image Image Image Image Image Image Image Image I…" at bounding box center [249, 131] width 96 height 30
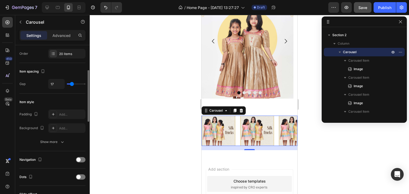
scroll to position [186, 0]
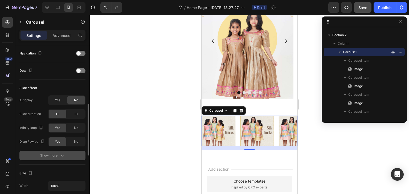
click at [63, 157] on icon "button" at bounding box center [62, 155] width 5 height 5
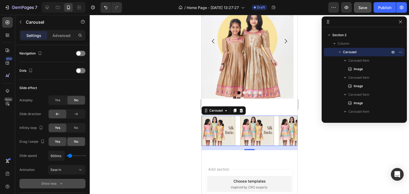
scroll to position [266, 0]
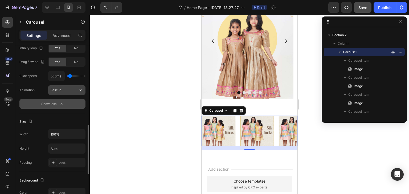
click at [79, 89] on icon at bounding box center [80, 90] width 5 height 5
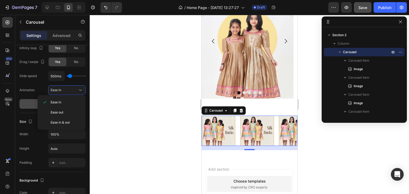
click at [106, 131] on div at bounding box center [249, 104] width 319 height 179
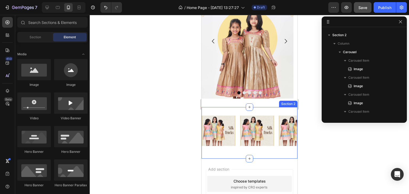
click at [275, 113] on div "Image Image Image Image Image Image Image Image Image Image Image Image Image I…" at bounding box center [249, 133] width 96 height 52
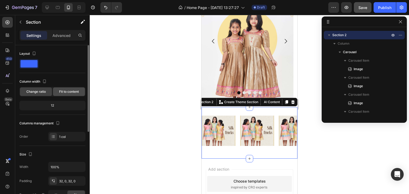
click at [69, 92] on span "Fit to content" at bounding box center [69, 91] width 20 height 5
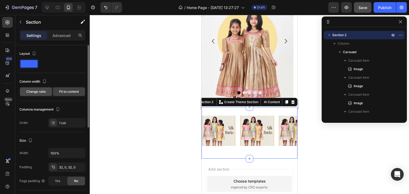
click at [35, 90] on span "Change ratio" at bounding box center [35, 91] width 19 height 5
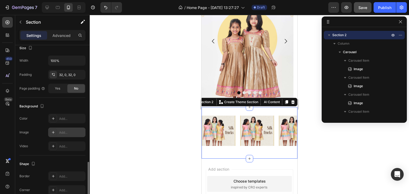
scroll to position [146, 0]
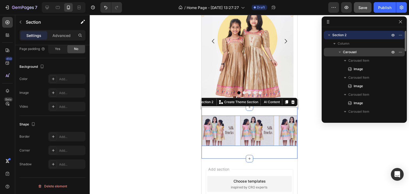
click at [359, 52] on p "Carousel" at bounding box center [367, 52] width 48 height 5
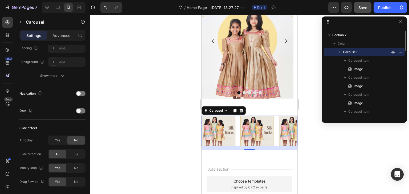
scroll to position [0, 0]
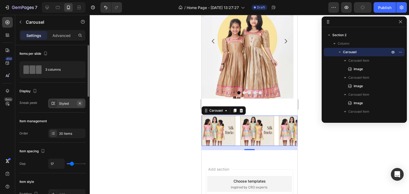
click at [79, 102] on icon "button" at bounding box center [80, 103] width 4 height 4
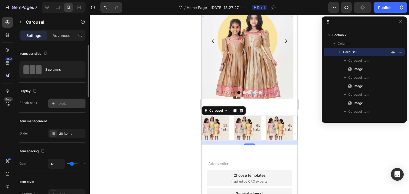
click at [61, 103] on div "Add..." at bounding box center [71, 103] width 25 height 5
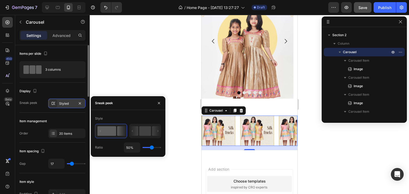
click at [55, 103] on icon at bounding box center [53, 103] width 4 height 4
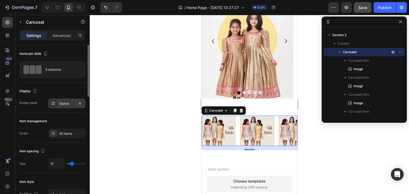
click at [55, 103] on icon at bounding box center [53, 103] width 4 height 4
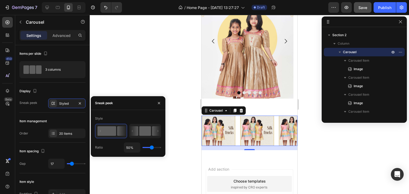
click at [133, 131] on icon at bounding box center [132, 131] width 1 height 2
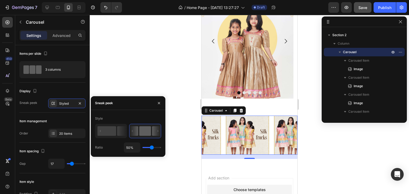
type input "1"
click at [142, 147] on input "range" at bounding box center [151, 147] width 19 height 1
type input "1%"
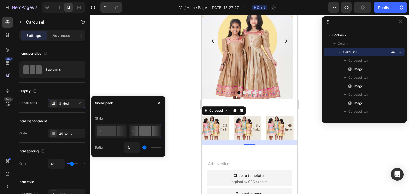
type input "42"
click at [150, 147] on input "range" at bounding box center [151, 147] width 19 height 1
type input "42%"
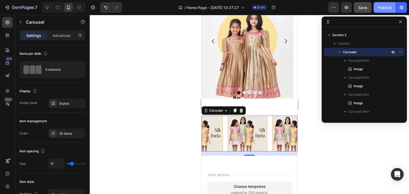
click at [380, 9] on div "Publish" at bounding box center [384, 8] width 13 height 6
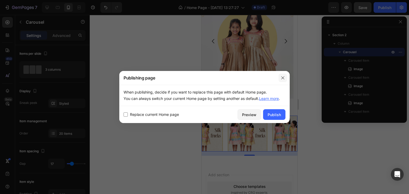
click at [281, 78] on icon "button" at bounding box center [283, 78] width 4 height 4
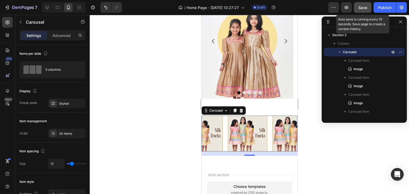
click at [356, 9] on button "Save" at bounding box center [363, 7] width 18 height 11
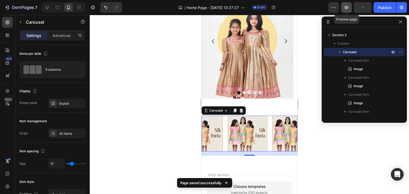
click at [346, 9] on icon "button" at bounding box center [346, 7] width 5 height 5
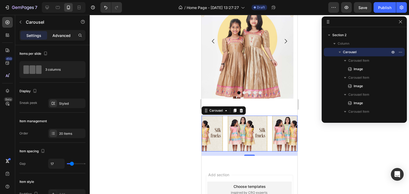
click at [60, 35] on p "Advanced" at bounding box center [61, 36] width 18 height 6
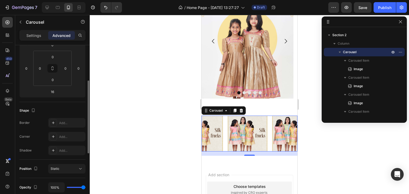
scroll to position [133, 0]
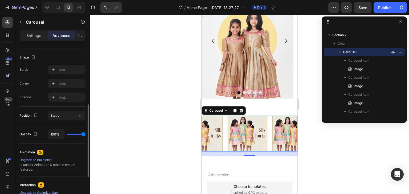
drag, startPoint x: 83, startPoint y: 134, endPoint x: 76, endPoint y: 133, distance: 7.3
type input "0"
click at [67, 134] on input "range" at bounding box center [76, 134] width 19 height 1
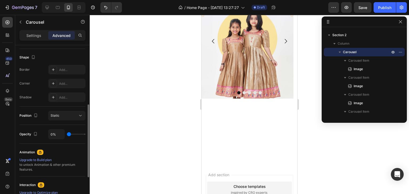
type input "100%"
drag, startPoint x: 69, startPoint y: 133, endPoint x: 93, endPoint y: 136, distance: 24.5
type input "100"
click at [85, 135] on input "range" at bounding box center [76, 134] width 19 height 1
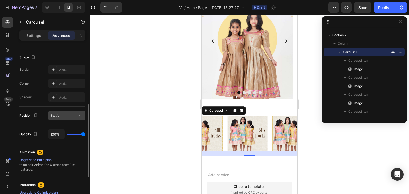
click at [79, 114] on icon at bounding box center [80, 115] width 5 height 5
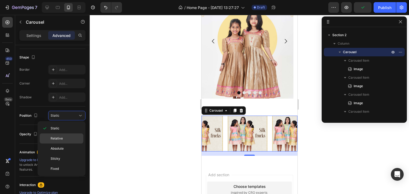
click at [67, 138] on p "Relative" at bounding box center [66, 138] width 30 height 5
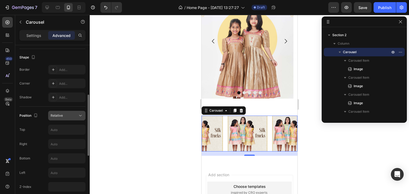
click at [72, 116] on div "Relative" at bounding box center [64, 115] width 27 height 5
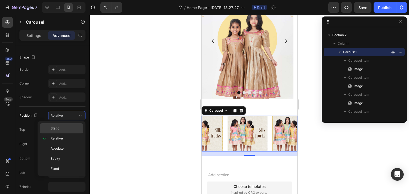
click at [64, 128] on p "Static" at bounding box center [66, 128] width 30 height 5
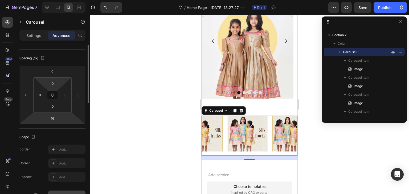
scroll to position [0, 0]
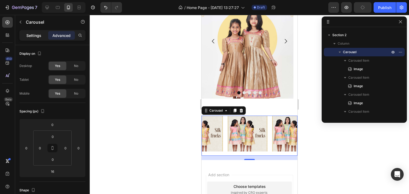
click at [37, 34] on p "Settings" at bounding box center [33, 36] width 15 height 6
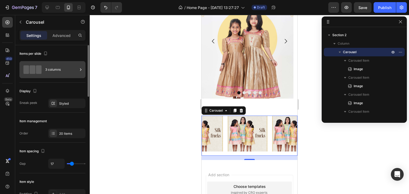
click at [62, 70] on div "3 columns" at bounding box center [61, 70] width 32 height 12
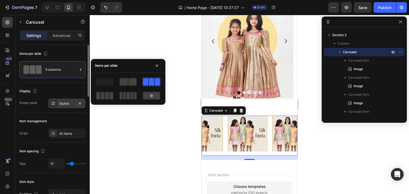
click at [62, 104] on div "Styled" at bounding box center [66, 103] width 15 height 5
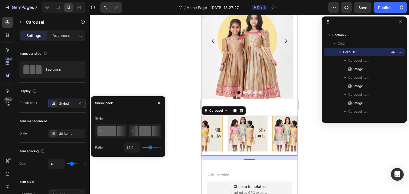
click at [119, 131] on icon at bounding box center [121, 131] width 9 height 10
type input "50%"
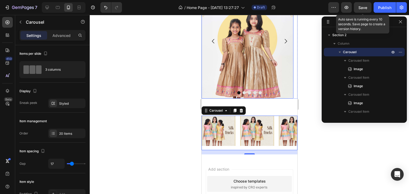
click at [366, 8] on span "Save" at bounding box center [362, 7] width 9 height 5
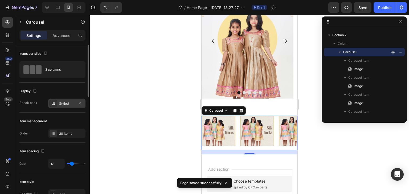
click at [65, 101] on div "Styled" at bounding box center [66, 103] width 15 height 5
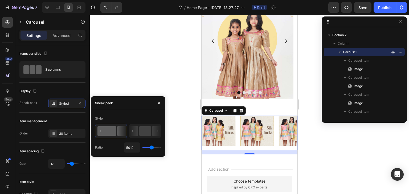
drag, startPoint x: 151, startPoint y: 147, endPoint x: 162, endPoint y: 147, distance: 10.9
type input "100"
click at [161, 147] on input "range" at bounding box center [151, 147] width 19 height 1
type input "100%"
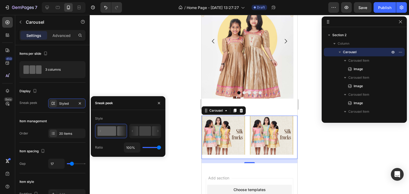
drag, startPoint x: 159, startPoint y: 147, endPoint x: 153, endPoint y: 148, distance: 6.2
type input "60"
click at [153, 148] on input "range" at bounding box center [151, 147] width 19 height 1
type input "60%"
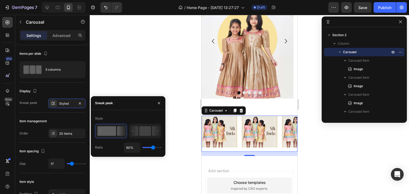
type input "1"
click at [142, 147] on input "range" at bounding box center [151, 147] width 19 height 1
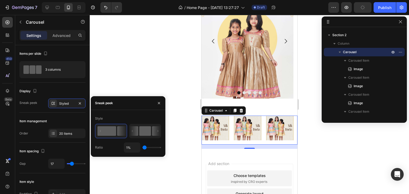
click at [140, 131] on rect at bounding box center [145, 131] width 12 height 10
type input "42%"
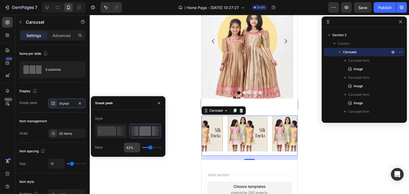
drag, startPoint x: 150, startPoint y: 146, endPoint x: 133, endPoint y: 147, distance: 17.3
type input "1"
click at [142, 147] on input "range" at bounding box center [151, 147] width 19 height 1
type input "1%"
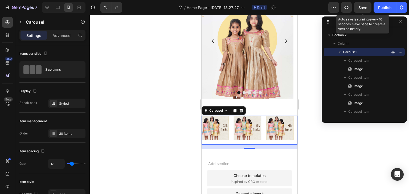
click at [364, 9] on span "Save" at bounding box center [362, 7] width 9 height 5
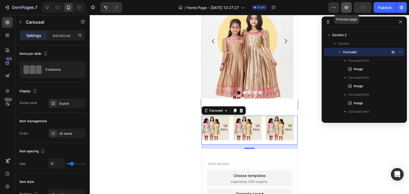
click at [349, 9] on icon "button" at bounding box center [346, 7] width 5 height 5
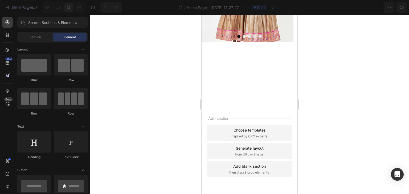
scroll to position [80, 0]
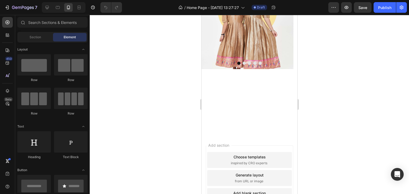
click at [265, 107] on img at bounding box center [247, 104] width 40 height 36
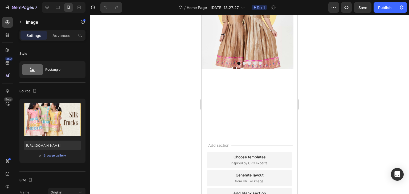
click at [138, 85] on div at bounding box center [249, 104] width 319 height 179
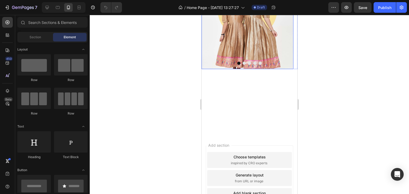
scroll to position [27, 0]
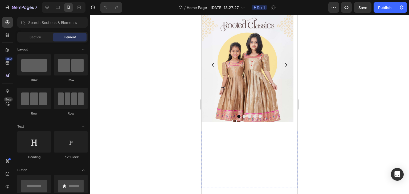
click at [270, 164] on div "Image Image Image Image Image Image Image Image Image Image Image Image Image I…" at bounding box center [249, 158] width 96 height 36
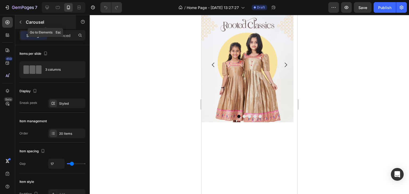
click at [21, 23] on icon "button" at bounding box center [20, 22] width 4 height 4
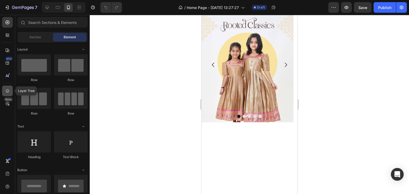
click at [9, 93] on icon at bounding box center [7, 90] width 5 height 5
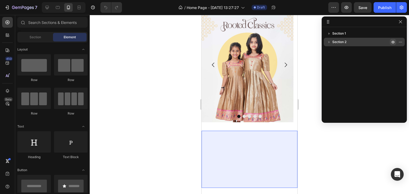
click at [392, 43] on icon "button" at bounding box center [393, 42] width 4 height 4
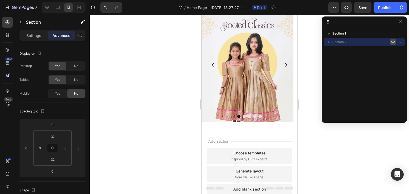
click at [392, 43] on icon "button" at bounding box center [393, 42] width 4 height 4
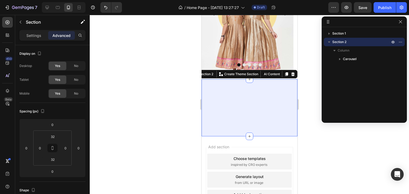
scroll to position [80, 0]
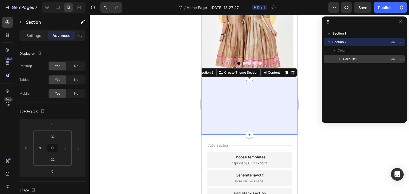
click at [338, 60] on icon "button" at bounding box center [339, 58] width 5 height 5
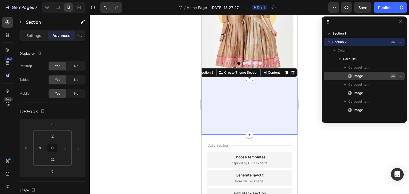
click at [393, 77] on icon "button" at bounding box center [393, 76] width 1 height 1
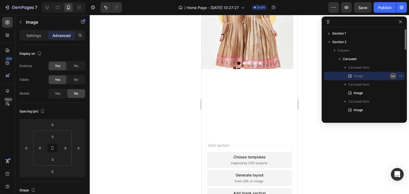
click at [393, 77] on icon "button" at bounding box center [393, 76] width 4 height 2
click at [401, 93] on icon "button" at bounding box center [401, 93] width 1 height 1
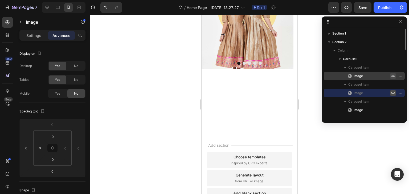
click at [394, 93] on icon "button" at bounding box center [393, 93] width 4 height 2
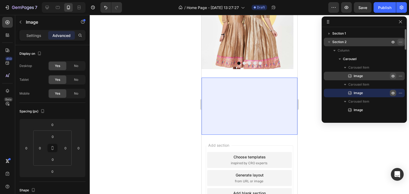
click at [398, 42] on button "button" at bounding box center [400, 42] width 6 height 6
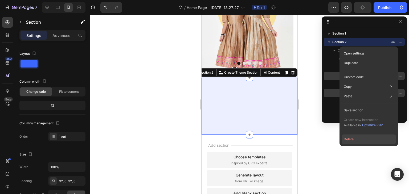
click at [360, 142] on button "Delete" at bounding box center [369, 140] width 54 height 10
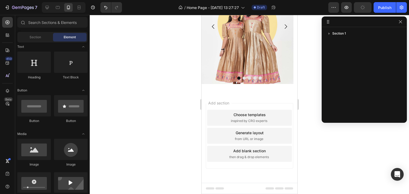
scroll to position [0, 0]
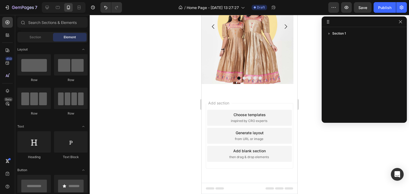
click at [176, 92] on div at bounding box center [249, 104] width 319 height 179
drag, startPoint x: 268, startPoint y: 115, endPoint x: 230, endPoint y: 96, distance: 43.5
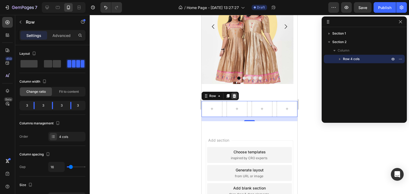
click at [236, 96] on div at bounding box center [234, 96] width 6 height 6
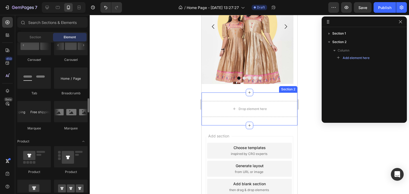
scroll to position [559, 0]
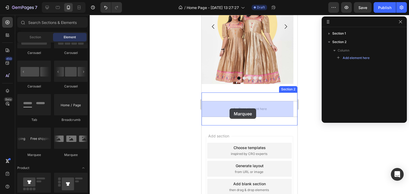
drag, startPoint x: 260, startPoint y: 156, endPoint x: 229, endPoint y: 109, distance: 56.5
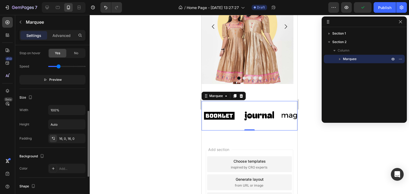
scroll to position [243, 0]
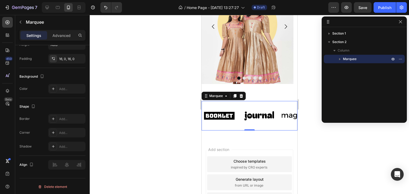
click at [328, 150] on div at bounding box center [249, 104] width 319 height 179
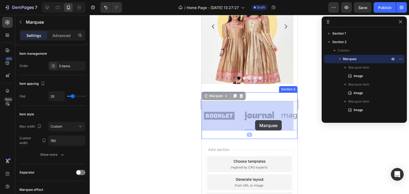
drag, startPoint x: 280, startPoint y: 120, endPoint x: 277, endPoint y: 120, distance: 2.9
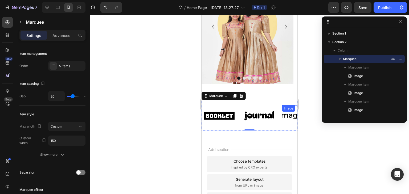
click at [284, 114] on img at bounding box center [298, 116] width 35 height 15
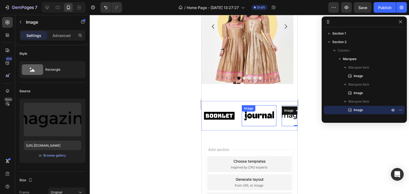
click at [268, 115] on img at bounding box center [259, 116] width 35 height 15
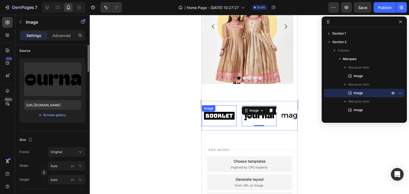
scroll to position [0, 0]
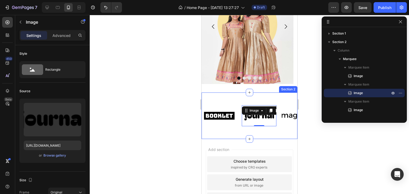
click at [285, 91] on div "Section 2" at bounding box center [288, 89] width 18 height 6
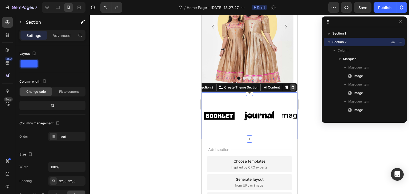
click at [291, 89] on icon at bounding box center [292, 88] width 3 height 4
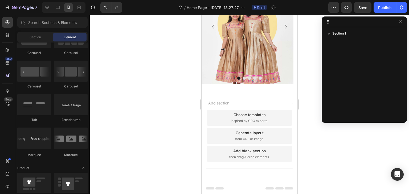
scroll to position [506, 0]
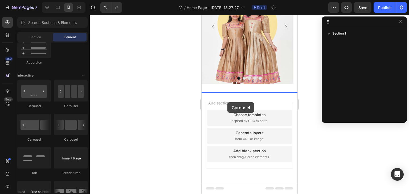
drag, startPoint x: 234, startPoint y: 110, endPoint x: 386, endPoint y: 156, distance: 159.0
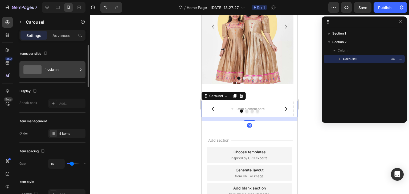
click at [54, 71] on div "1 column" at bounding box center [61, 70] width 32 height 12
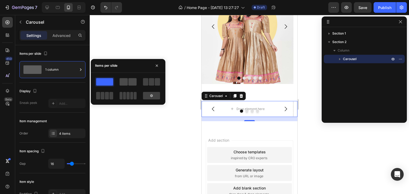
click at [131, 83] on span at bounding box center [132, 81] width 8 height 7
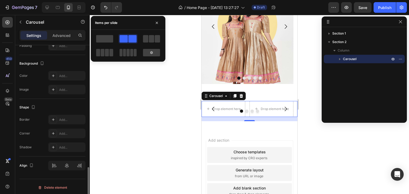
scroll to position [480, 0]
click at [119, 138] on div at bounding box center [249, 104] width 319 height 179
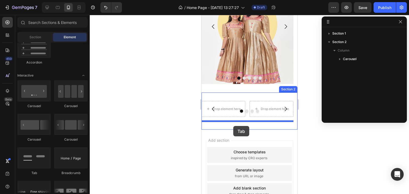
drag, startPoint x: 240, startPoint y: 179, endPoint x: 233, endPoint y: 126, distance: 53.4
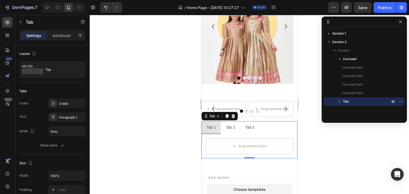
click at [346, 169] on div at bounding box center [249, 104] width 319 height 179
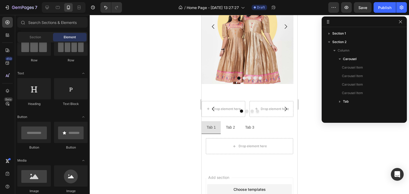
scroll to position [0, 0]
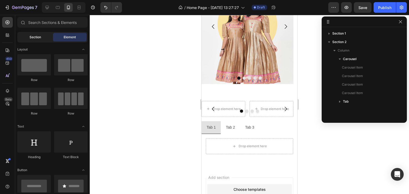
click at [43, 38] on div "Section" at bounding box center [35, 37] width 34 height 9
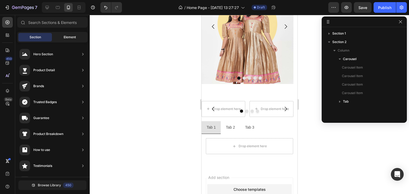
click at [64, 40] on div "Element" at bounding box center [70, 37] width 34 height 9
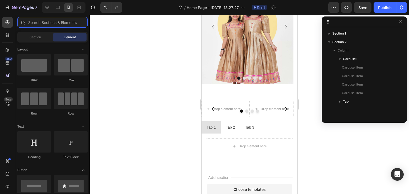
click at [56, 19] on input "text" at bounding box center [52, 22] width 70 height 11
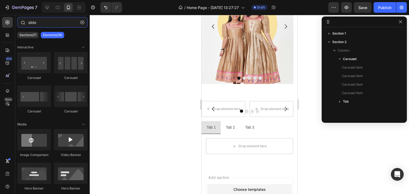
type input "slide"
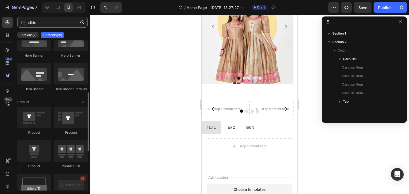
scroll to position [53, 0]
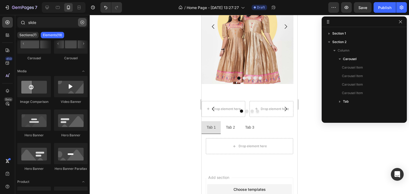
click at [83, 22] on icon "button" at bounding box center [82, 23] width 4 height 4
